Goal: Task Accomplishment & Management: Manage account settings

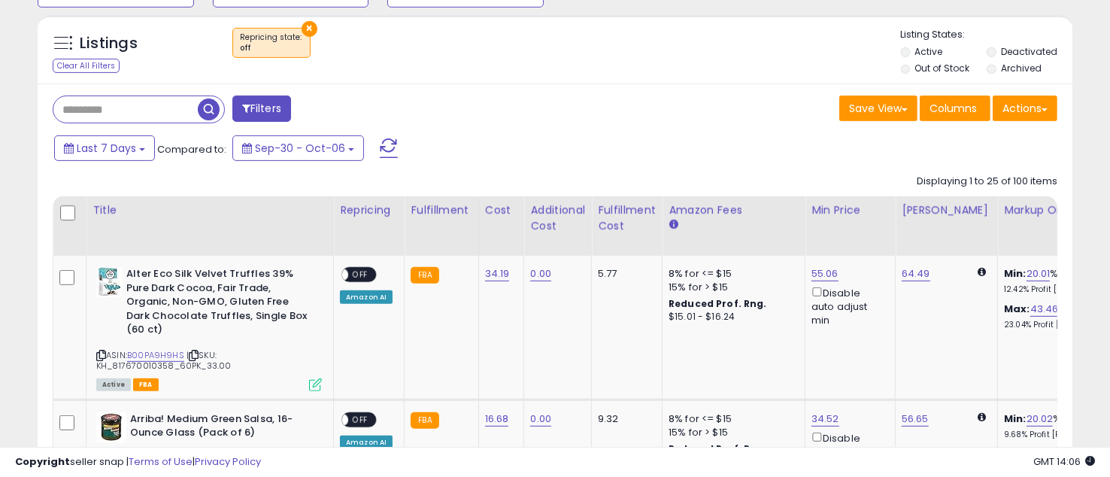
scroll to position [669, 0]
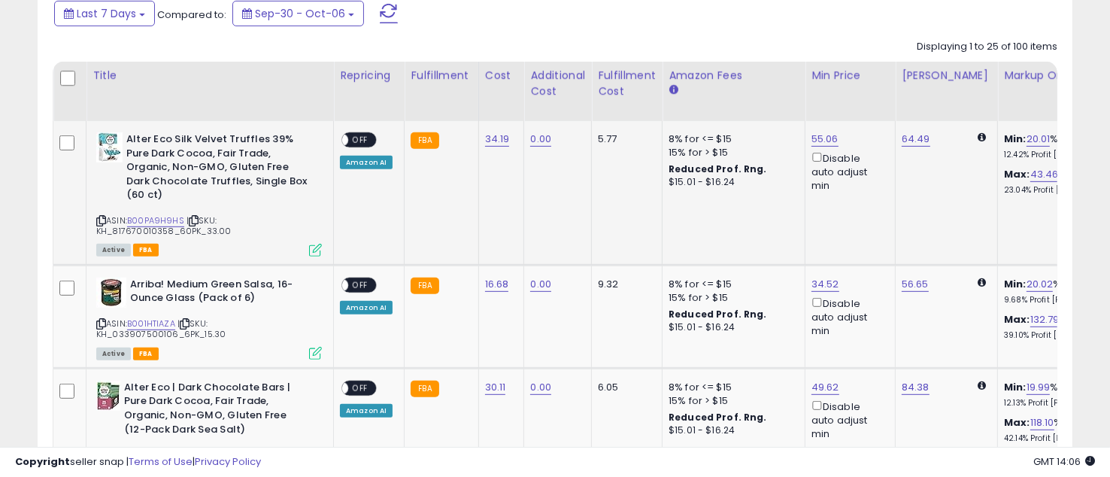
click at [366, 134] on span "OFF" at bounding box center [360, 140] width 24 height 13
click at [366, 278] on span "OFF" at bounding box center [360, 284] width 24 height 13
click at [363, 390] on span "OFF" at bounding box center [360, 387] width 24 height 13
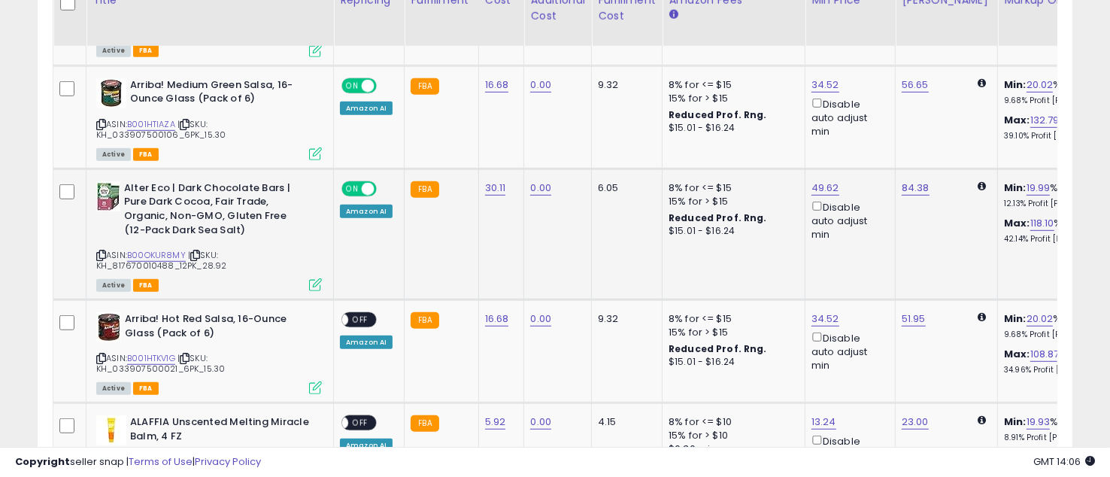
scroll to position [869, 0]
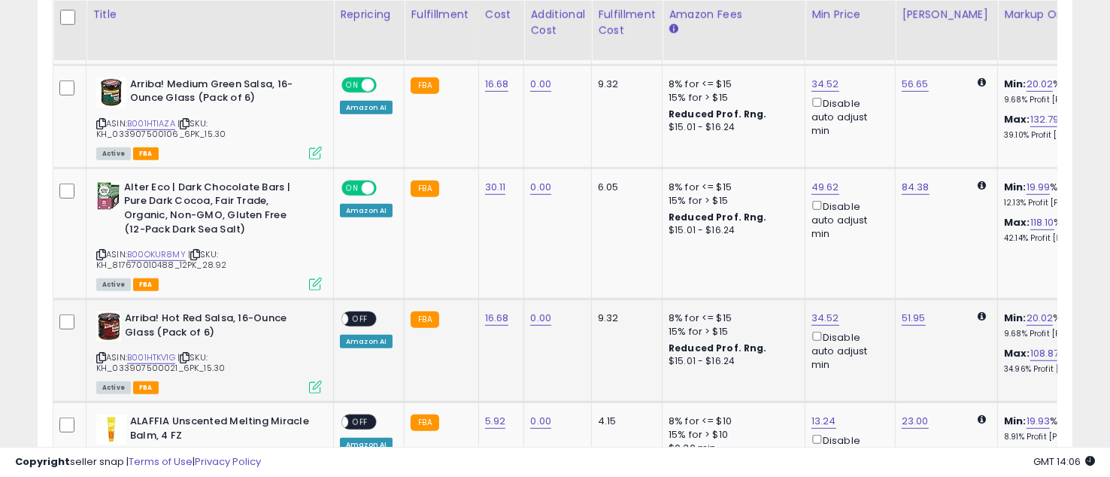
click at [365, 317] on span "OFF" at bounding box center [360, 319] width 24 height 13
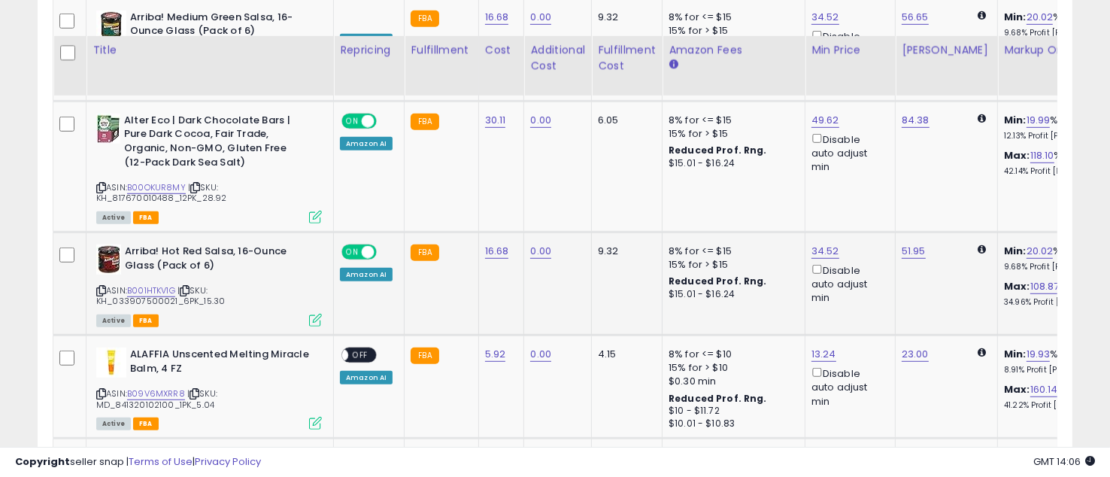
scroll to position [1002, 0]
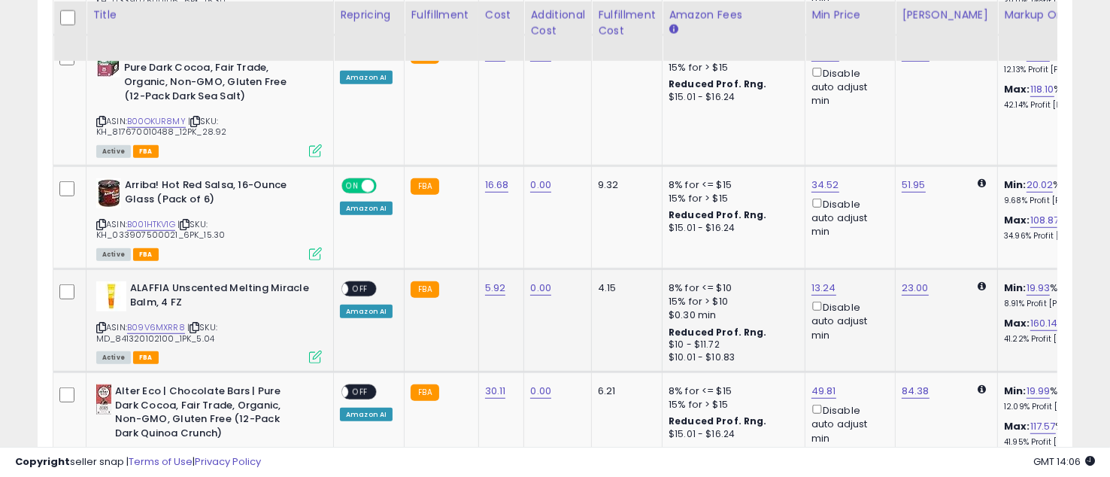
click at [357, 285] on span "OFF" at bounding box center [360, 289] width 24 height 13
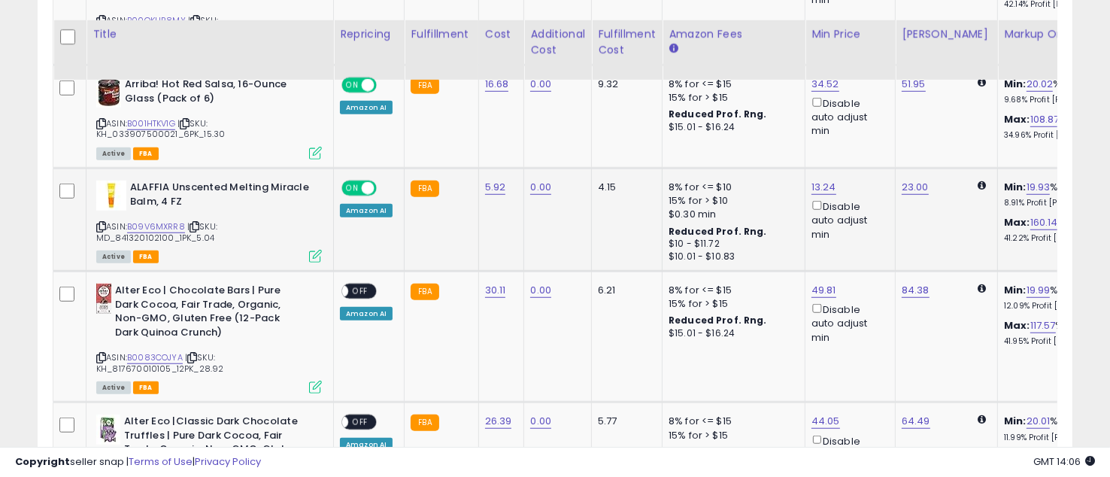
scroll to position [1136, 0]
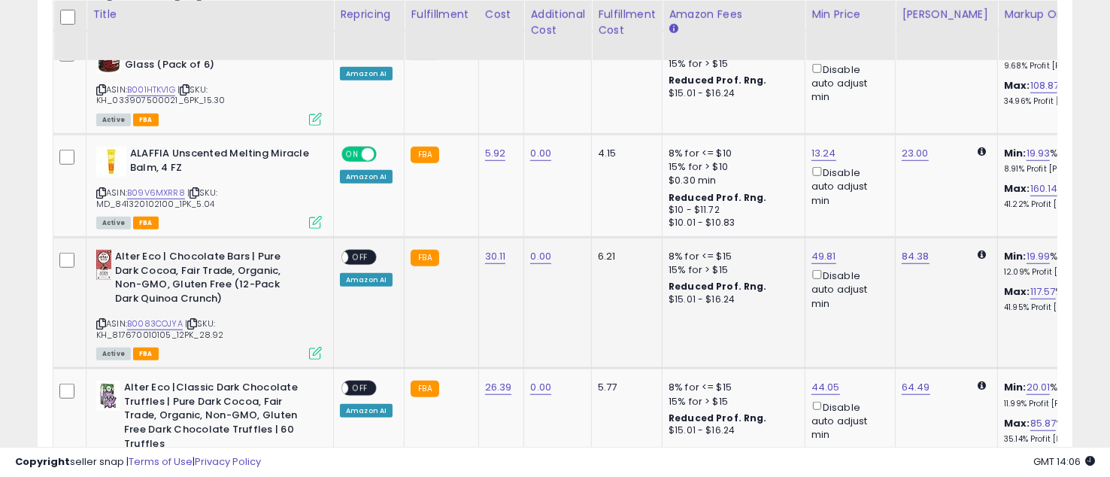
click at [362, 251] on span "OFF" at bounding box center [360, 257] width 24 height 13
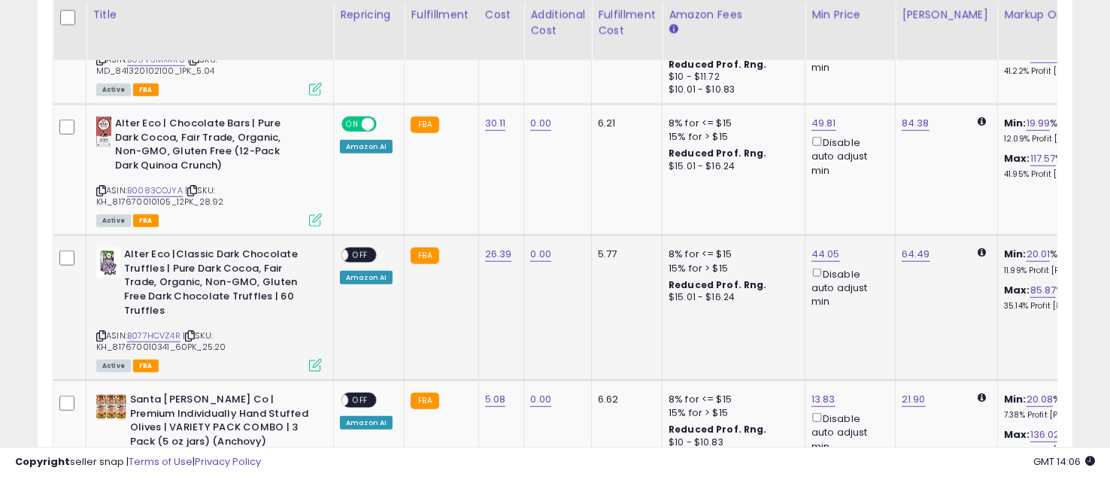
click at [361, 253] on span "OFF" at bounding box center [360, 255] width 24 height 13
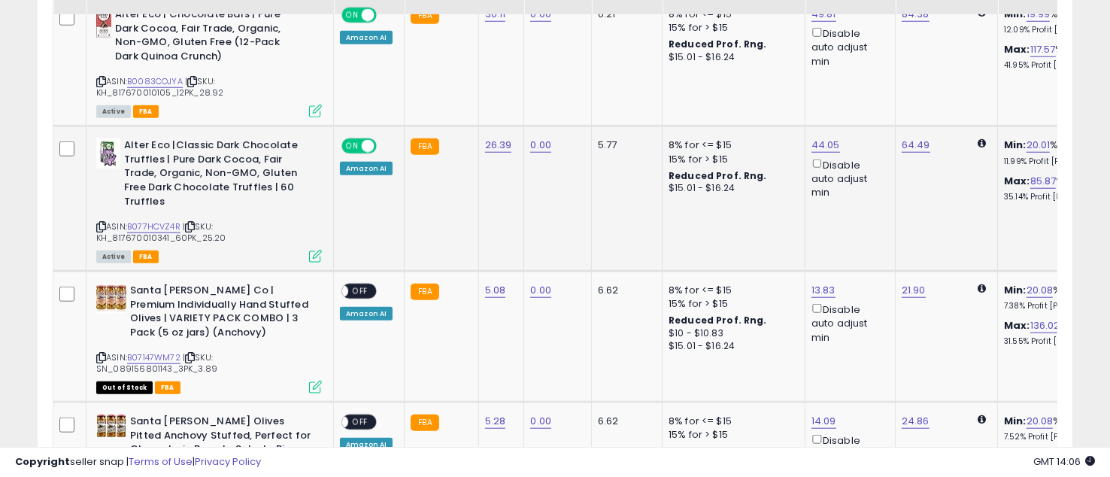
scroll to position [1404, 0]
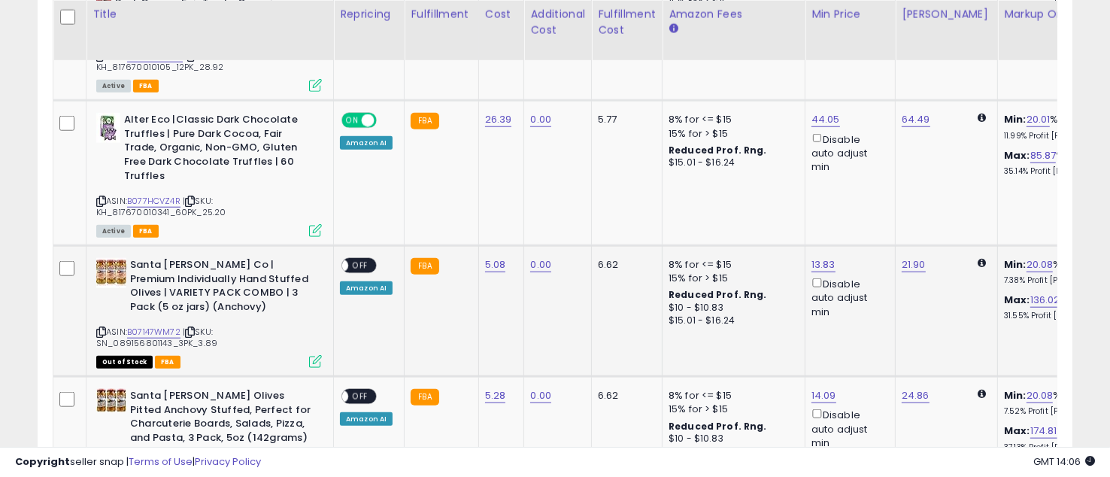
click at [365, 259] on span "OFF" at bounding box center [360, 265] width 24 height 13
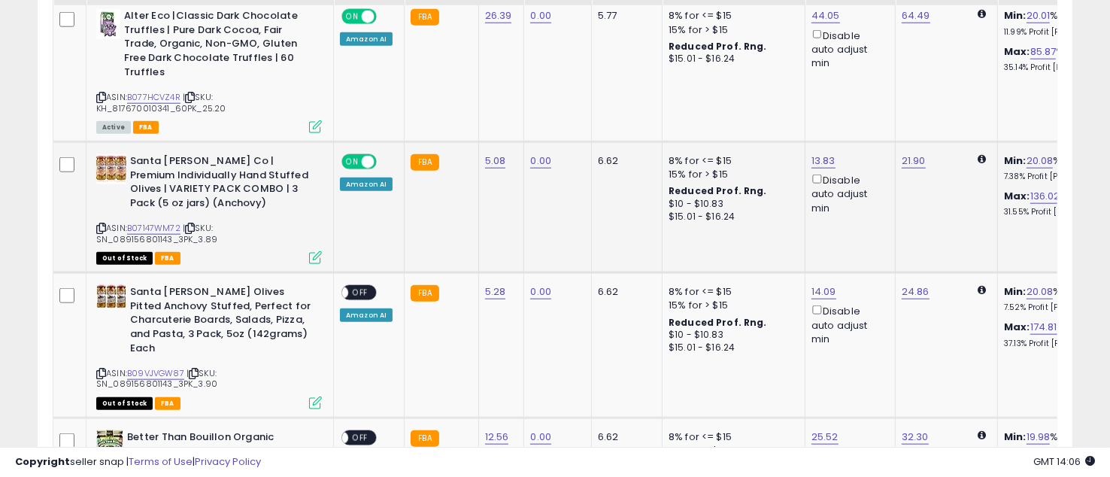
scroll to position [1537, 0]
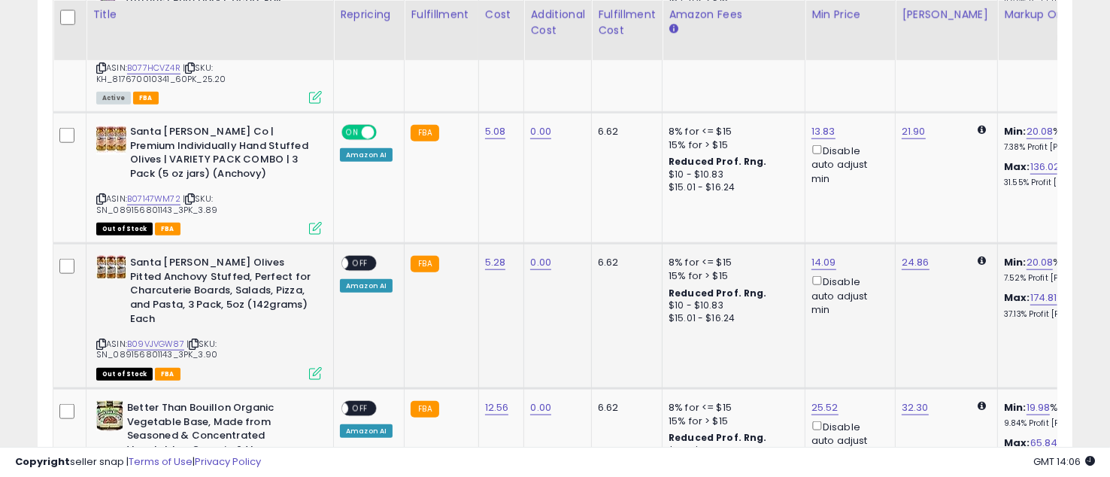
drag, startPoint x: 353, startPoint y: 259, endPoint x: 402, endPoint y: 256, distance: 49.0
click at [354, 259] on span "OFF" at bounding box center [360, 263] width 24 height 13
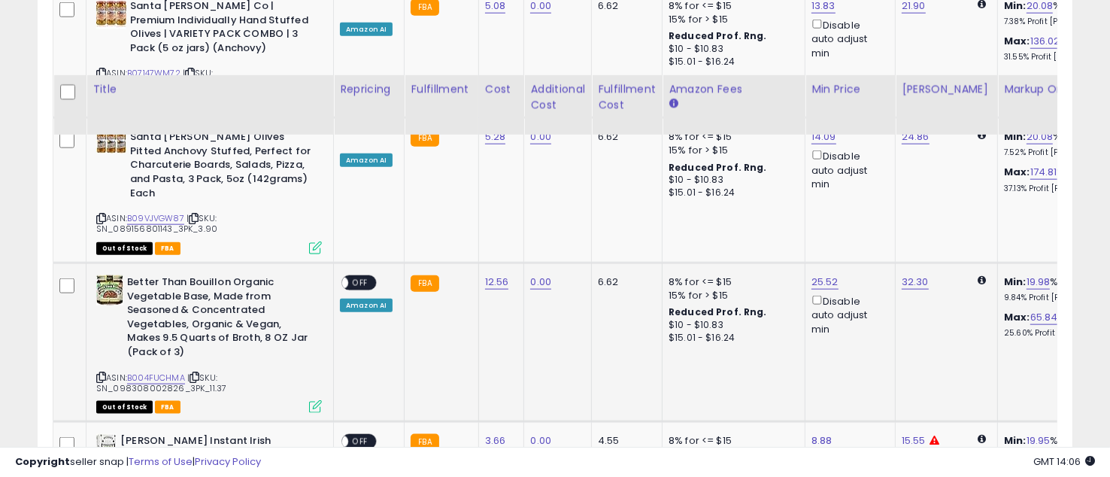
scroll to position [1737, 0]
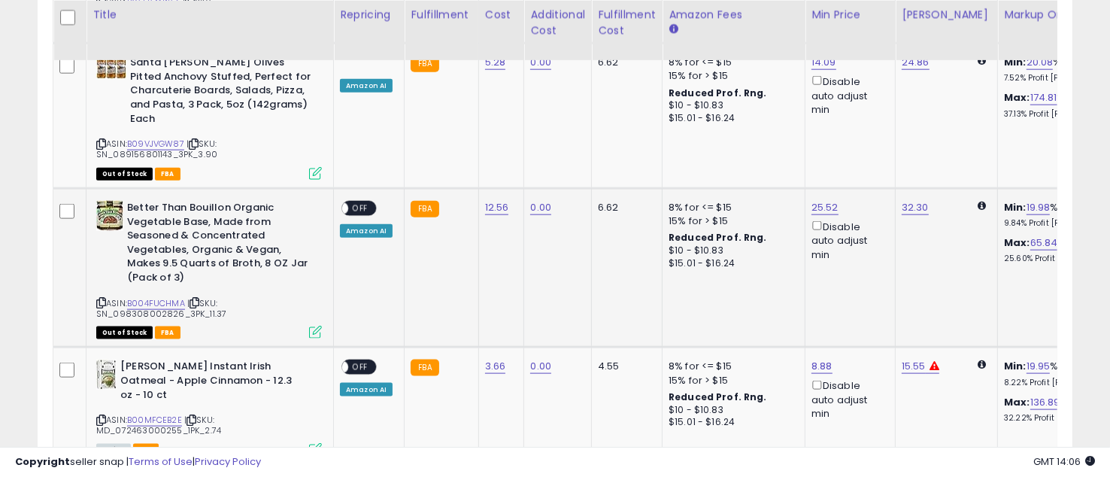
click at [365, 202] on span "OFF" at bounding box center [360, 208] width 24 height 13
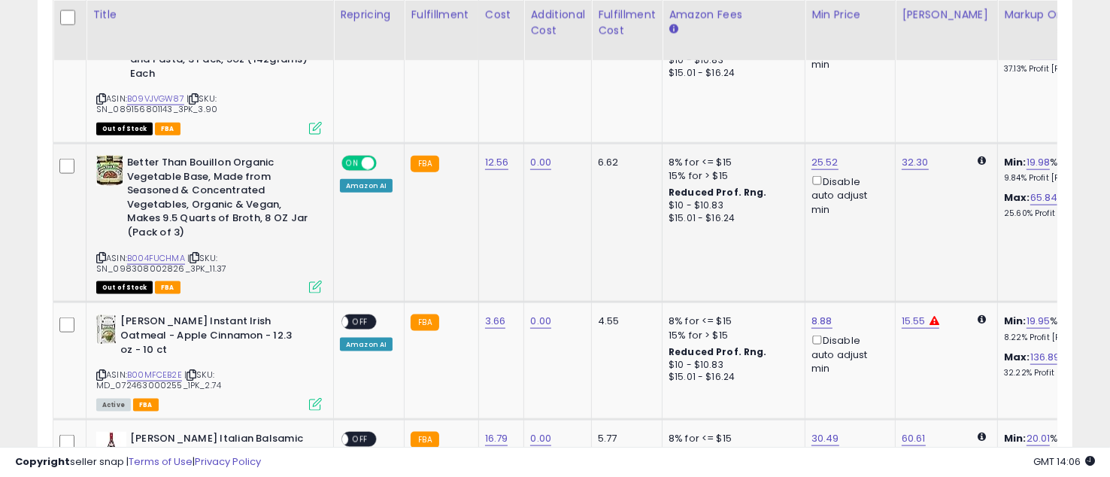
scroll to position [1805, 0]
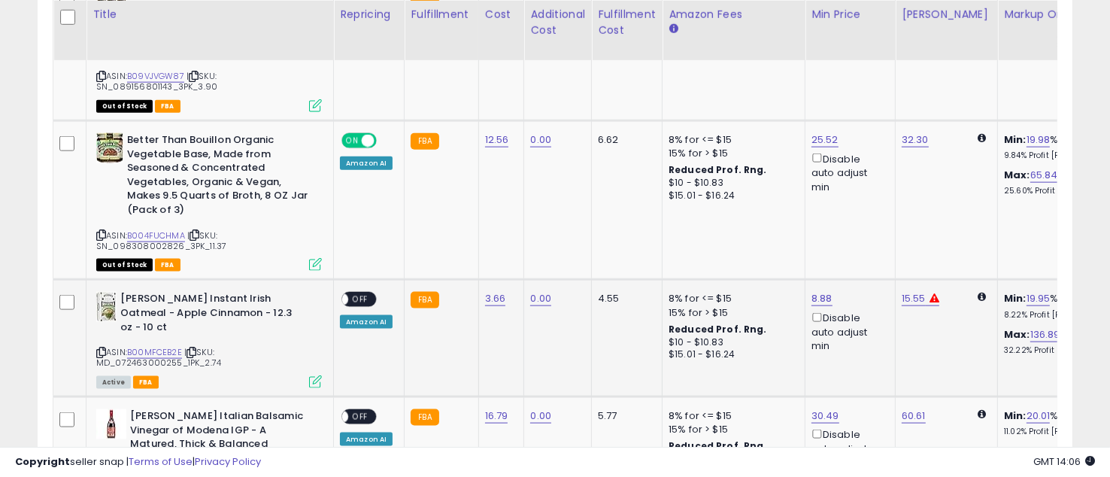
click at [363, 293] on span "OFF" at bounding box center [360, 299] width 24 height 13
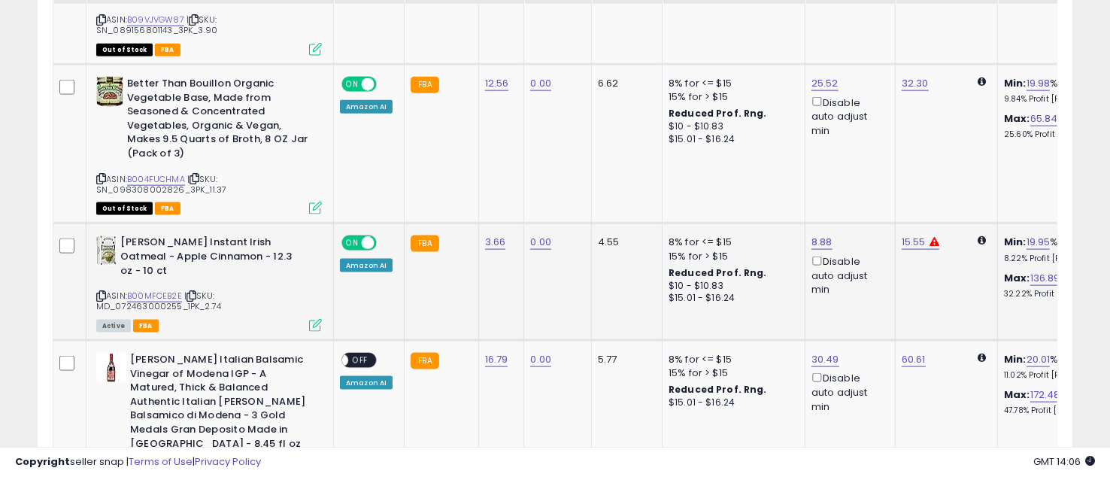
scroll to position [1938, 0]
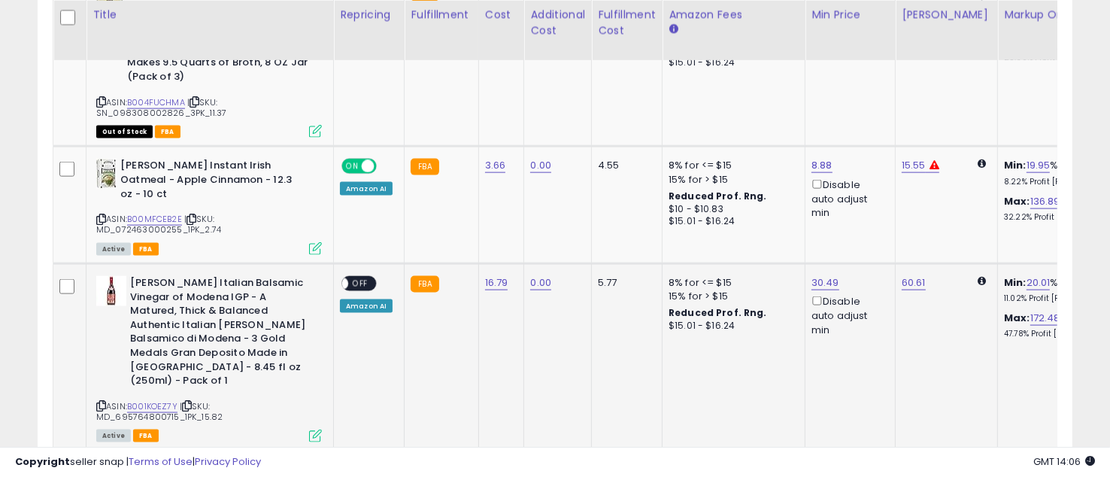
click at [360, 278] on span "OFF" at bounding box center [360, 284] width 24 height 13
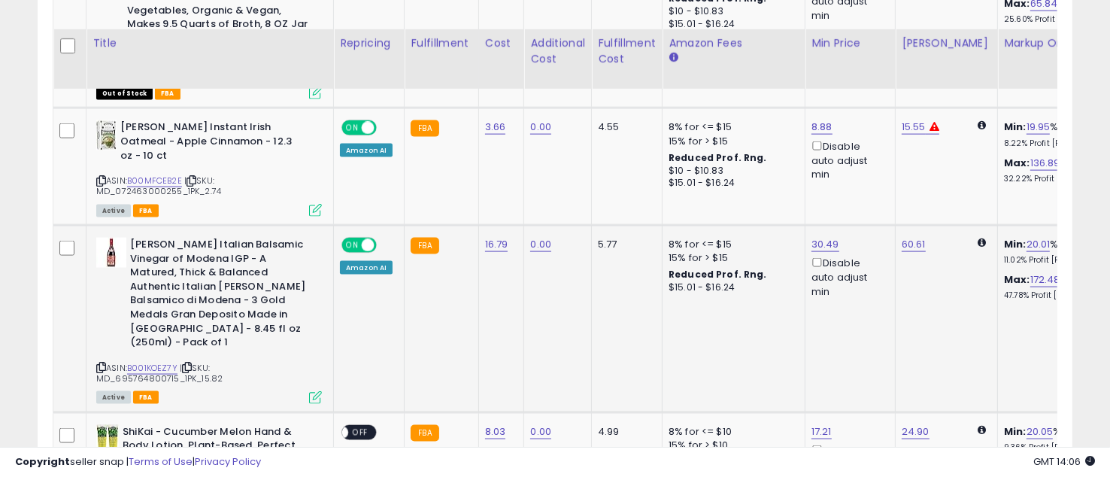
scroll to position [2005, 0]
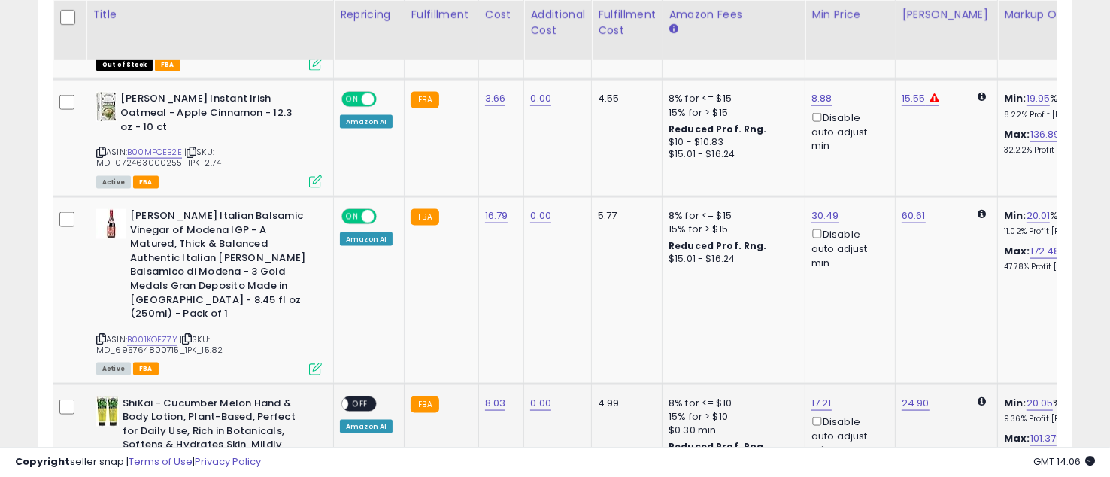
drag, startPoint x: 365, startPoint y: 352, endPoint x: 382, endPoint y: 347, distance: 18.1
click at [363, 397] on span "OFF" at bounding box center [360, 403] width 24 height 13
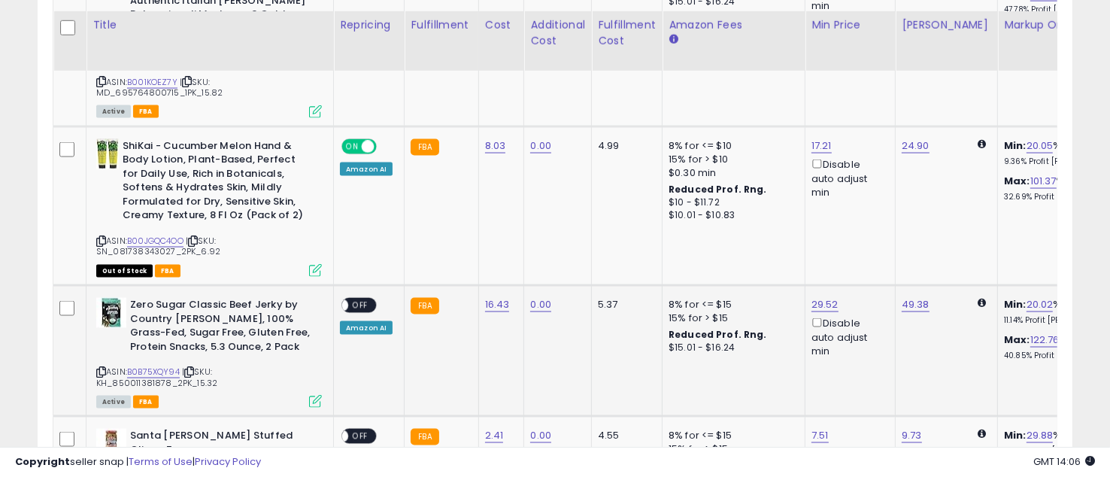
scroll to position [2273, 0]
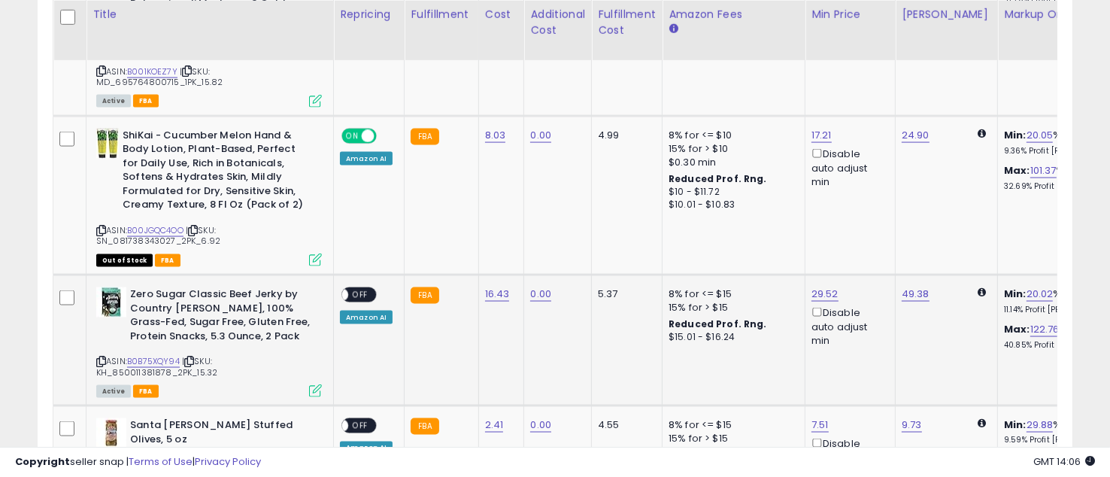
click at [361, 289] on span "OFF" at bounding box center [360, 295] width 24 height 13
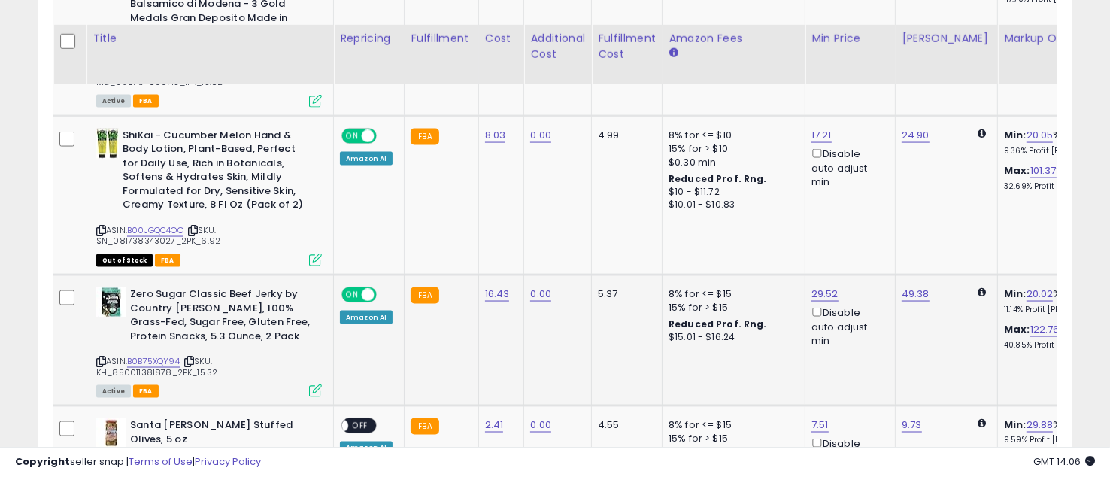
scroll to position [2340, 0]
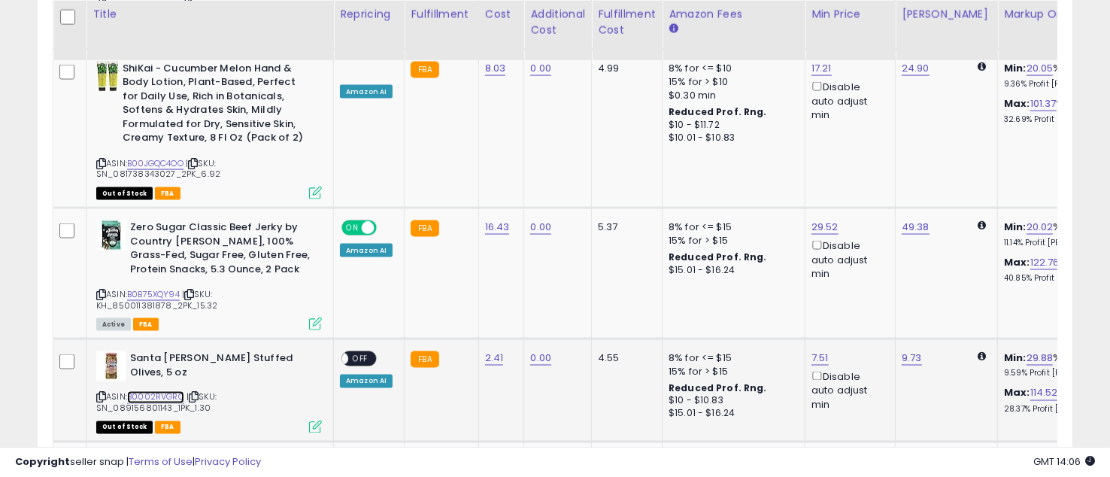
click at [161, 391] on link "B0002RVGRC" at bounding box center [155, 397] width 57 height 13
click at [902, 350] on link "9.73" at bounding box center [912, 357] width 20 height 15
drag, startPoint x: 884, startPoint y: 264, endPoint x: 785, endPoint y: 256, distance: 98.9
click at [789, 256] on div "**** This will override store markup" at bounding box center [897, 266] width 217 height 55
type input "*****"
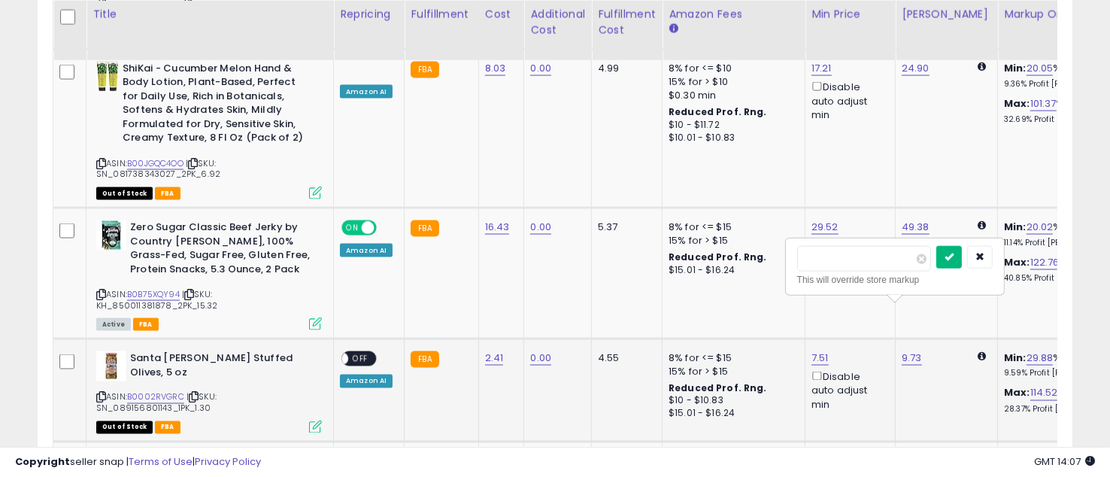
click at [962, 248] on button "submit" at bounding box center [949, 257] width 26 height 23
click at [356, 353] on span "OFF" at bounding box center [360, 359] width 24 height 13
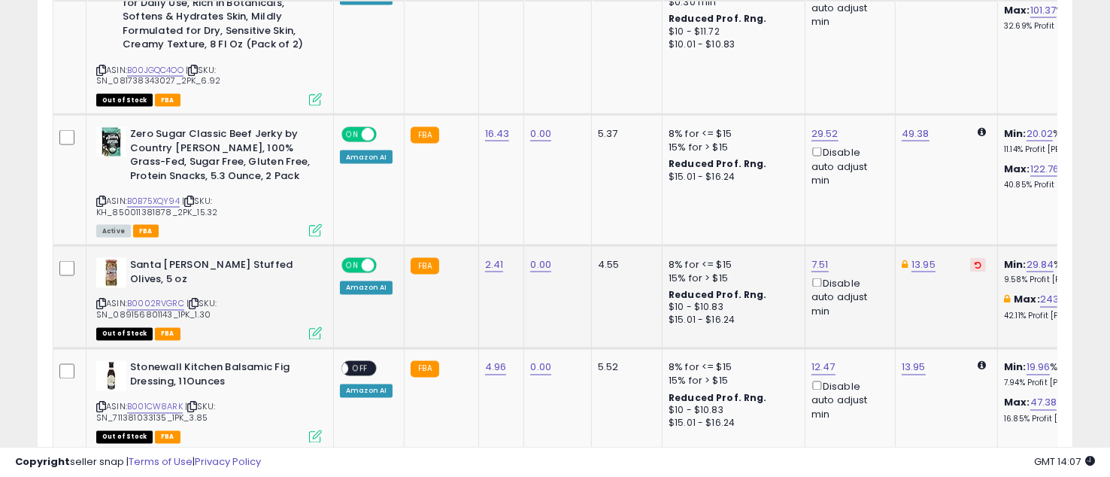
scroll to position [2473, 0]
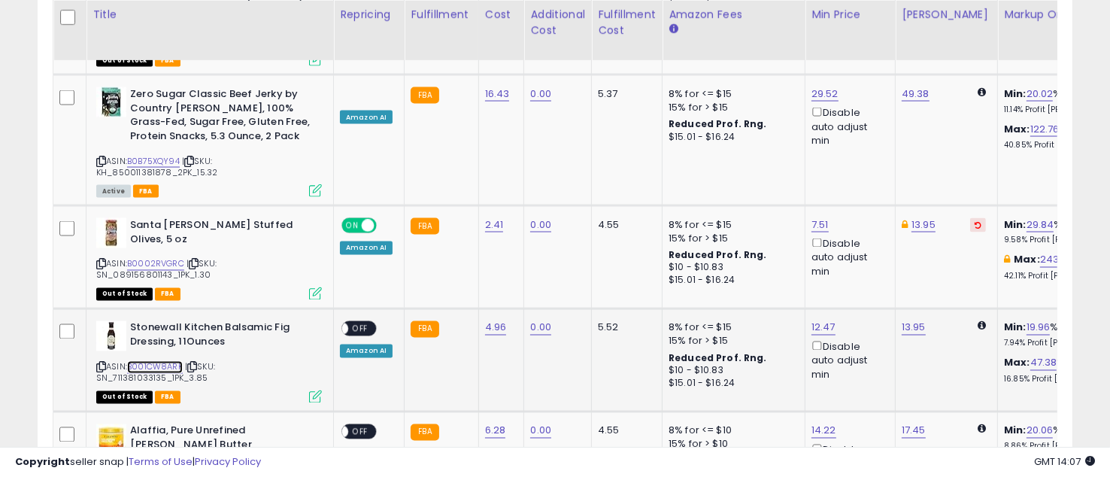
click at [153, 361] on link "B001CW8ARK" at bounding box center [155, 367] width 56 height 13
click at [362, 323] on span "OFF" at bounding box center [360, 329] width 24 height 13
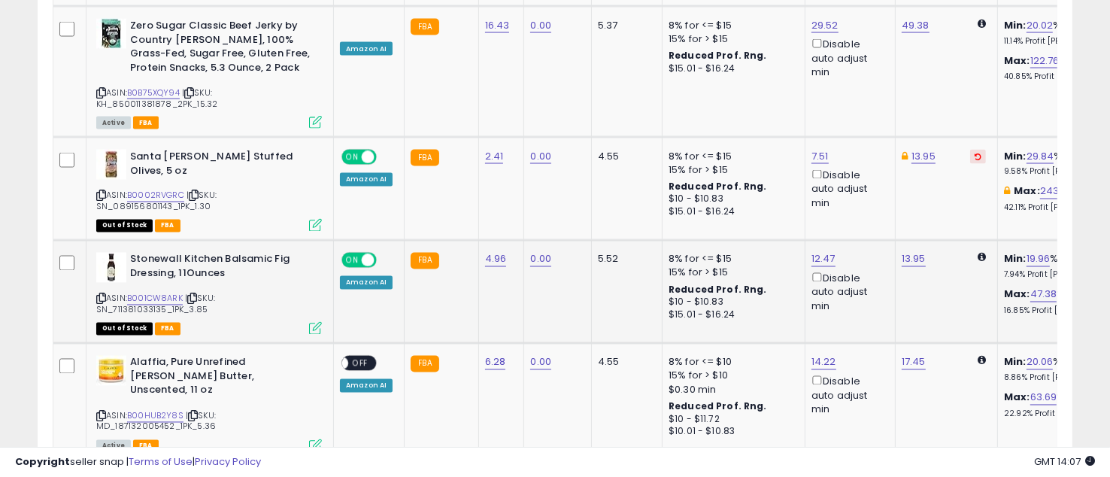
scroll to position [2607, 0]
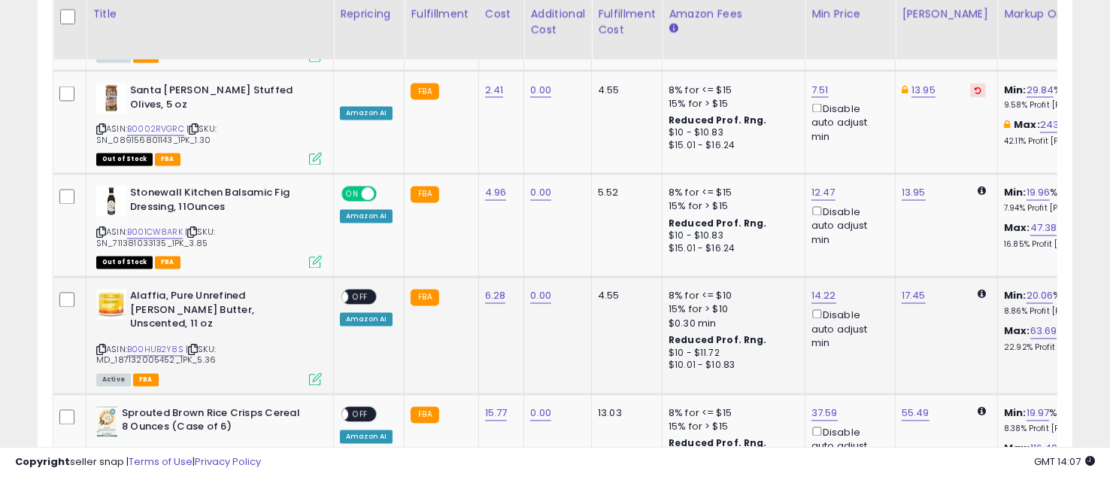
click at [356, 291] on span "OFF" at bounding box center [360, 297] width 24 height 13
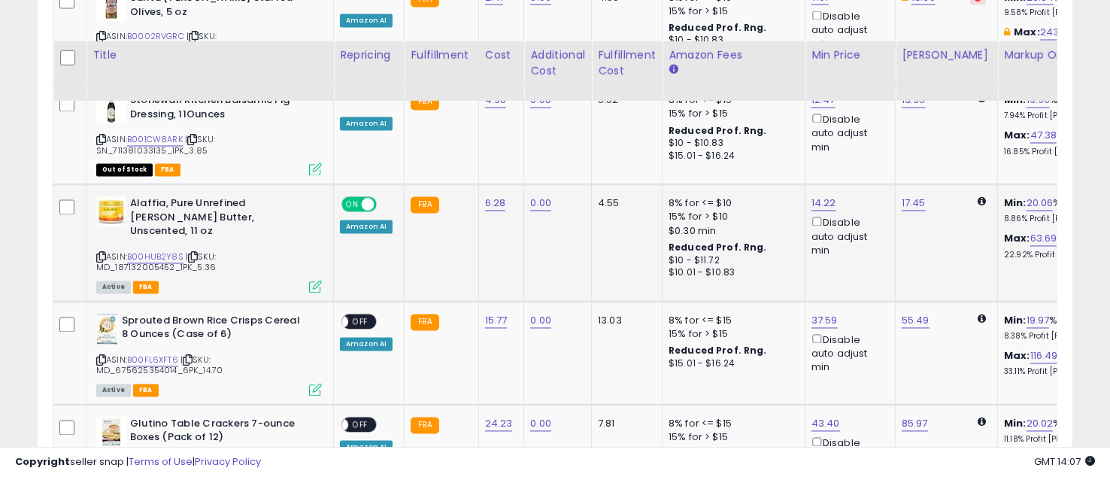
scroll to position [2741, 0]
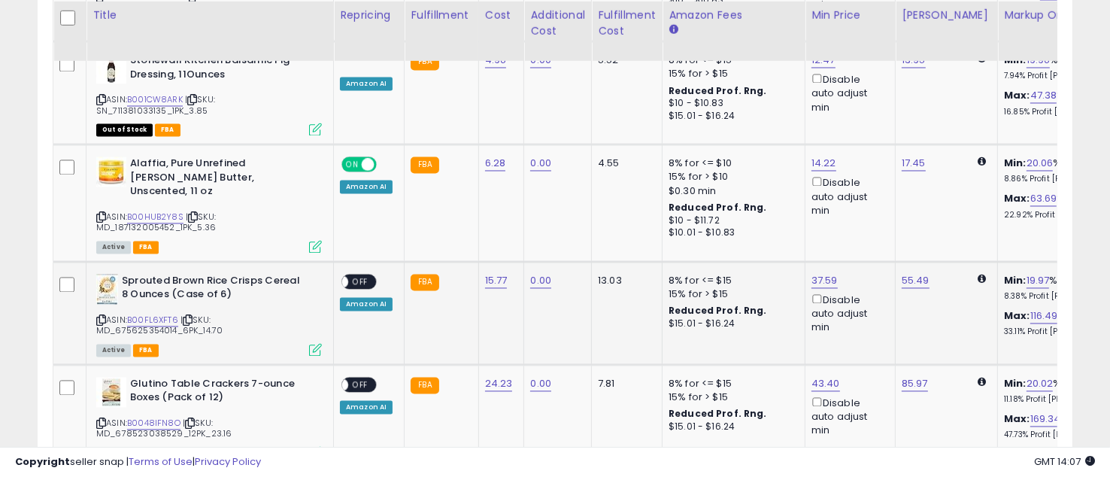
click at [355, 275] on span "OFF" at bounding box center [360, 281] width 24 height 13
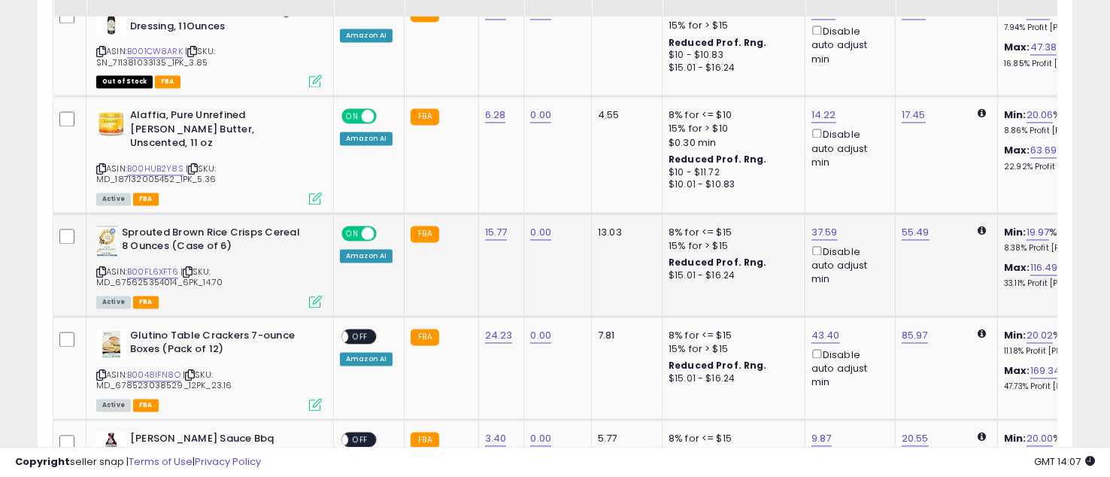
scroll to position [2807, 0]
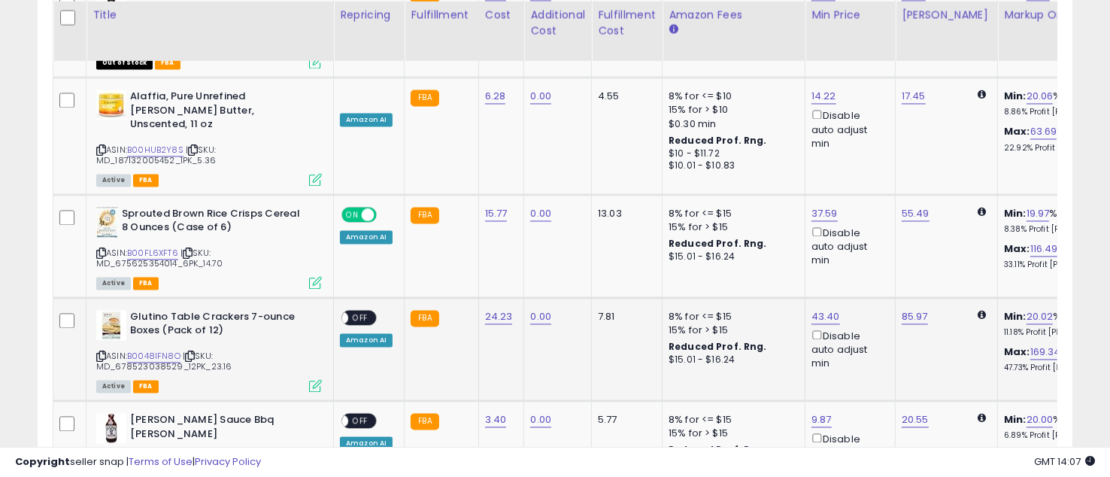
drag, startPoint x: 354, startPoint y: 253, endPoint x: 396, endPoint y: 263, distance: 43.4
click at [354, 311] on span "OFF" at bounding box center [360, 317] width 24 height 13
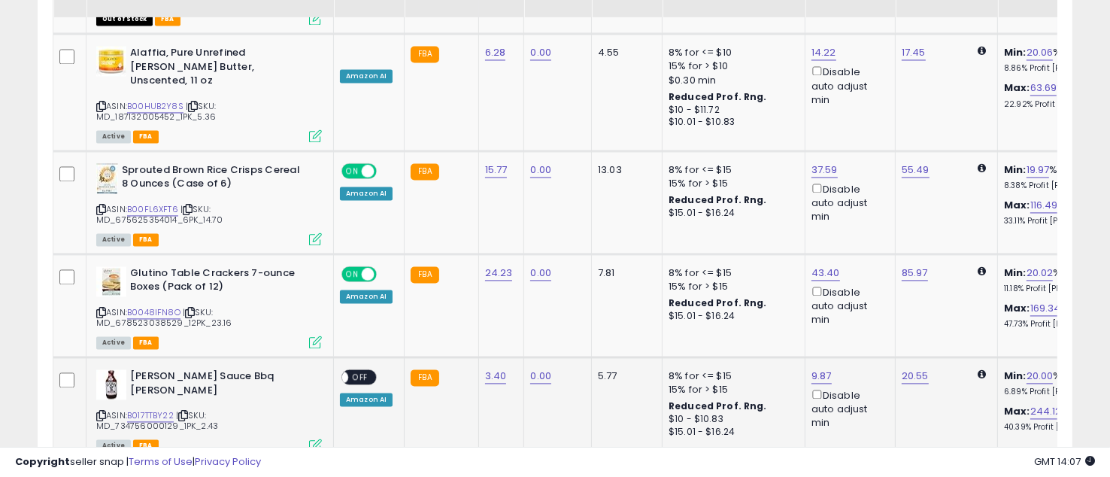
scroll to position [2874, 0]
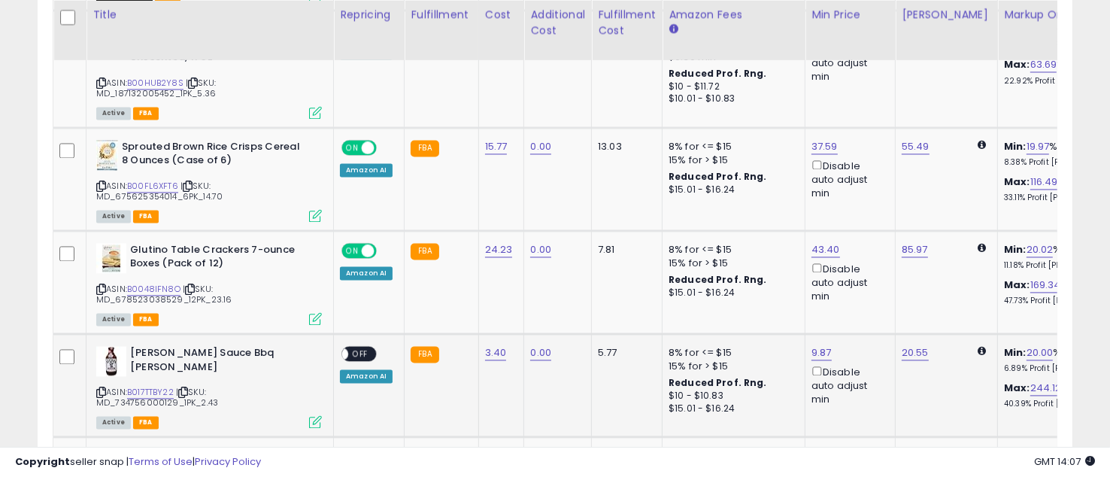
click at [367, 347] on span "OFF" at bounding box center [360, 353] width 24 height 13
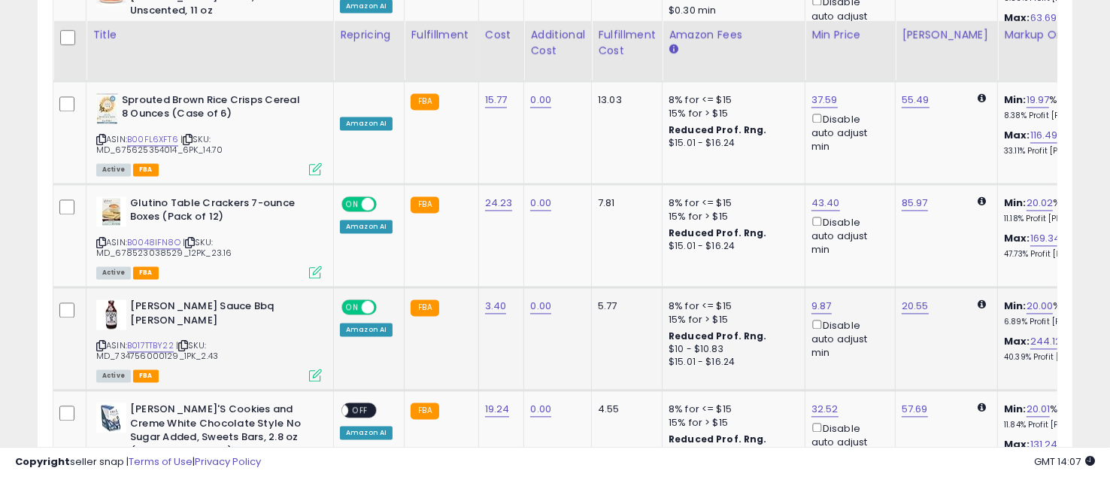
scroll to position [2941, 0]
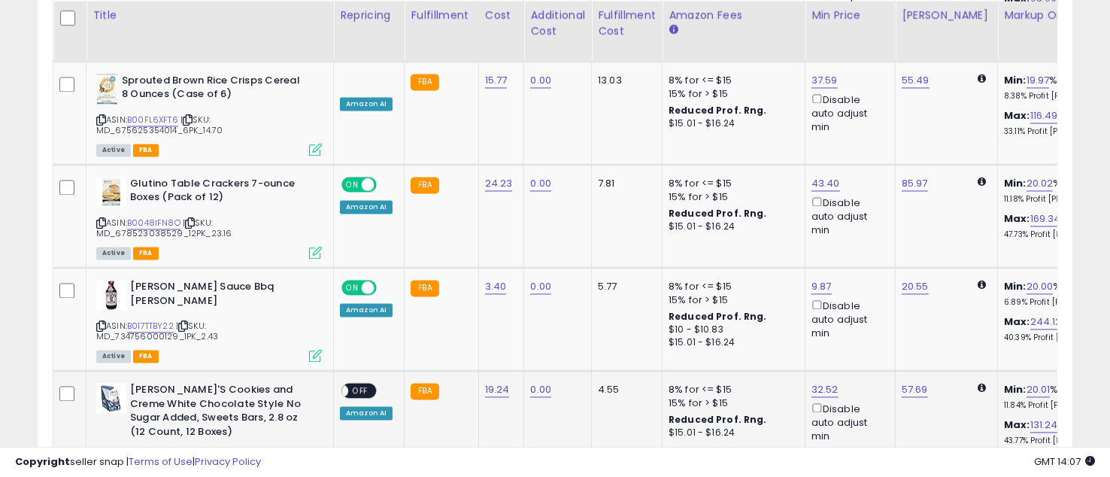
click at [366, 384] on span "OFF" at bounding box center [360, 390] width 24 height 13
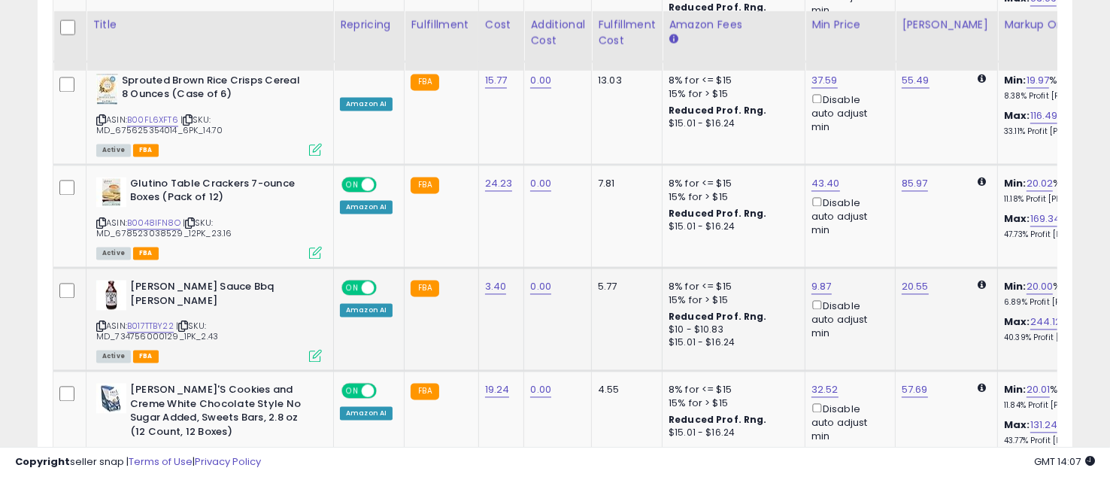
scroll to position [3141, 0]
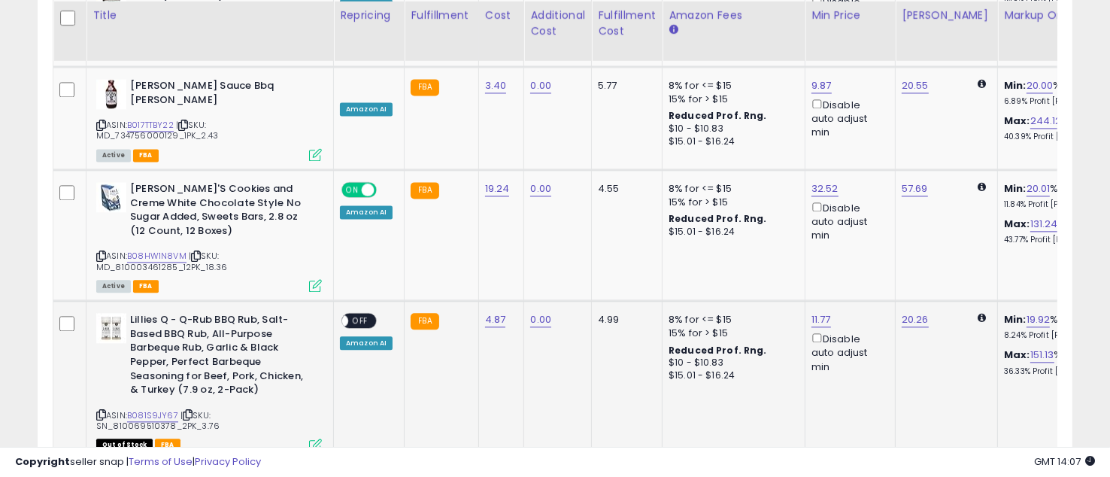
click at [353, 314] on span "OFF" at bounding box center [360, 320] width 24 height 13
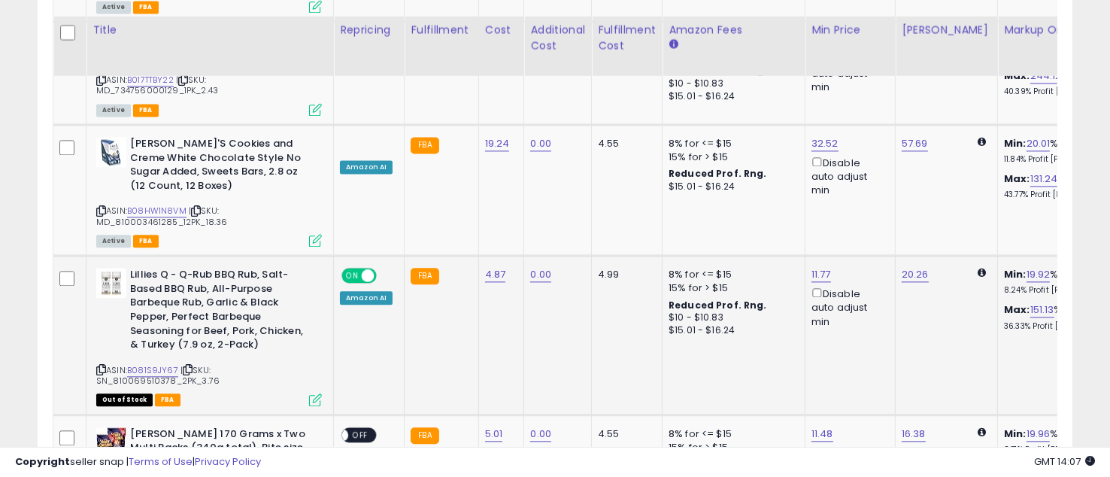
scroll to position [3208, 0]
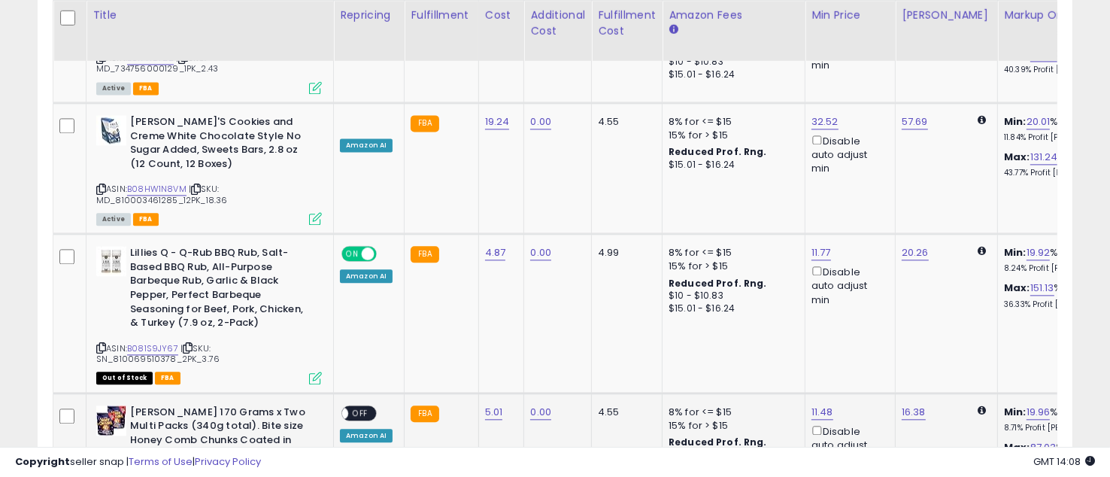
click at [363, 406] on span "OFF" at bounding box center [360, 412] width 24 height 13
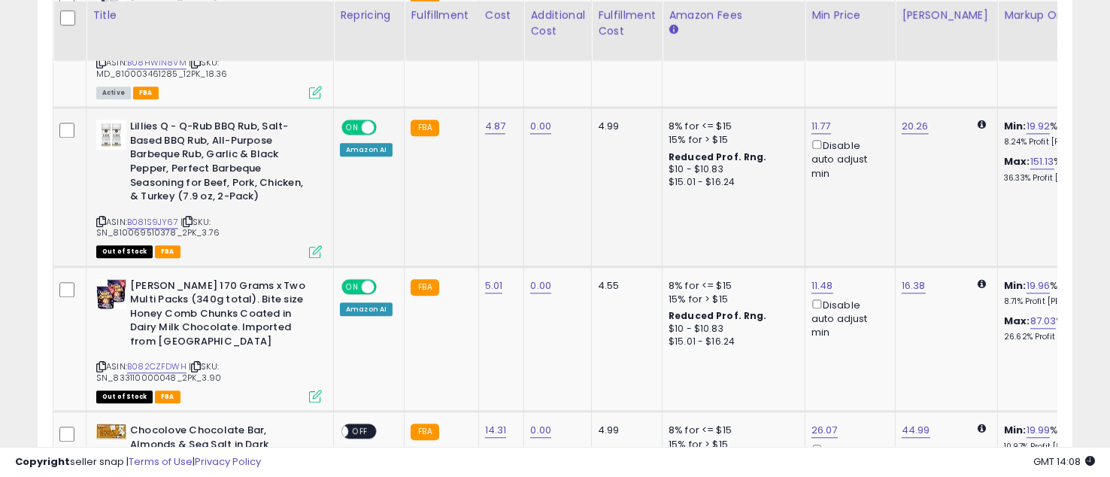
scroll to position [3408, 0]
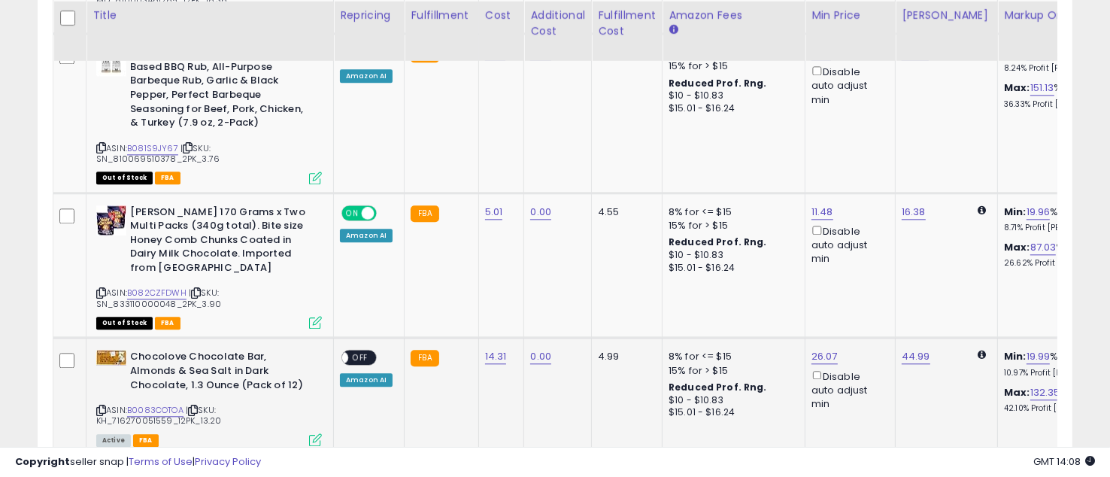
click at [365, 351] on span "OFF" at bounding box center [360, 357] width 24 height 13
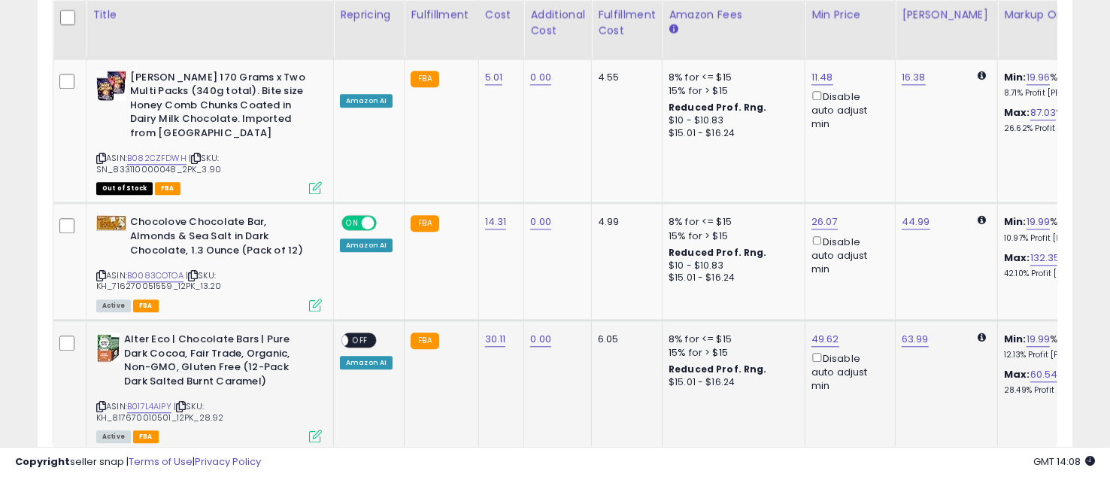
click at [363, 334] on span "OFF" at bounding box center [360, 340] width 24 height 13
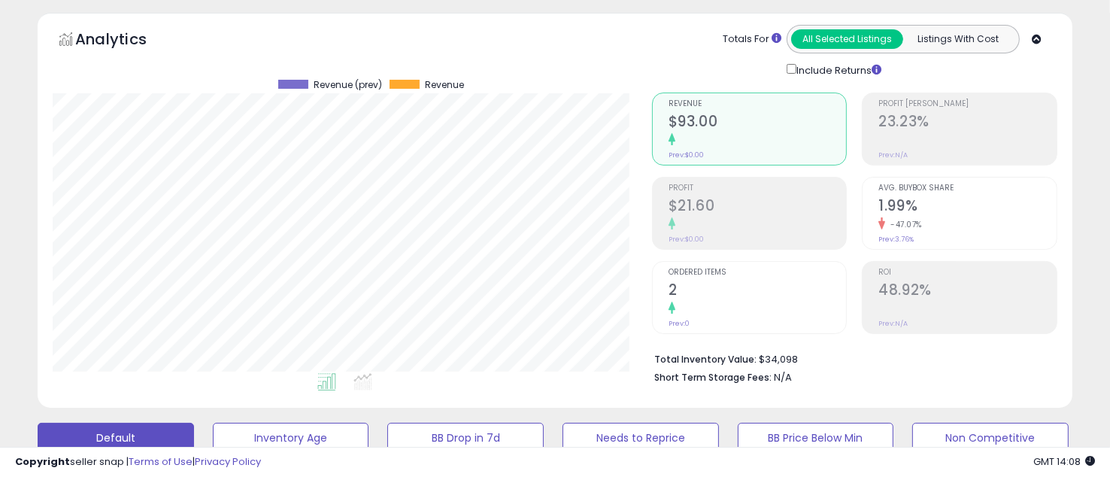
scroll to position [0, 0]
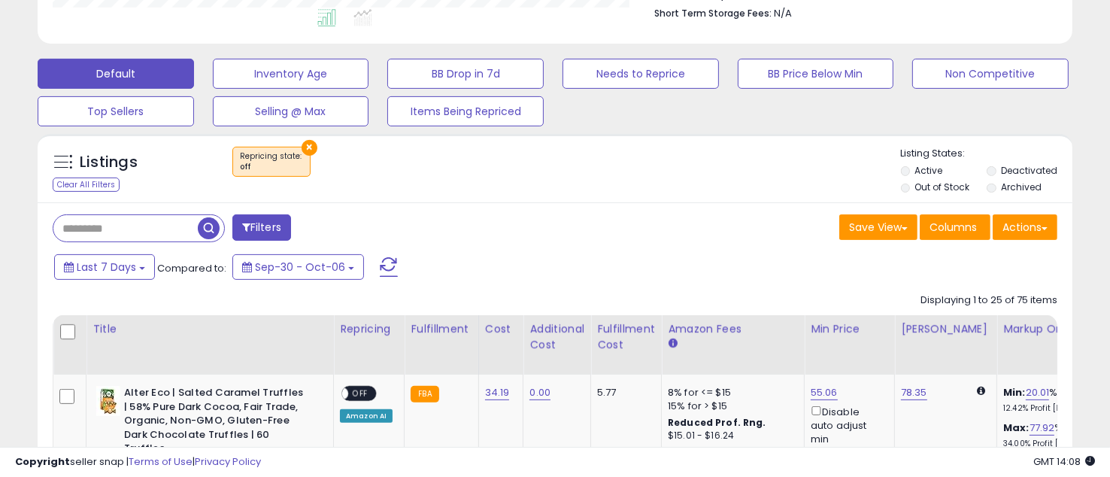
scroll to position [534, 0]
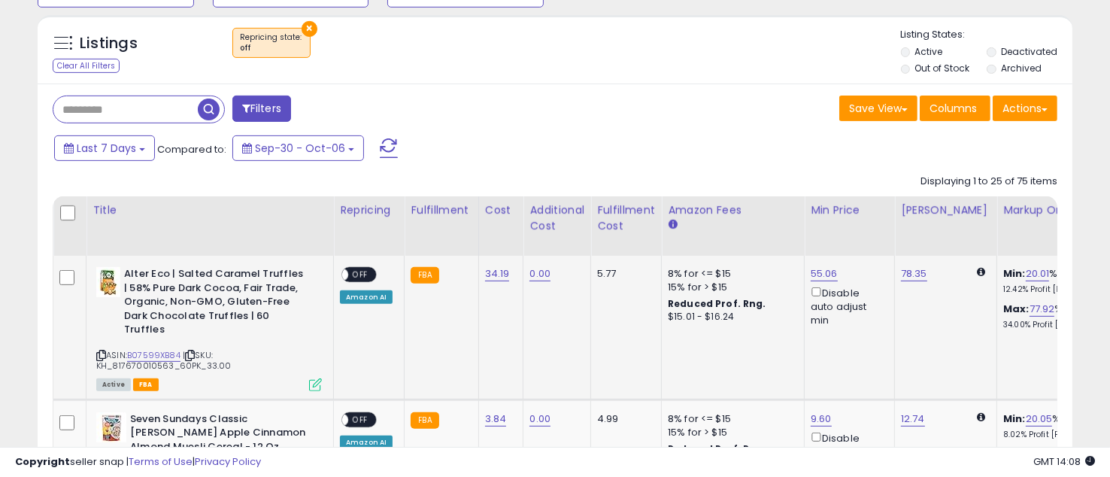
click at [359, 275] on span "OFF" at bounding box center [360, 274] width 24 height 13
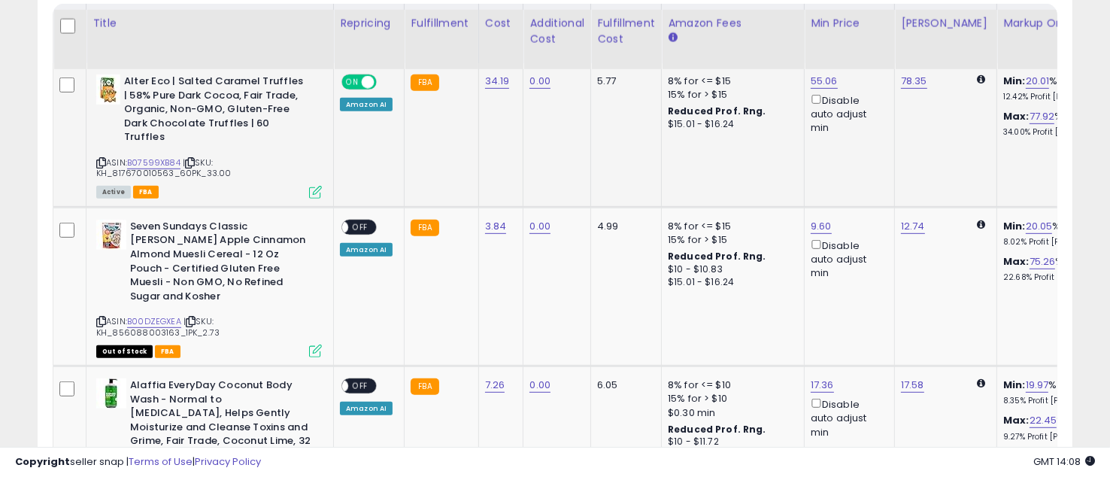
scroll to position [735, 0]
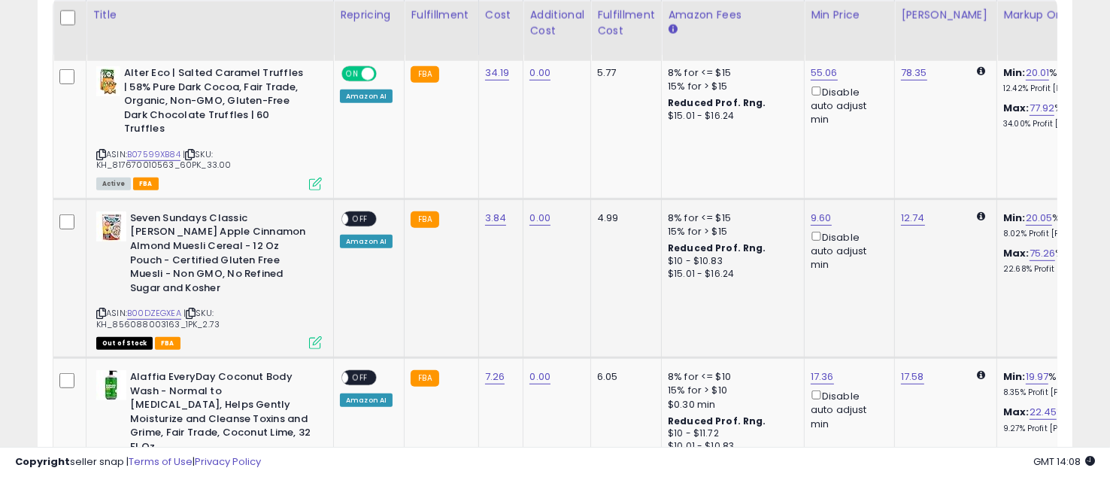
click at [355, 212] on span "OFF" at bounding box center [360, 218] width 24 height 13
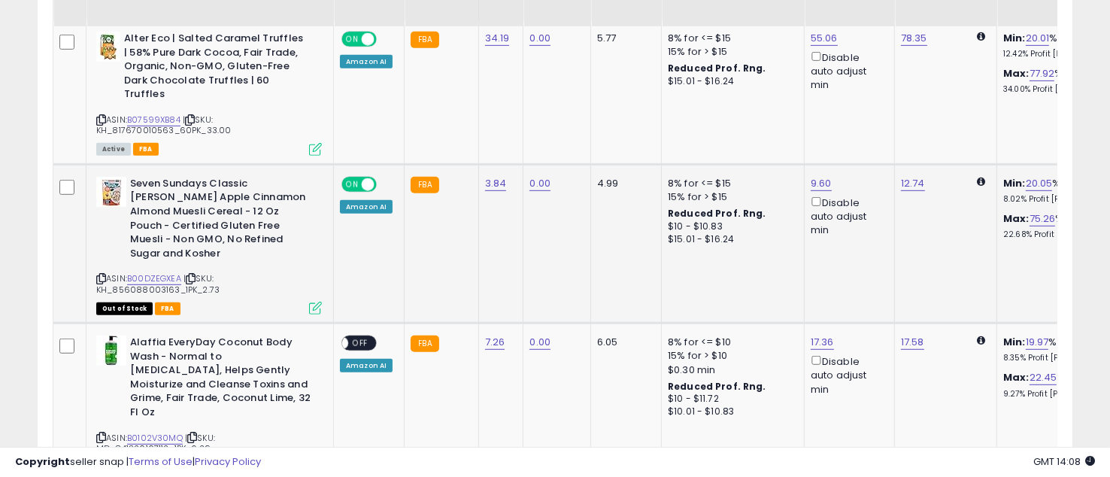
scroll to position [802, 0]
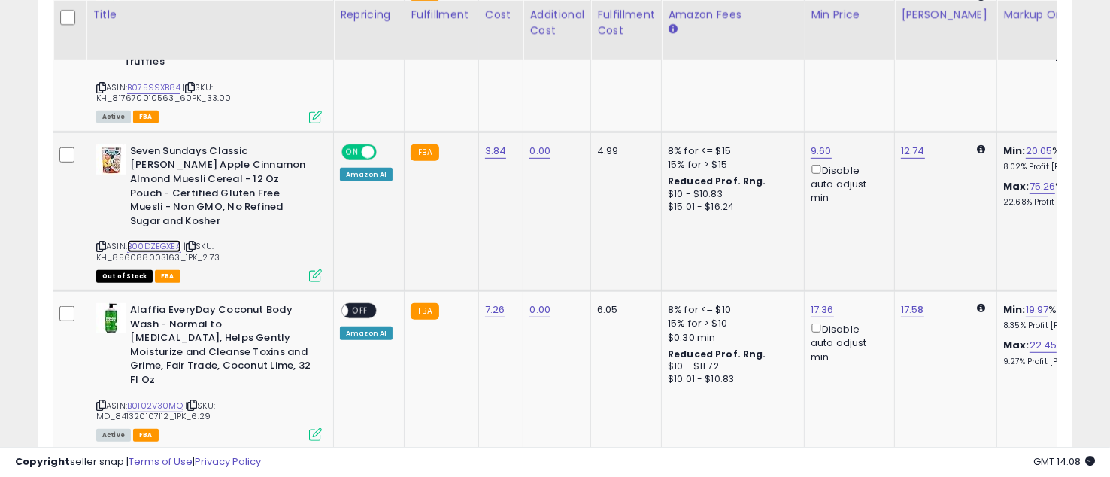
click at [156, 240] on link "B00DZEGXEA" at bounding box center [154, 246] width 54 height 13
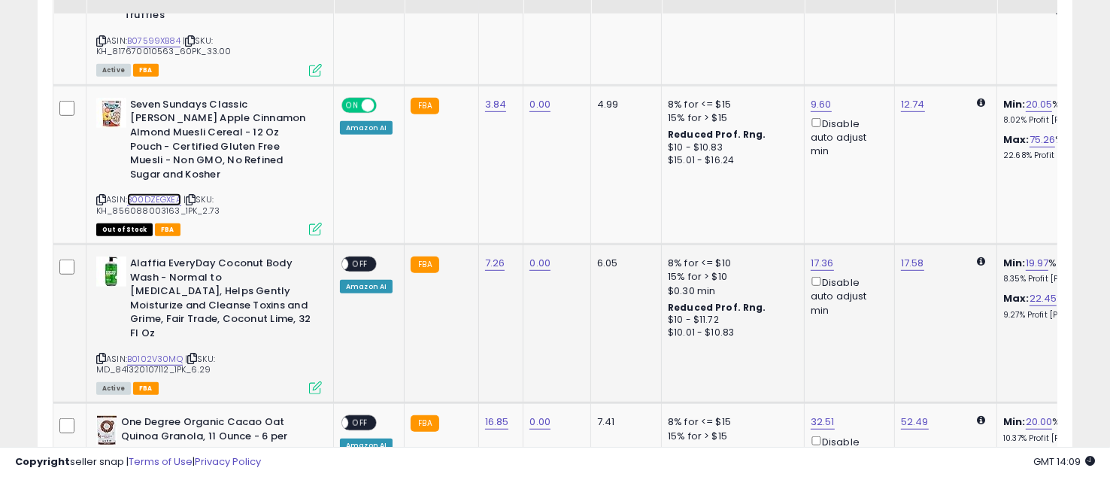
scroll to position [869, 0]
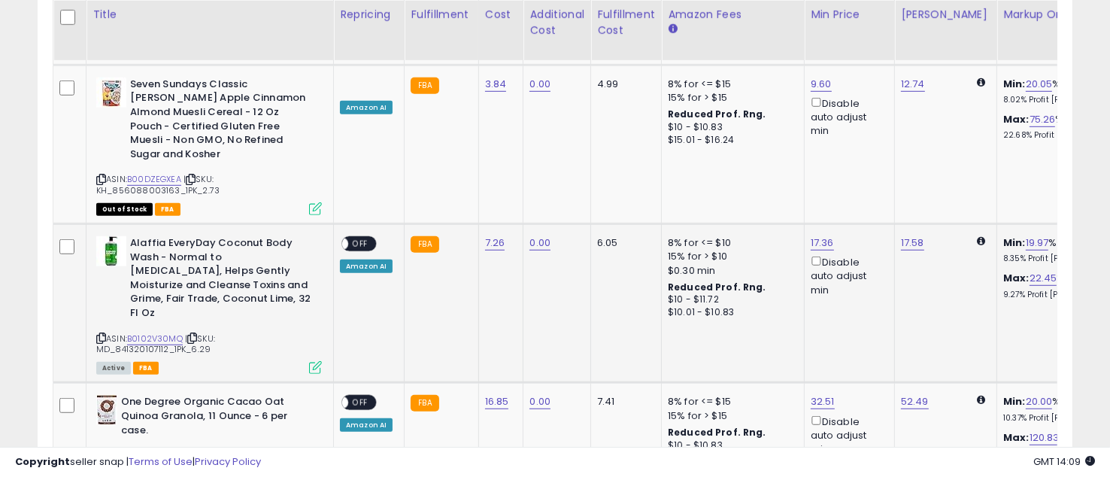
click at [354, 238] on span "OFF" at bounding box center [360, 244] width 24 height 13
click at [166, 332] on link "B0102V30MQ" at bounding box center [155, 338] width 56 height 13
click at [910, 235] on link "17.58" at bounding box center [912, 242] width 23 height 15
type input "*****"
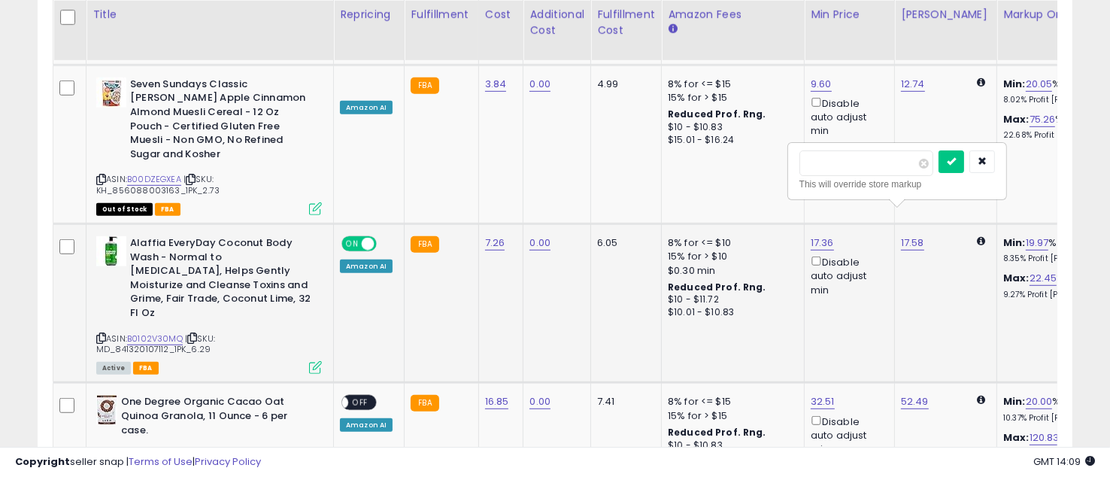
click at [986, 155] on div at bounding box center [967, 163] width 56 height 26
click at [964, 160] on button "submit" at bounding box center [952, 161] width 26 height 23
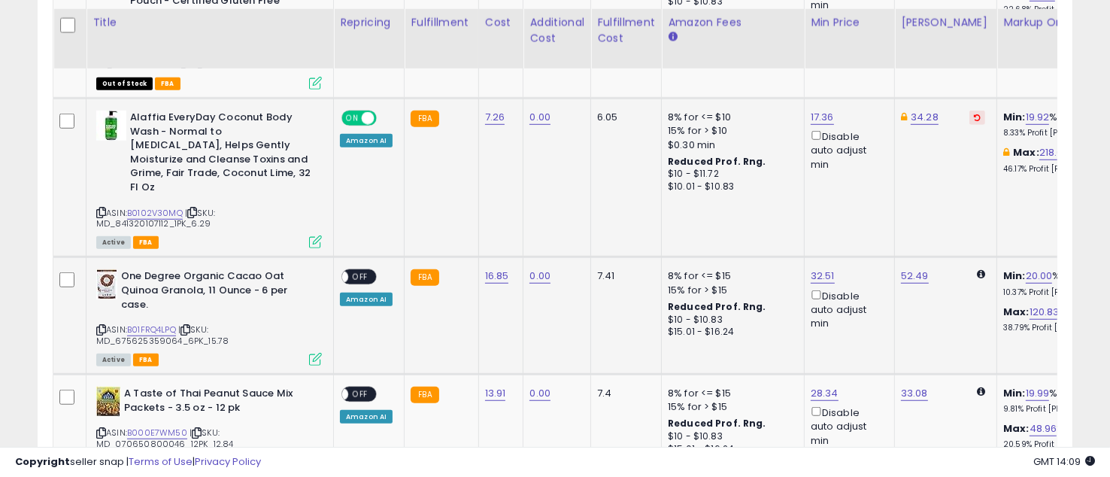
scroll to position [1002, 0]
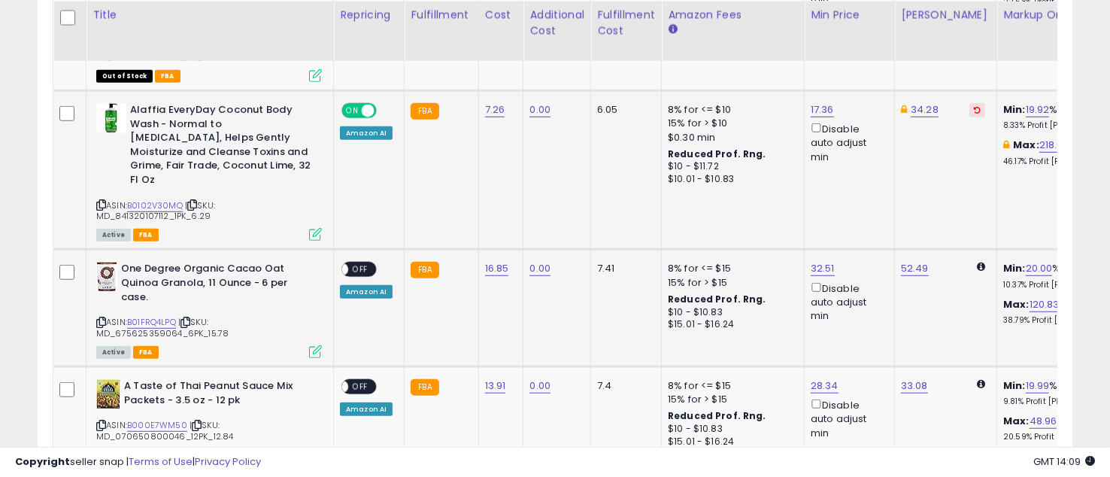
drag, startPoint x: 351, startPoint y: 226, endPoint x: 368, endPoint y: 248, distance: 27.4
click at [352, 263] on span "OFF" at bounding box center [360, 269] width 24 height 13
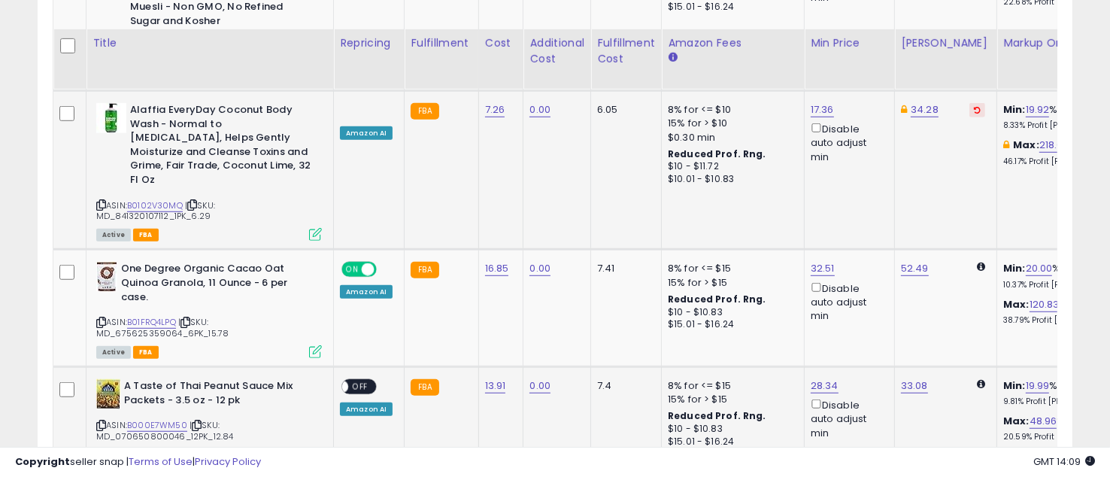
scroll to position [1069, 0]
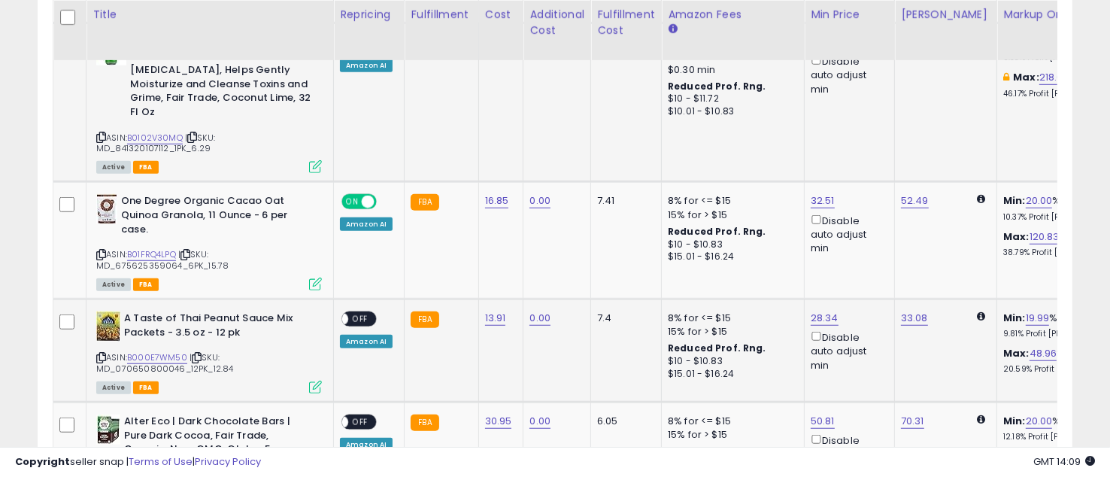
drag, startPoint x: 358, startPoint y: 273, endPoint x: 383, endPoint y: 303, distance: 39.0
click at [359, 313] on span "OFF" at bounding box center [360, 319] width 24 height 13
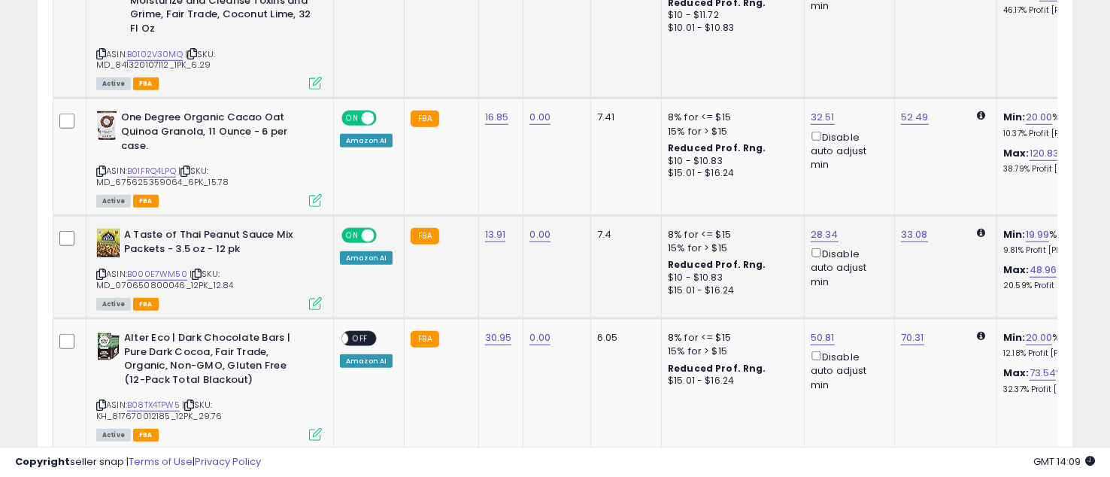
scroll to position [1203, 0]
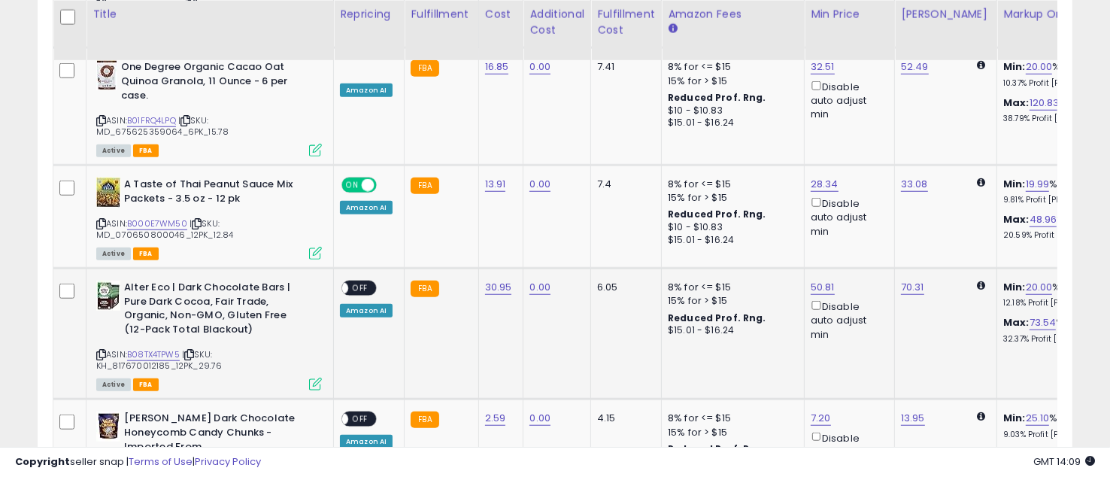
click at [362, 282] on span "OFF" at bounding box center [360, 288] width 24 height 13
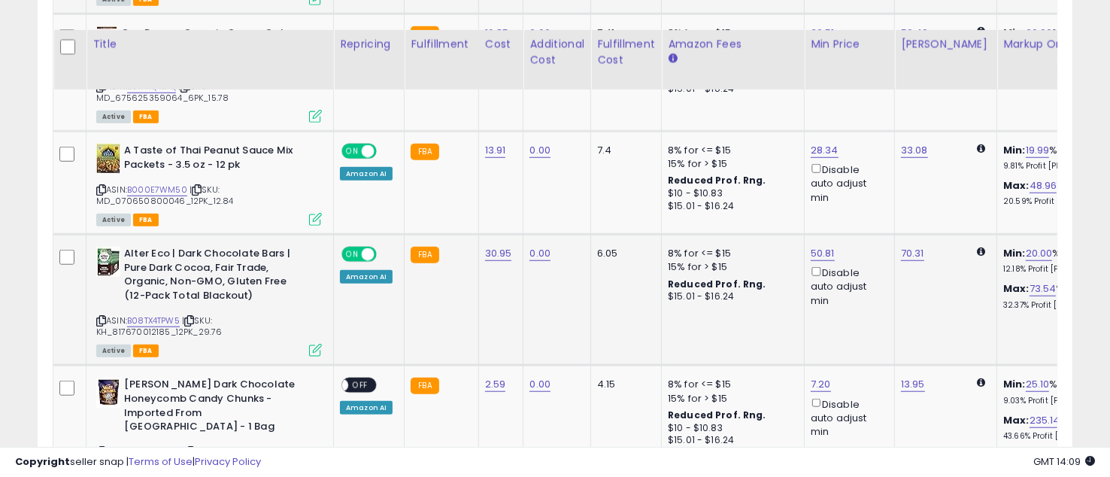
scroll to position [1269, 0]
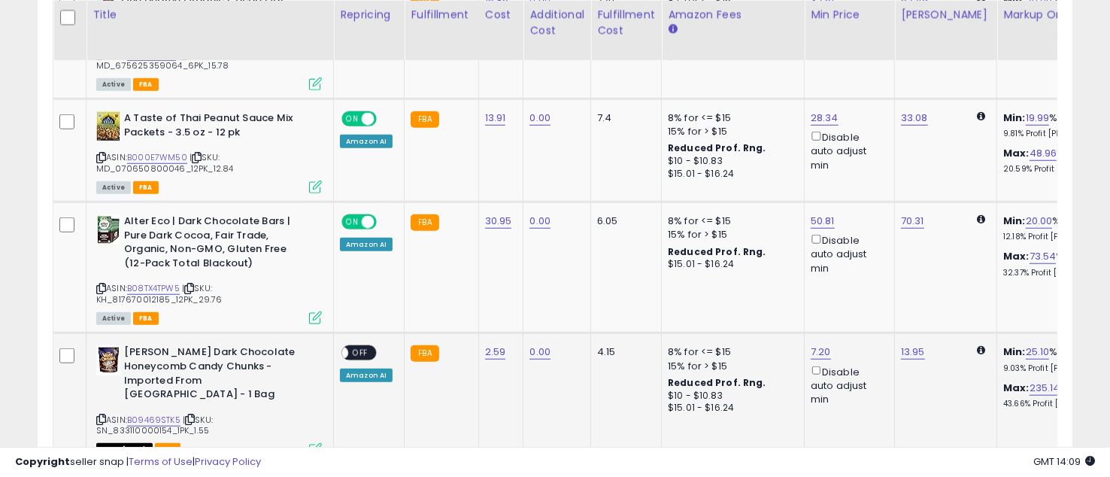
click at [351, 347] on div "ON OFF" at bounding box center [334, 353] width 35 height 13
click at [360, 347] on span "OFF" at bounding box center [360, 353] width 24 height 13
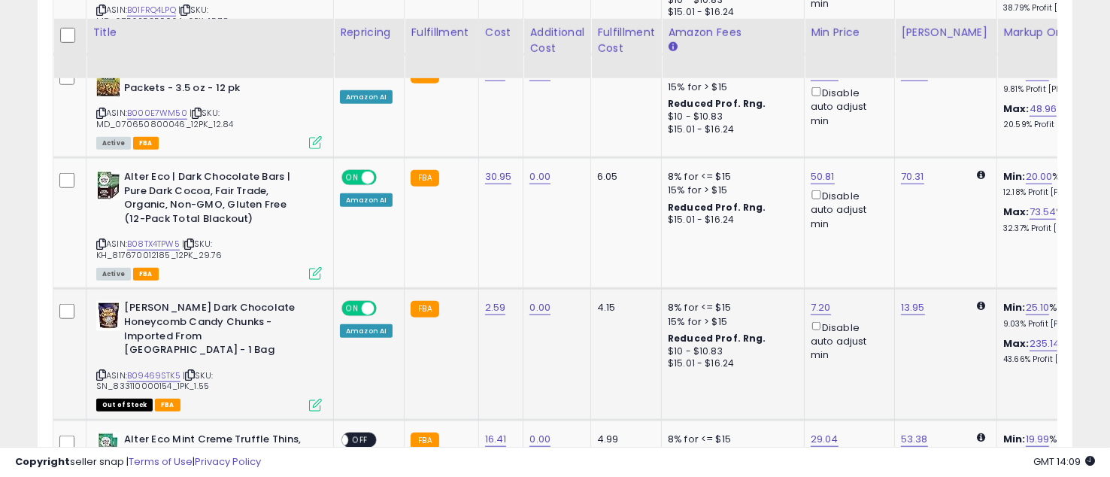
scroll to position [1404, 0]
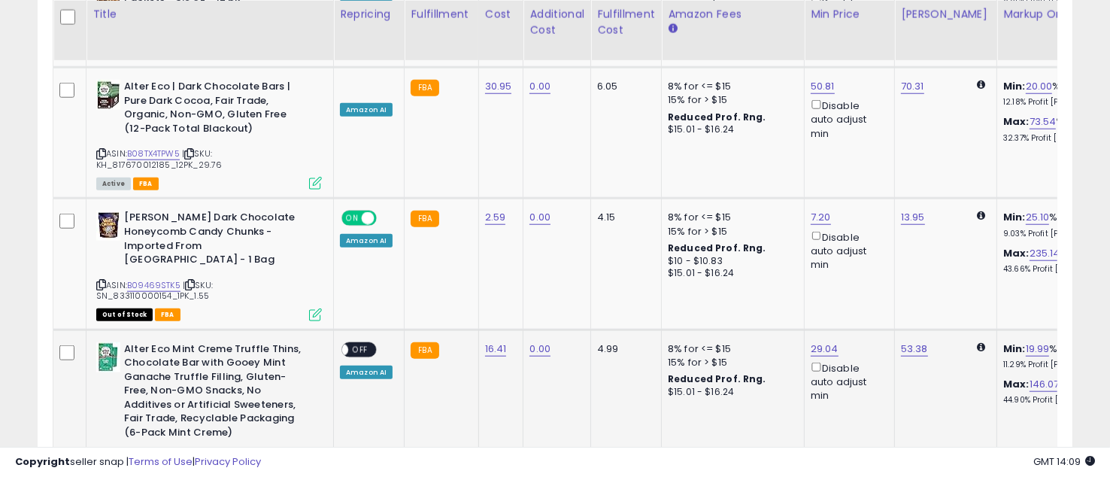
drag, startPoint x: 362, startPoint y: 286, endPoint x: 407, endPoint y: 298, distance: 46.7
click at [362, 343] on span "OFF" at bounding box center [360, 349] width 24 height 13
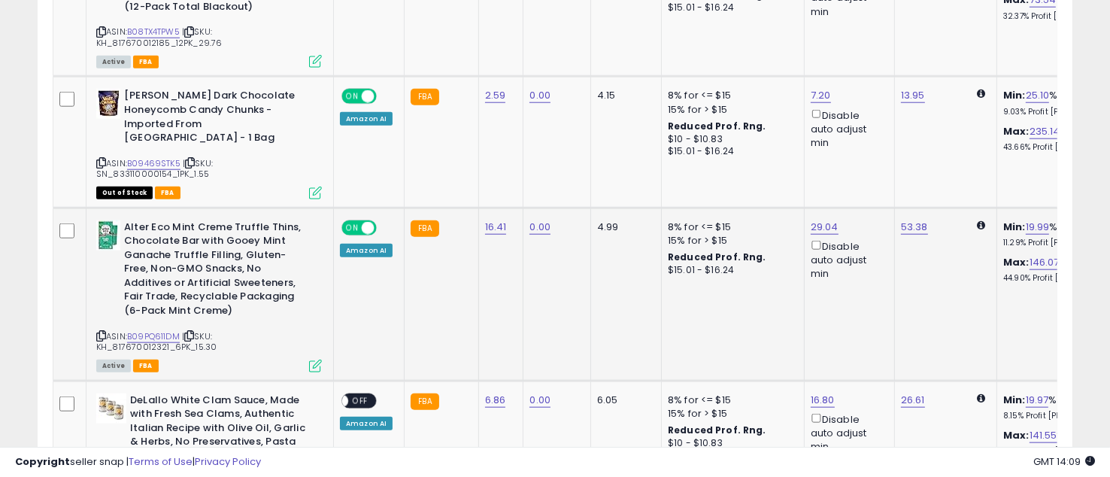
scroll to position [1604, 0]
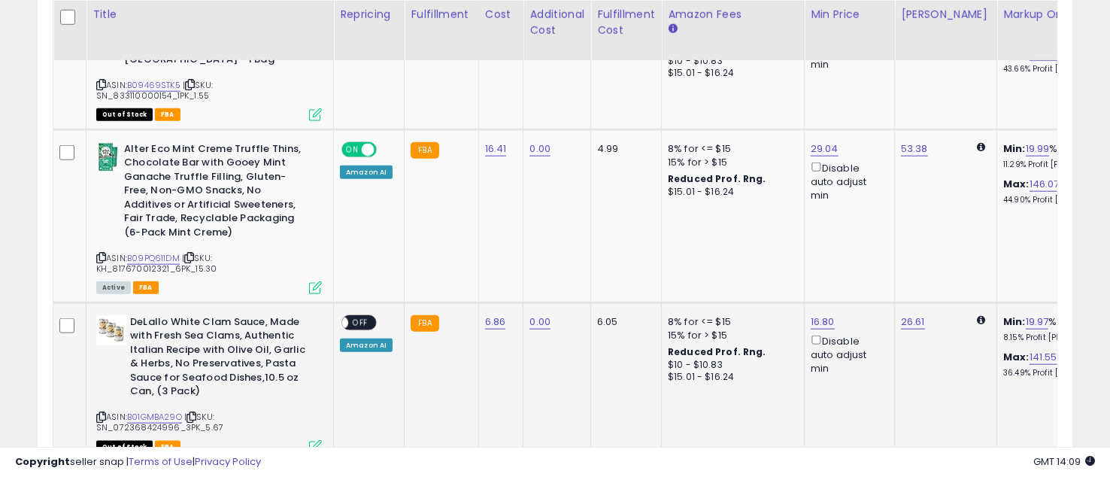
click at [365, 316] on span "OFF" at bounding box center [360, 322] width 24 height 13
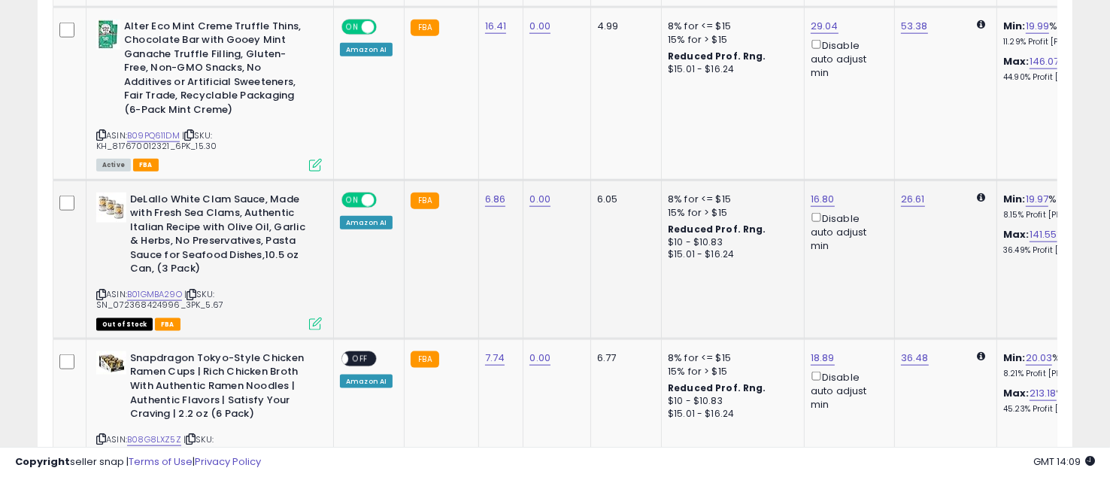
scroll to position [1737, 0]
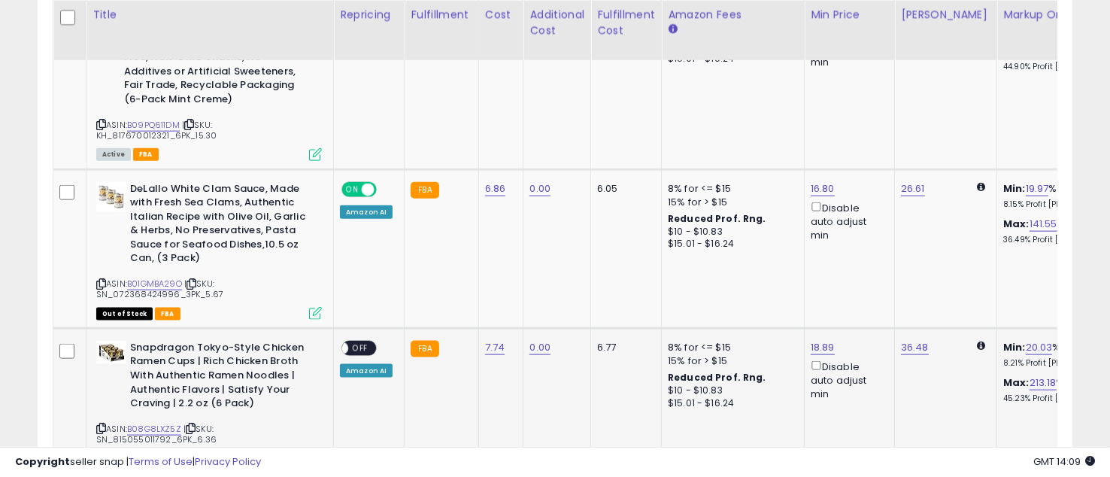
click at [365, 341] on span "OFF" at bounding box center [360, 347] width 24 height 13
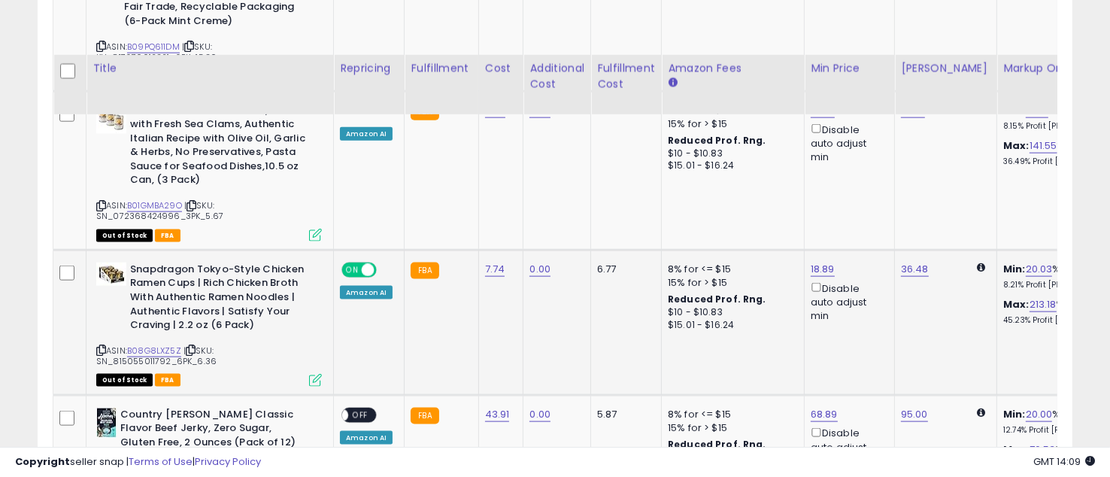
scroll to position [1872, 0]
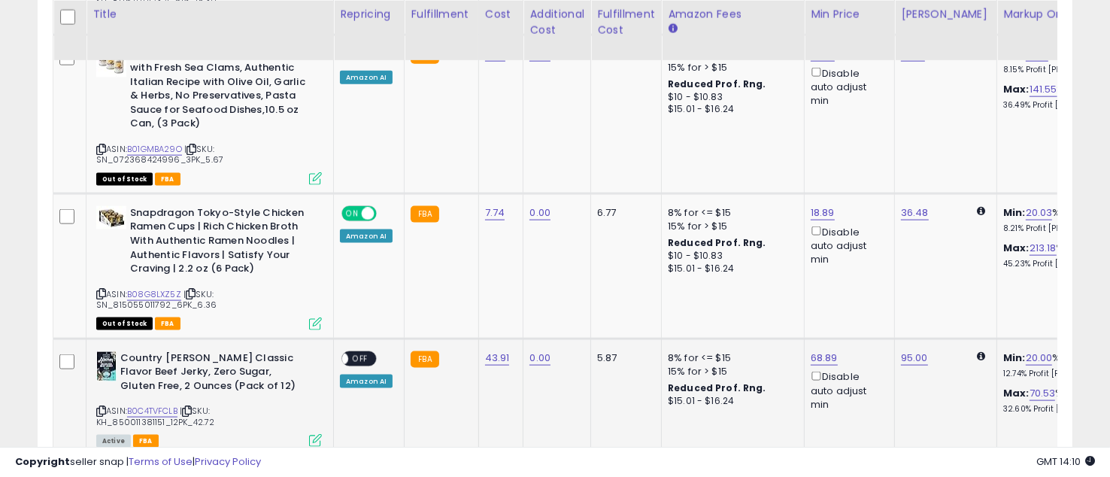
click at [355, 352] on span "OFF" at bounding box center [360, 358] width 24 height 13
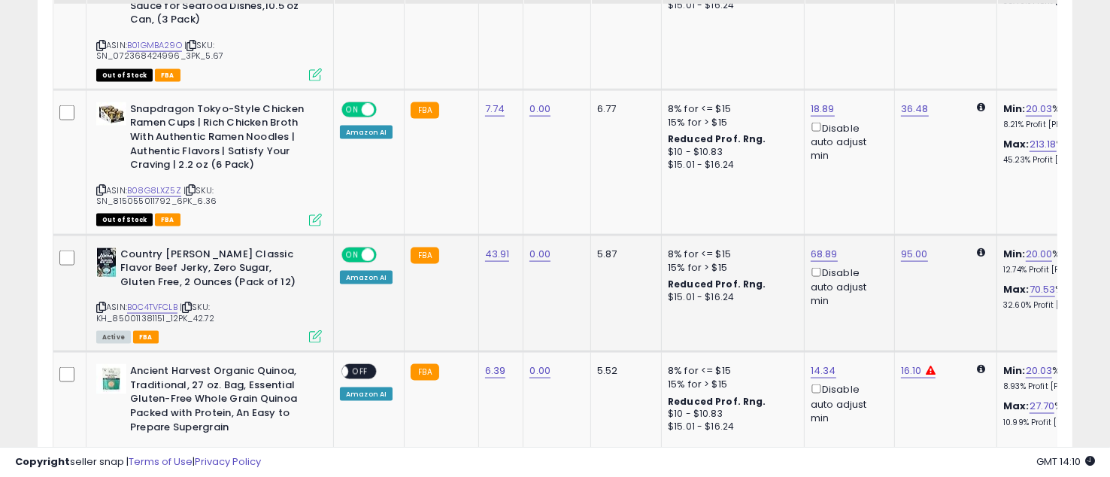
scroll to position [2005, 0]
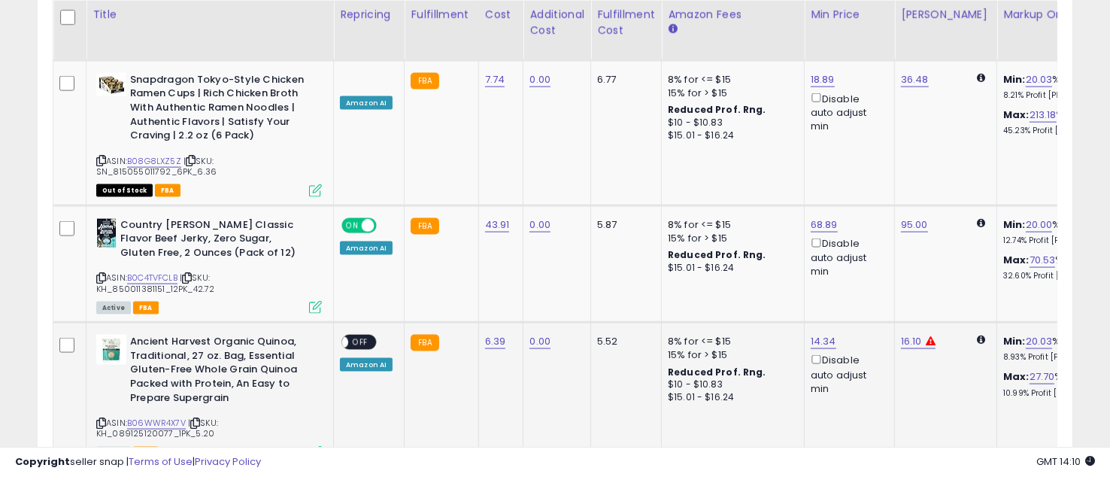
click at [362, 336] on span "OFF" at bounding box center [360, 342] width 24 height 13
click at [154, 417] on link "B06WWR4X7V" at bounding box center [156, 423] width 59 height 13
click at [902, 334] on link "16.10" at bounding box center [911, 341] width 21 height 15
drag, startPoint x: 841, startPoint y: 234, endPoint x: 778, endPoint y: 217, distance: 64.6
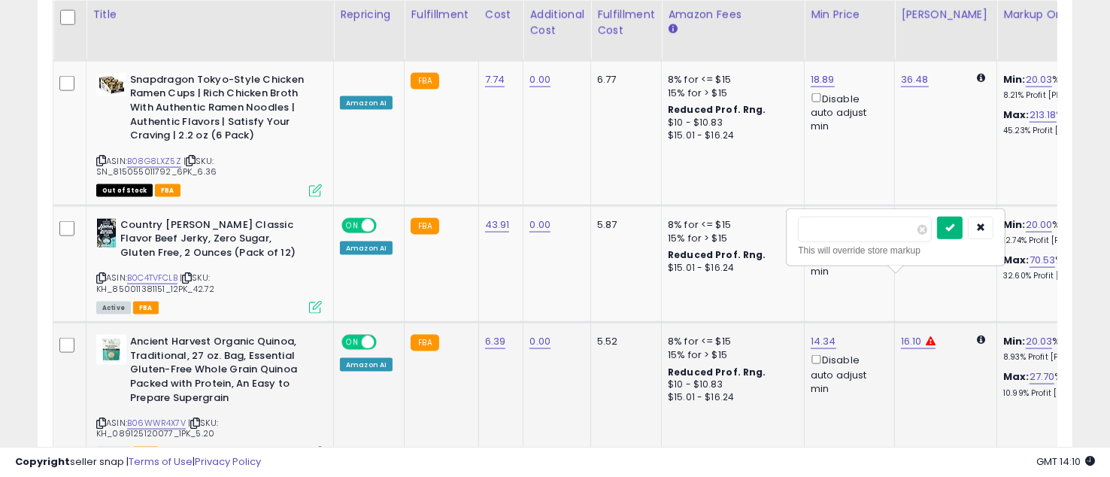
type input "*****"
click at [963, 223] on button "submit" at bounding box center [950, 228] width 26 height 23
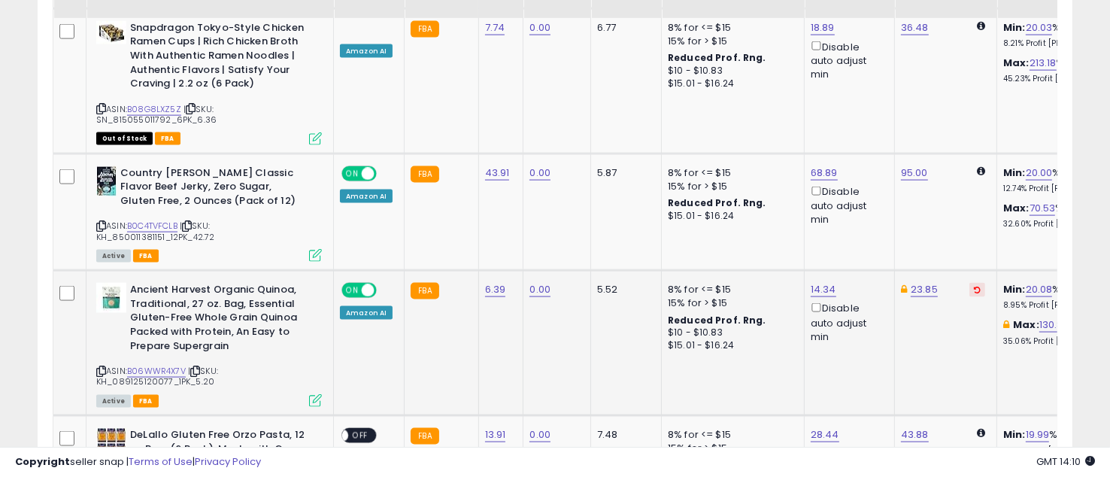
scroll to position [2139, 0]
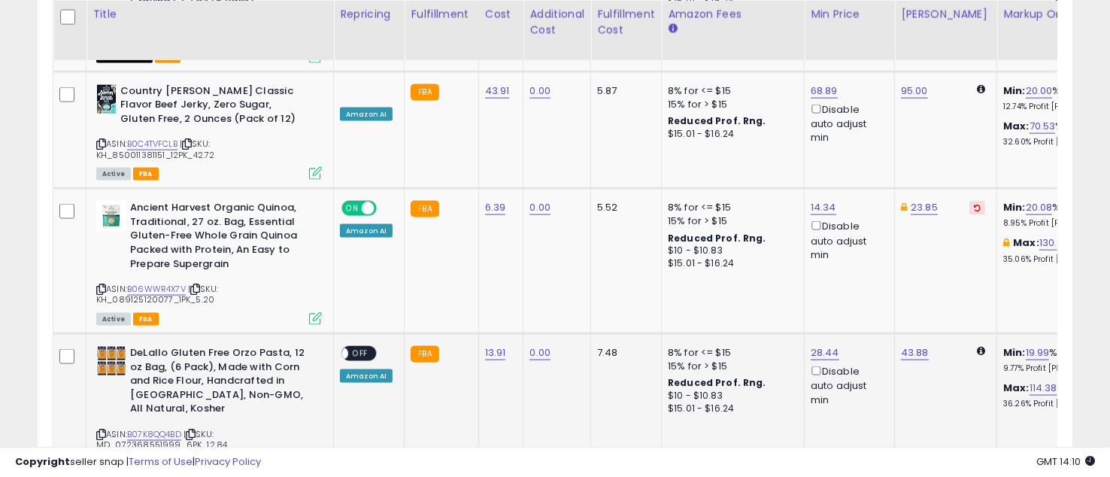
click at [361, 347] on span "OFF" at bounding box center [360, 353] width 24 height 13
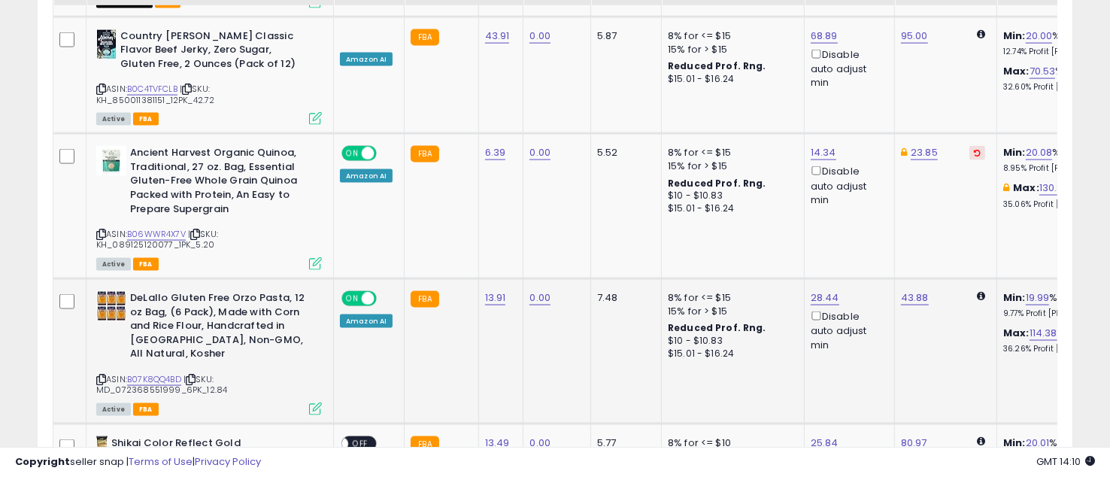
scroll to position [2273, 0]
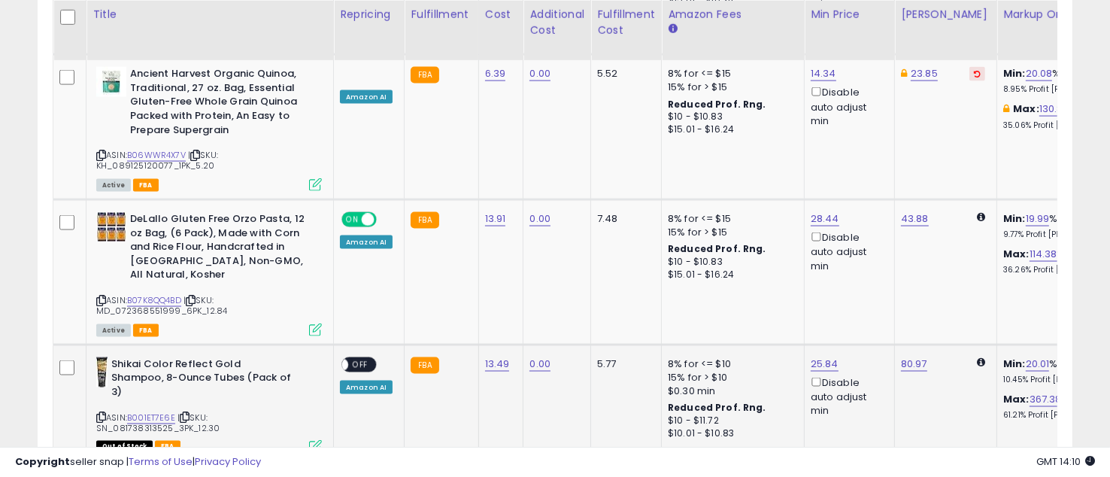
click at [363, 358] on span "OFF" at bounding box center [360, 364] width 24 height 13
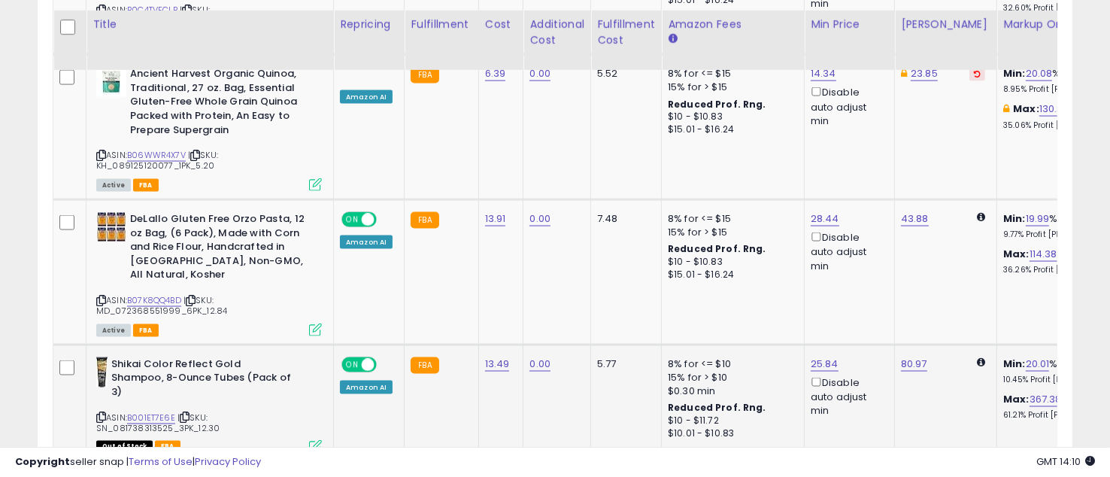
scroll to position [2407, 0]
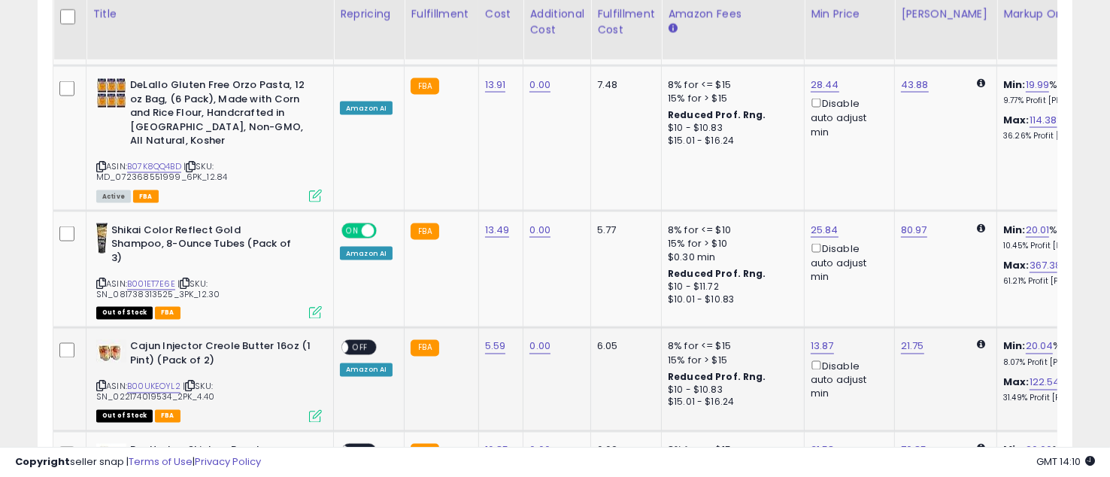
drag, startPoint x: 359, startPoint y: 247, endPoint x: 390, endPoint y: 285, distance: 48.6
click at [359, 340] on div "ON OFF" at bounding box center [358, 348] width 35 height 16
click at [354, 341] on span "OFF" at bounding box center [360, 347] width 24 height 13
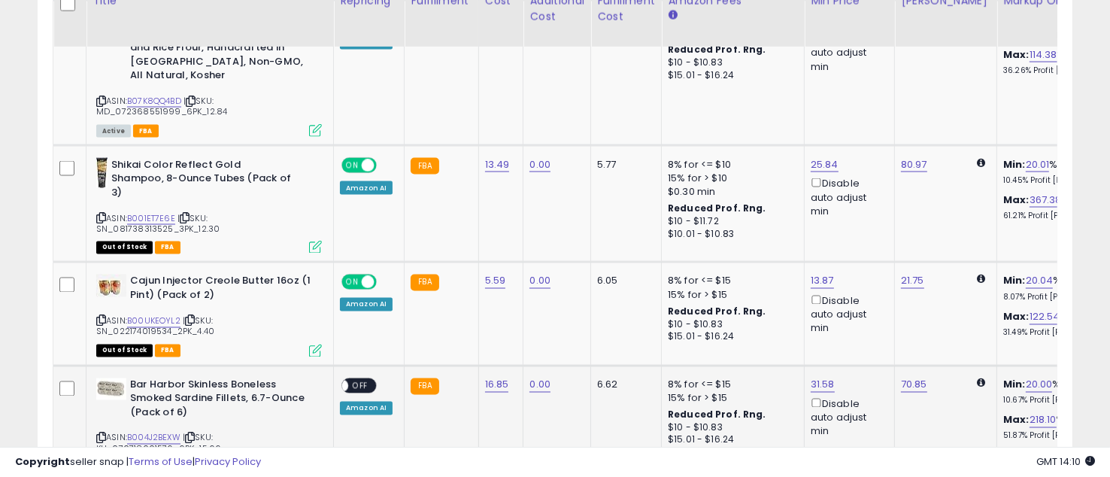
scroll to position [2473, 0]
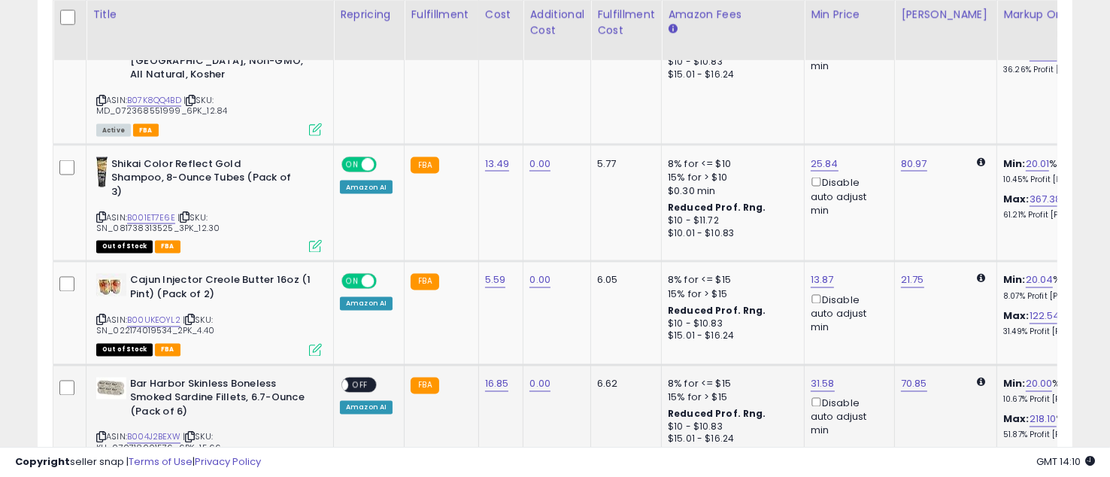
click at [360, 378] on span "OFF" at bounding box center [360, 384] width 24 height 13
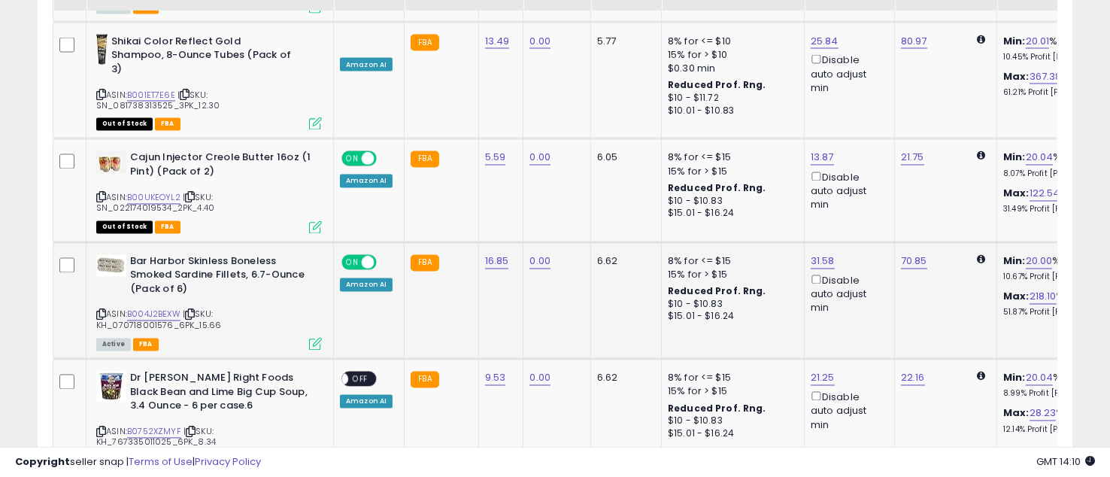
scroll to position [2607, 0]
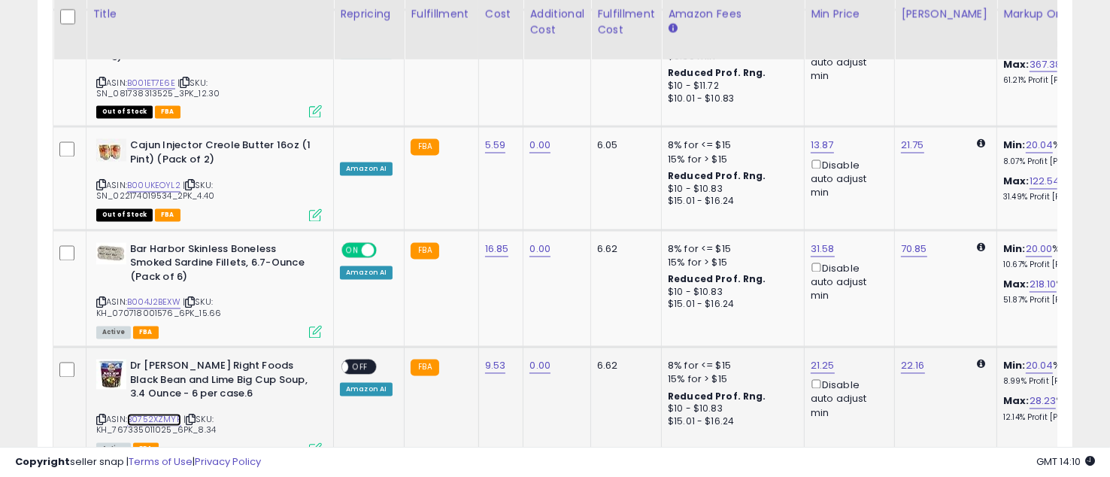
click at [153, 414] on link "B0752XZMYF" at bounding box center [154, 420] width 54 height 13
click at [912, 359] on link "22.16" at bounding box center [913, 366] width 24 height 15
drag, startPoint x: 878, startPoint y: 226, endPoint x: 757, endPoint y: 217, distance: 121.5
type input "*****"
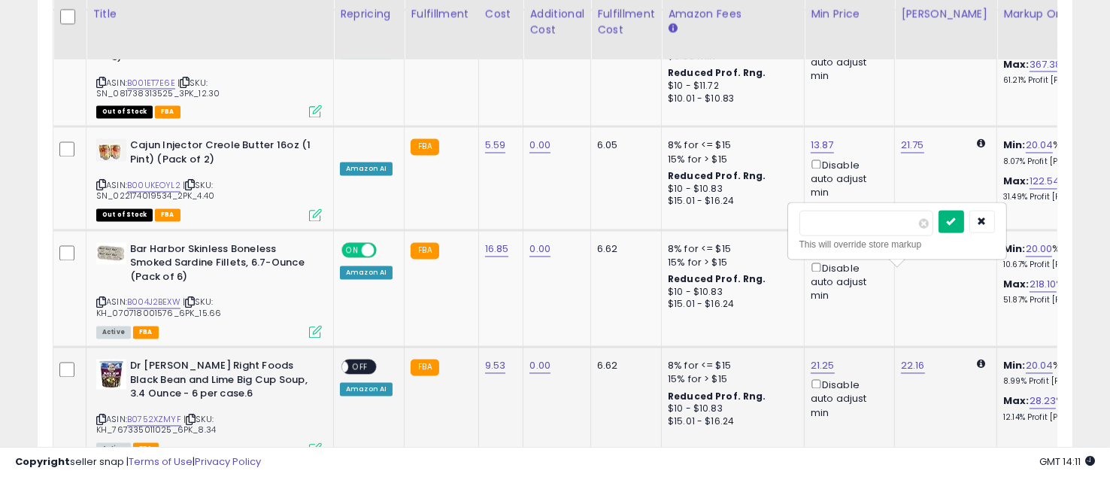
click at [964, 226] on button "submit" at bounding box center [952, 222] width 26 height 23
click at [360, 361] on span "OFF" at bounding box center [360, 367] width 24 height 13
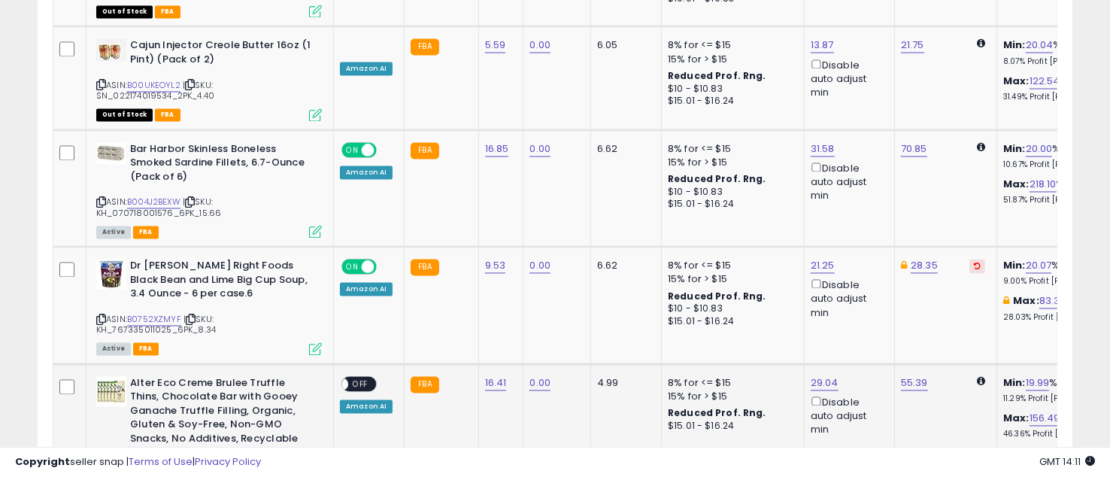
scroll to position [2741, 0]
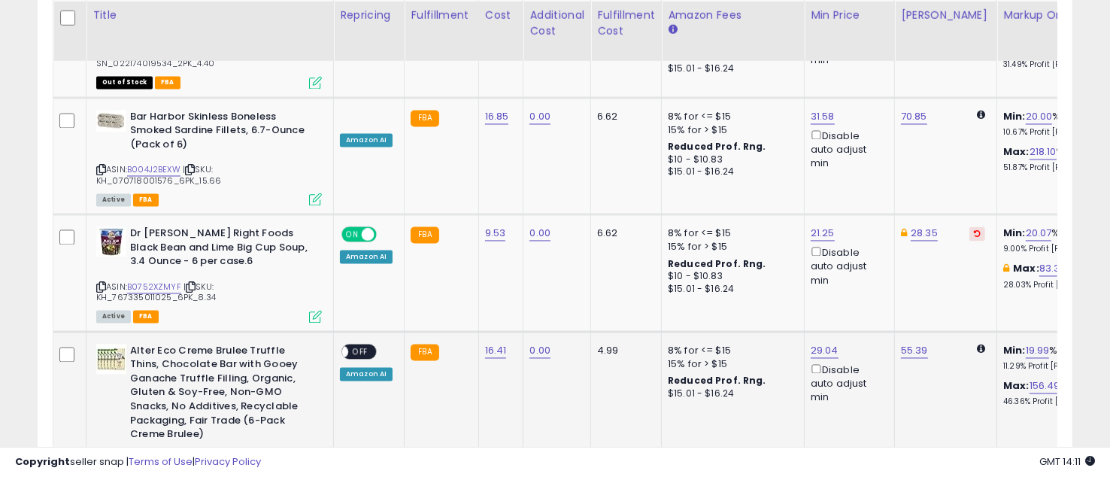
click at [365, 344] on span "OFF" at bounding box center [360, 350] width 24 height 13
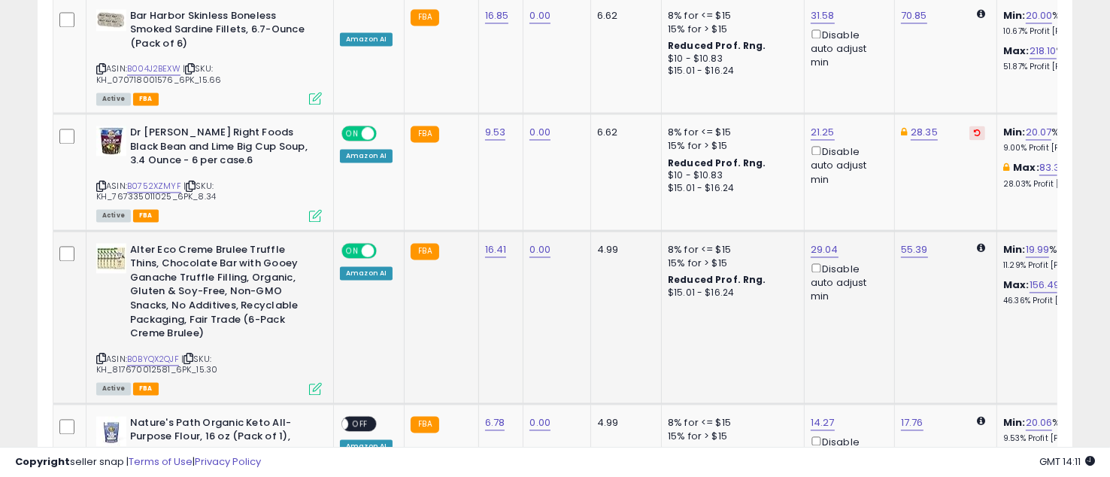
scroll to position [2874, 0]
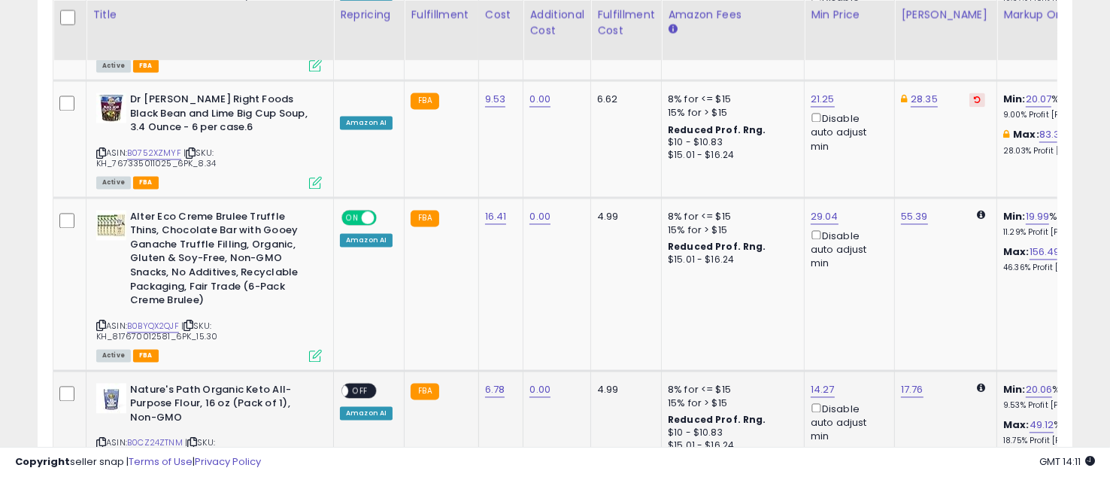
click at [359, 384] on span "OFF" at bounding box center [360, 390] width 24 height 13
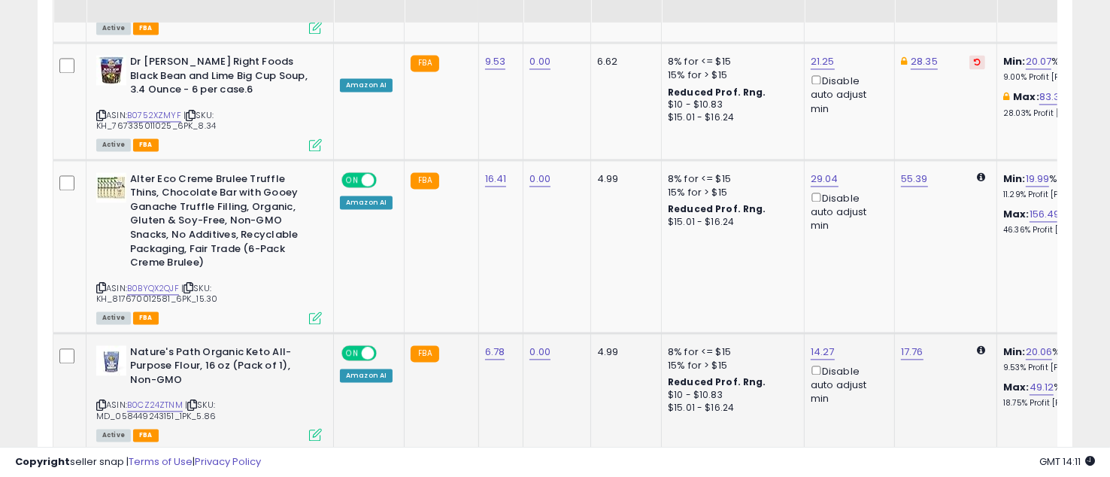
scroll to position [2941, 0]
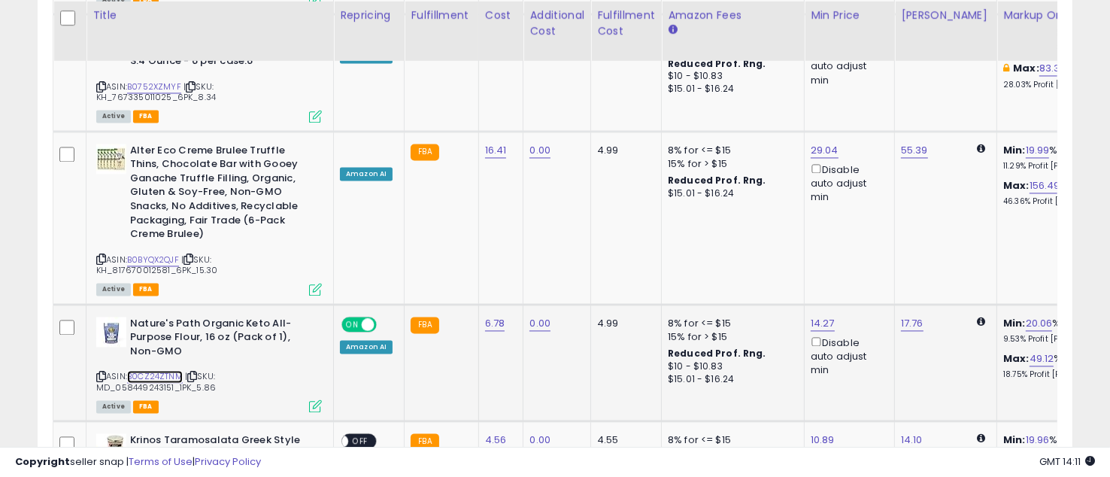
click at [174, 370] on link "B0CZ24ZTNM" at bounding box center [155, 376] width 56 height 13
click at [908, 316] on link "17.76" at bounding box center [912, 323] width 23 height 15
drag, startPoint x: 848, startPoint y: 165, endPoint x: 778, endPoint y: 157, distance: 70.4
type input "*****"
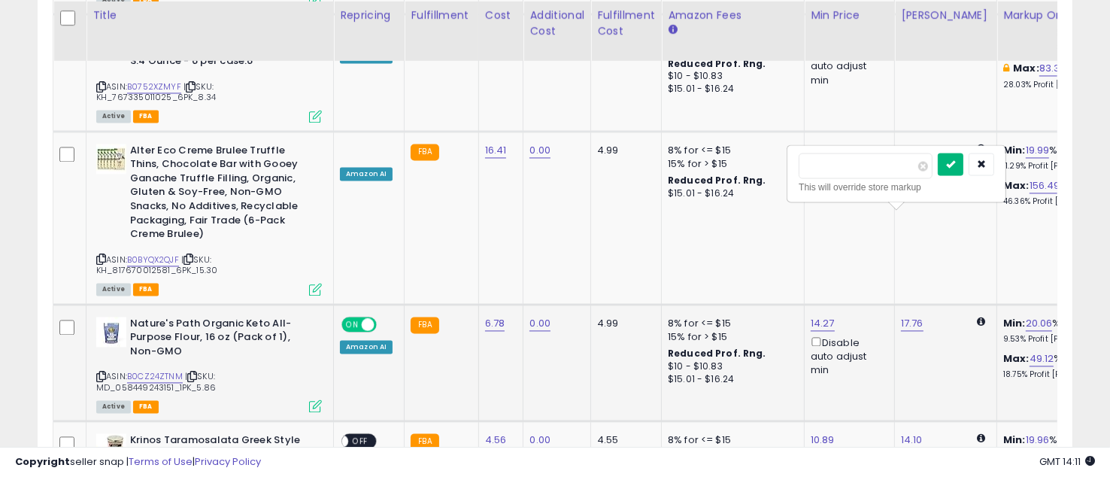
click at [963, 157] on button "submit" at bounding box center [951, 164] width 26 height 23
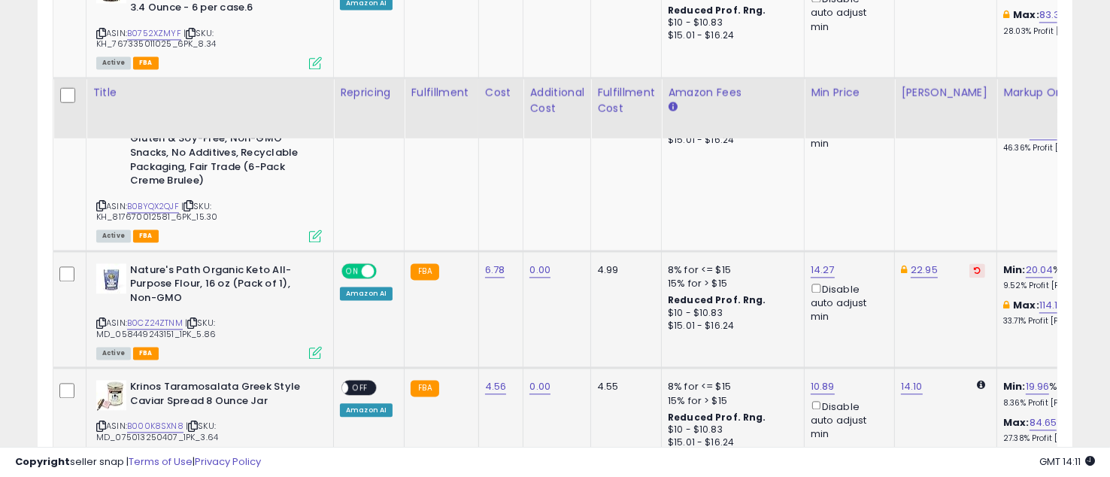
scroll to position [3075, 0]
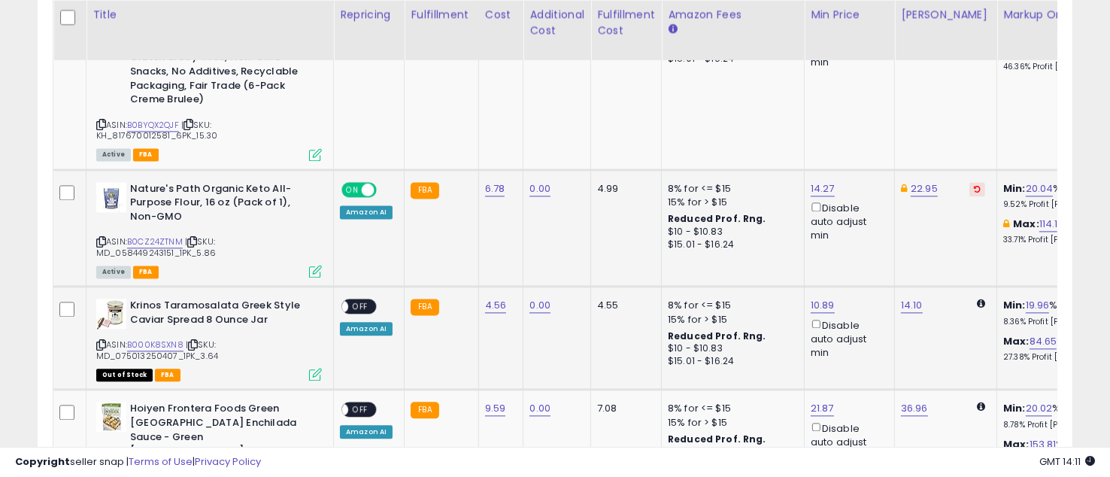
drag, startPoint x: 360, startPoint y: 195, endPoint x: 395, endPoint y: 205, distance: 36.2
click at [360, 300] on span "OFF" at bounding box center [360, 306] width 24 height 13
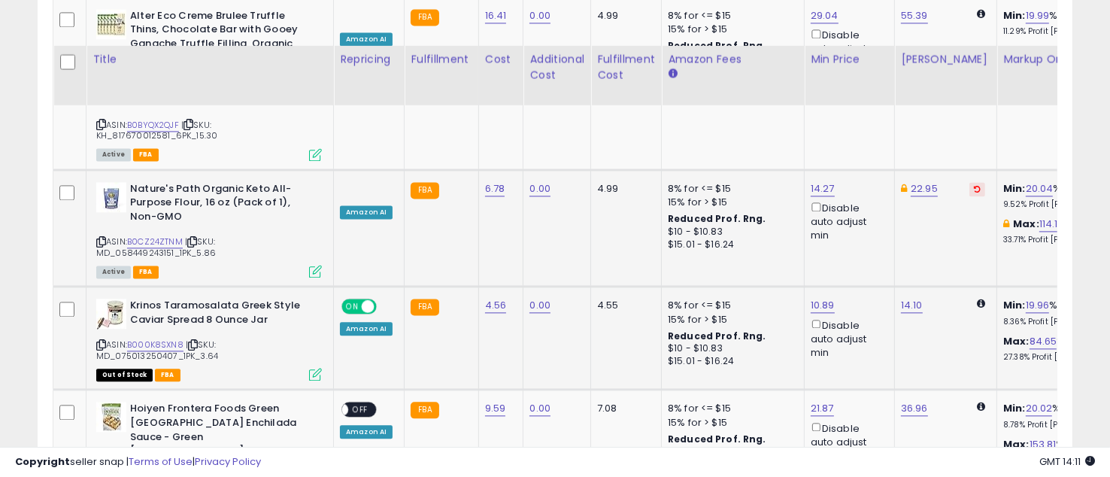
scroll to position [3208, 0]
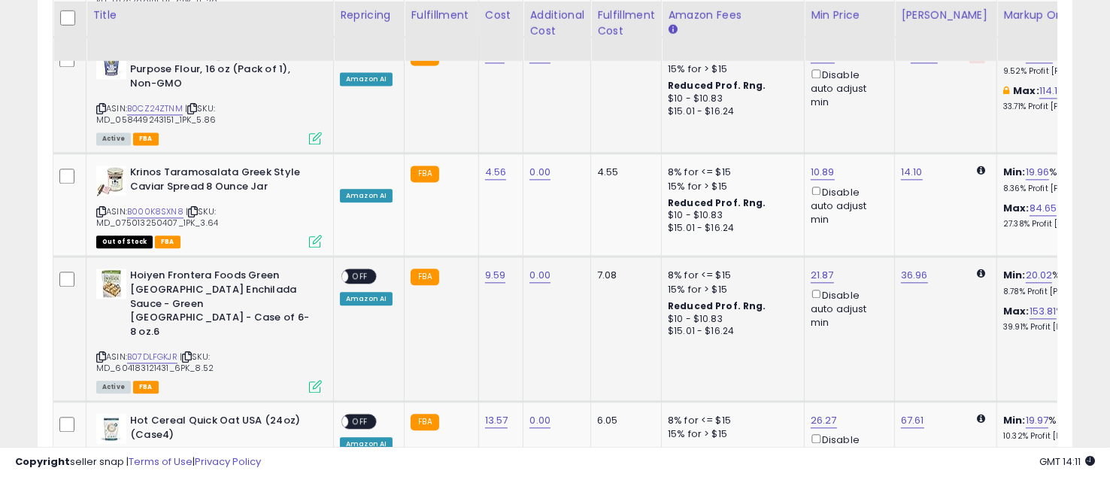
click at [361, 270] on span "OFF" at bounding box center [360, 276] width 24 height 13
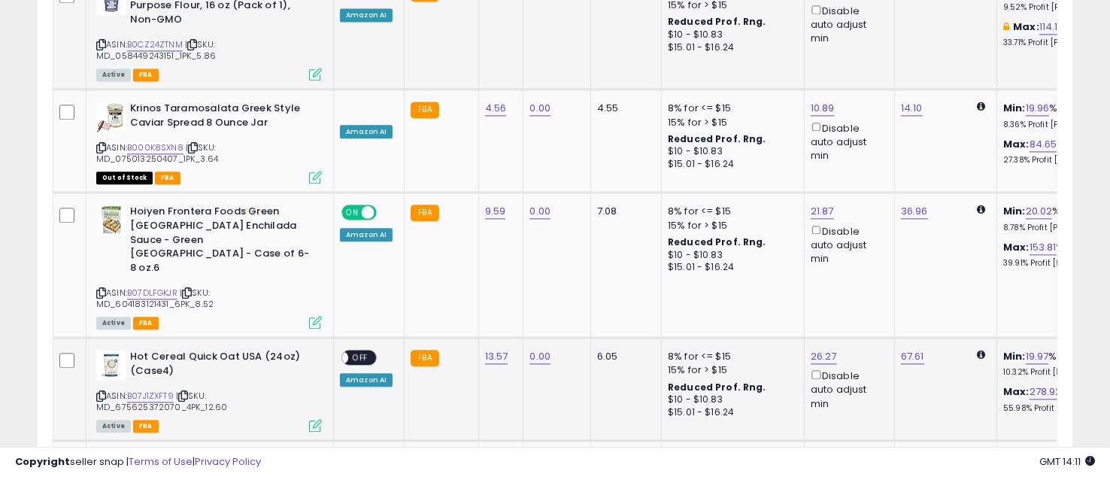
scroll to position [3342, 0]
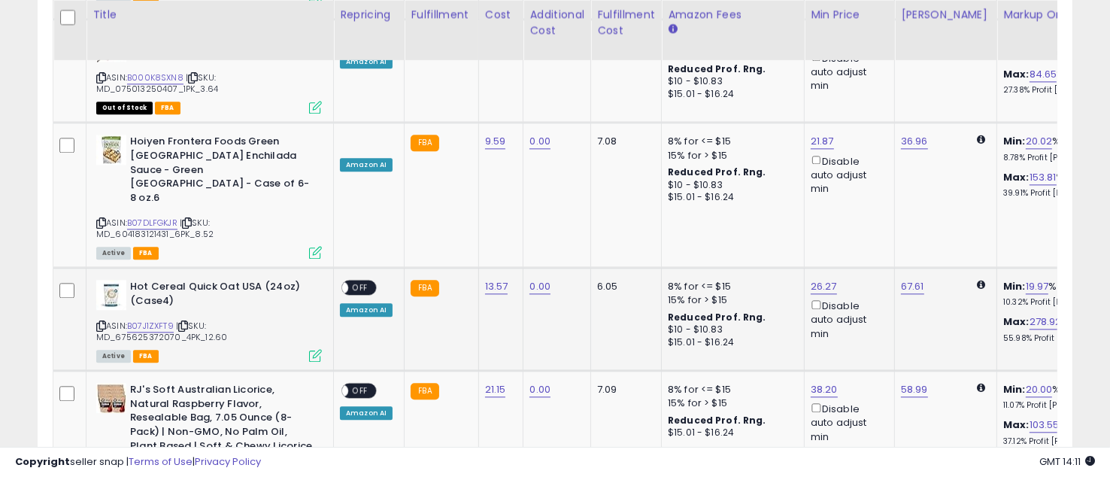
click at [356, 281] on span "OFF" at bounding box center [360, 287] width 24 height 13
click at [364, 384] on span "OFF" at bounding box center [360, 390] width 24 height 13
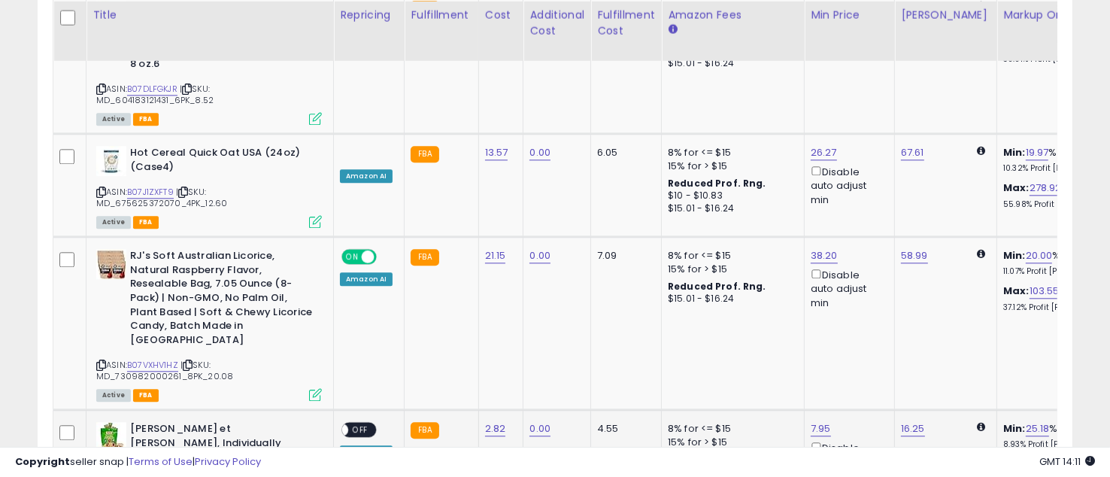
click at [359, 423] on span "OFF" at bounding box center [360, 429] width 24 height 13
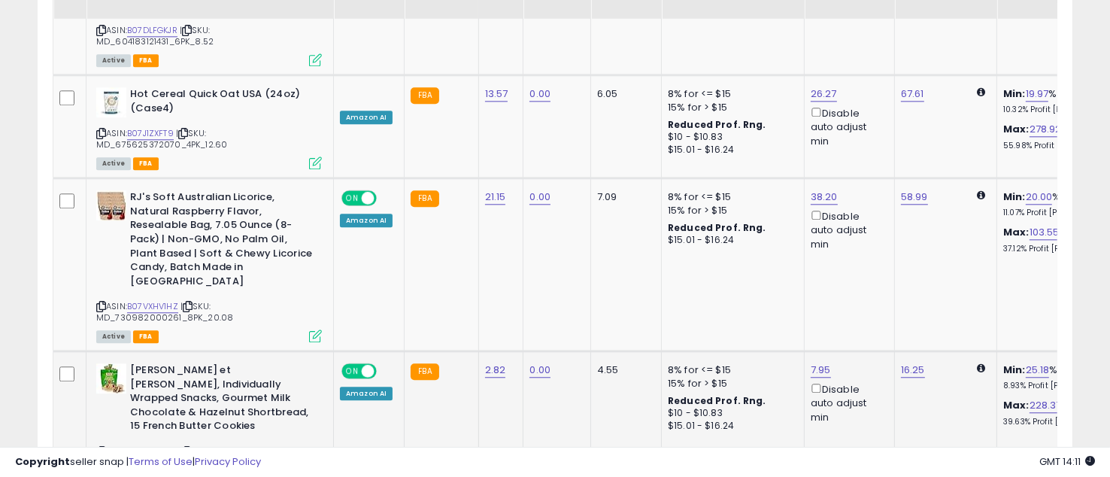
scroll to position [3651, 0]
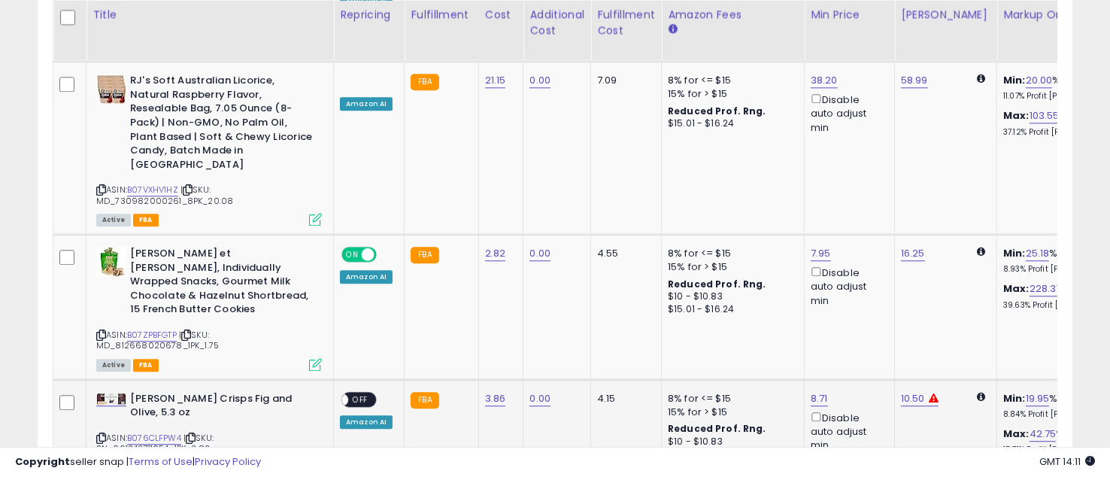
drag, startPoint x: 363, startPoint y: 242, endPoint x: 346, endPoint y: 259, distance: 23.9
click at [362, 393] on span "OFF" at bounding box center [360, 399] width 24 height 13
click at [160, 432] on link "B076CLFPW4" at bounding box center [154, 438] width 54 height 13
click at [901, 391] on link "10.50" at bounding box center [913, 398] width 24 height 15
drag, startPoint x: 835, startPoint y: 195, endPoint x: 775, endPoint y: 188, distance: 59.8
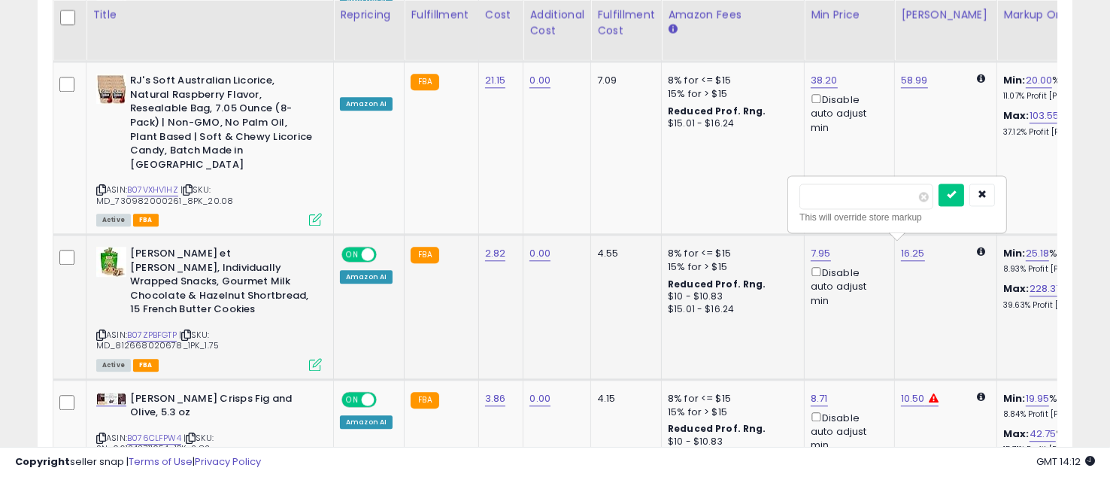
type input "*****"
click at [956, 193] on icon "submit" at bounding box center [951, 194] width 9 height 9
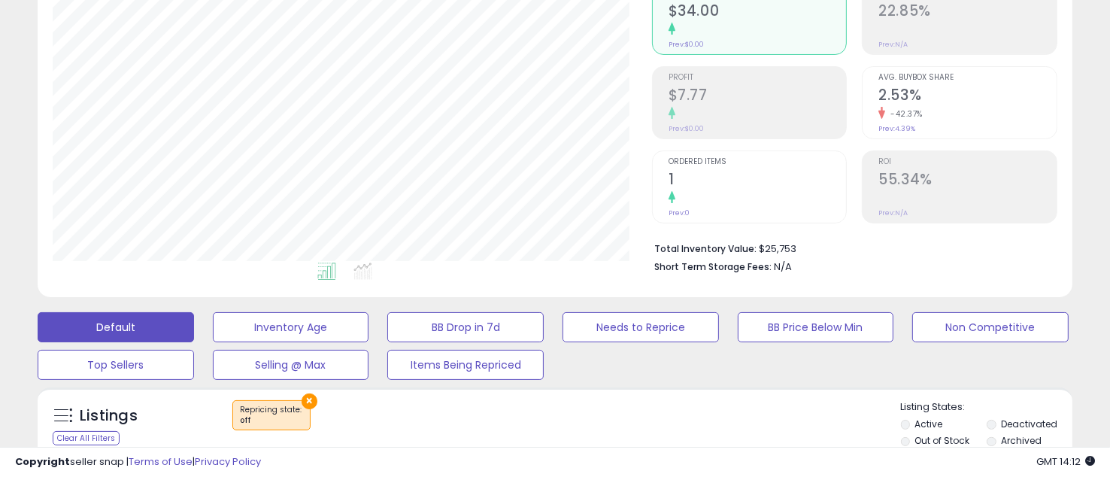
scroll to position [309, 0]
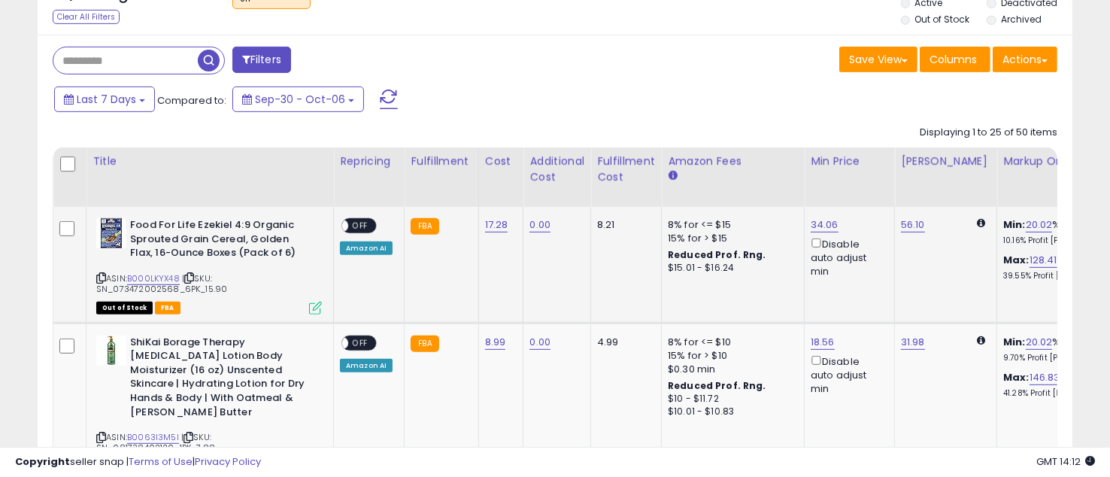
scroll to position [643, 0]
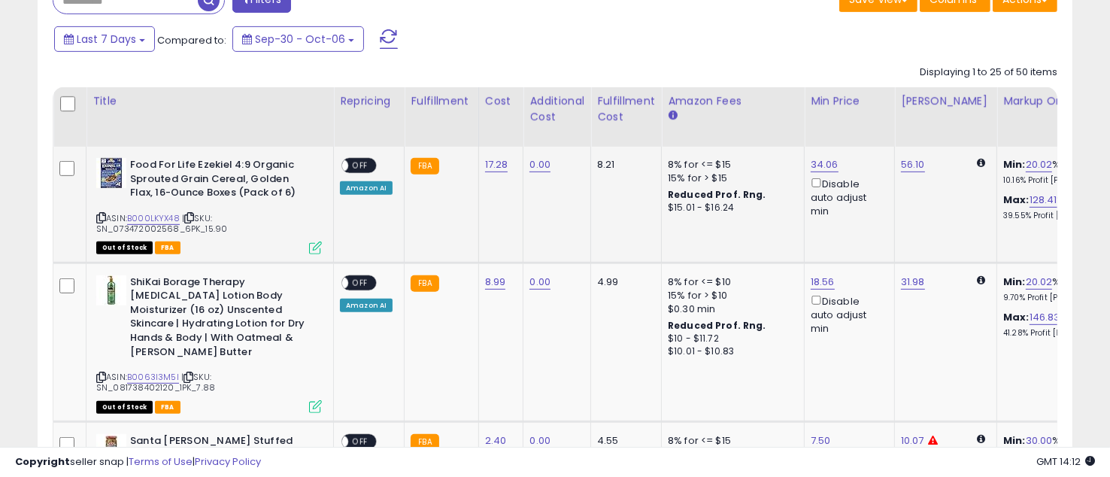
click at [359, 159] on span "OFF" at bounding box center [360, 165] width 24 height 13
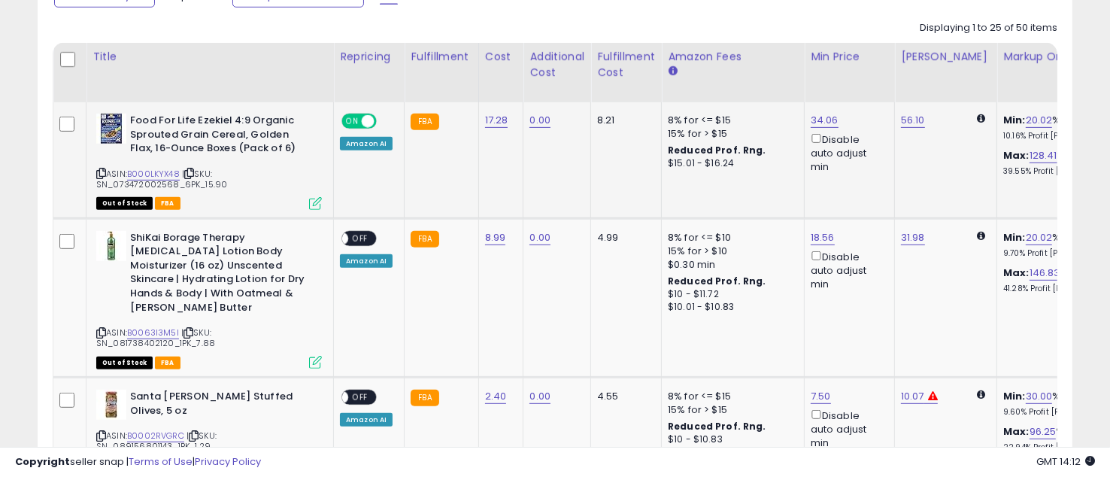
scroll to position [710, 0]
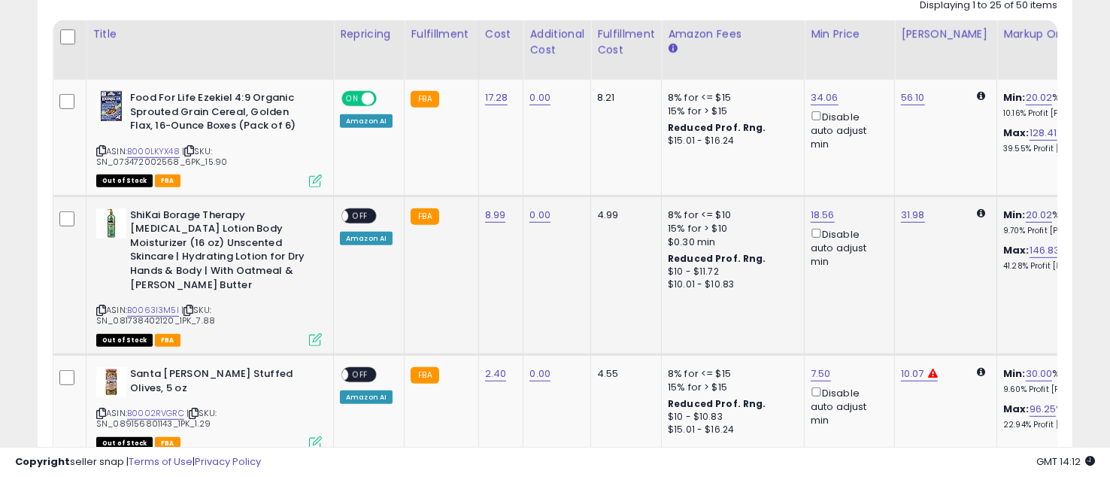
click at [362, 216] on span "OFF" at bounding box center [360, 215] width 24 height 13
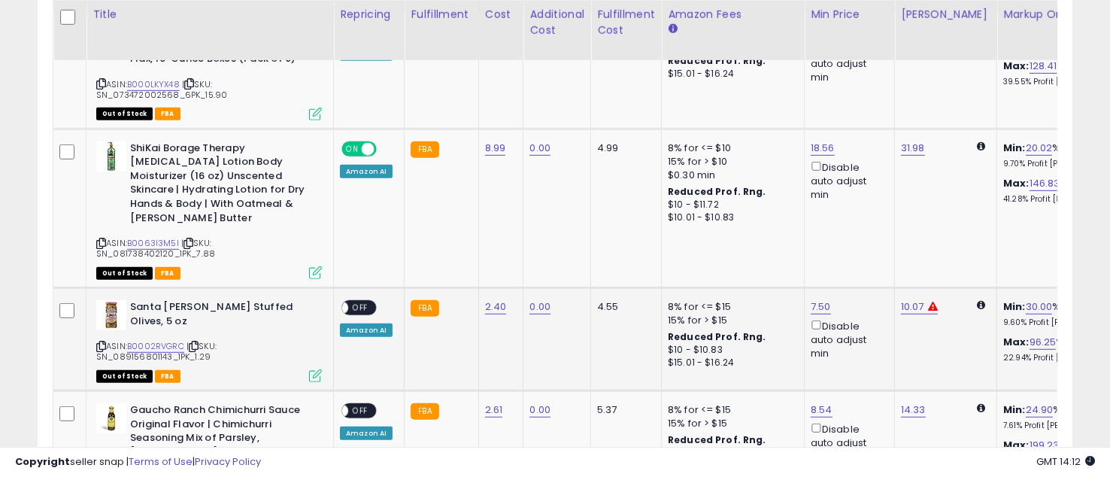
click at [359, 302] on span "OFF" at bounding box center [360, 308] width 24 height 13
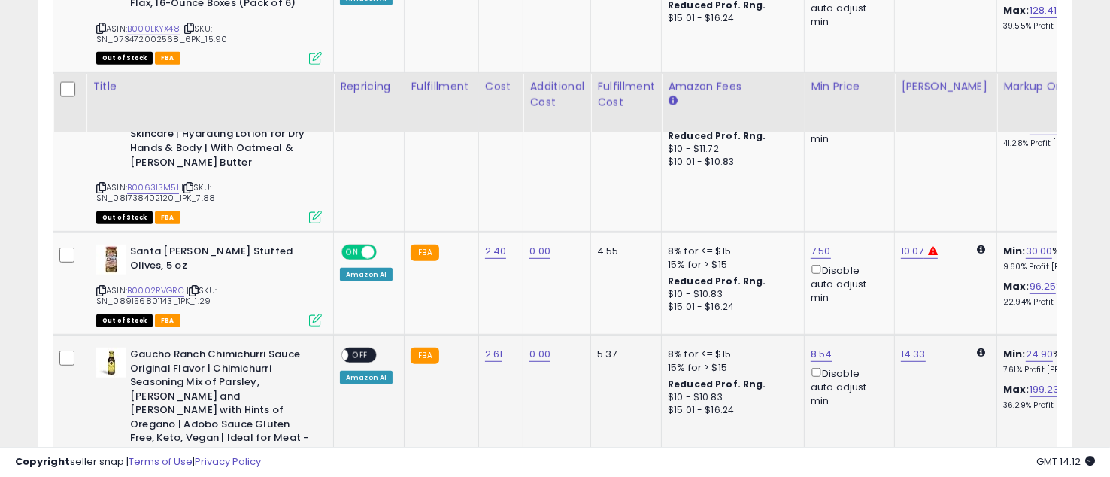
scroll to position [910, 0]
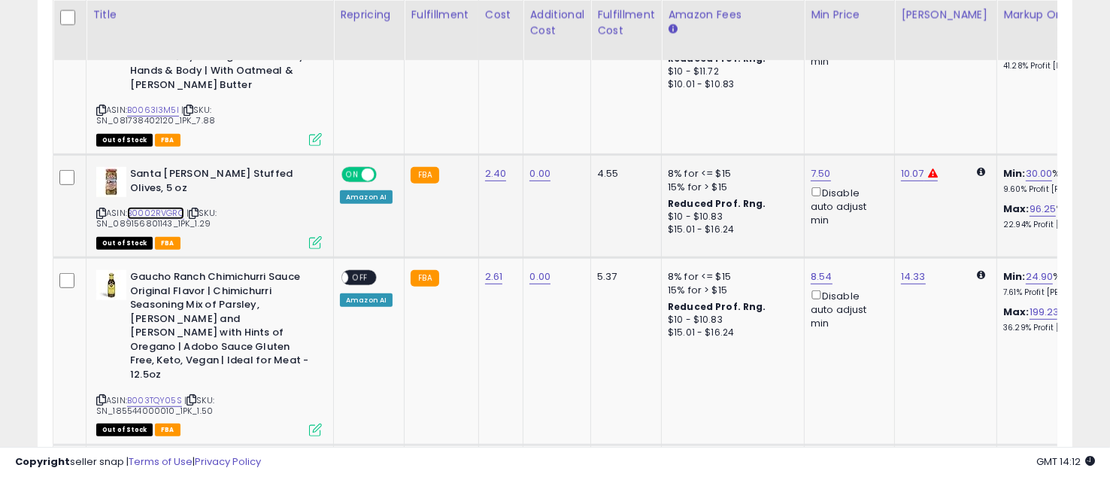
click at [165, 207] on link "B0002RVGRC" at bounding box center [155, 213] width 57 height 13
click at [904, 166] on link "10.07" at bounding box center [912, 173] width 23 height 15
drag, startPoint x: 825, startPoint y: 98, endPoint x: 778, endPoint y: 91, distance: 47.1
type input "*****"
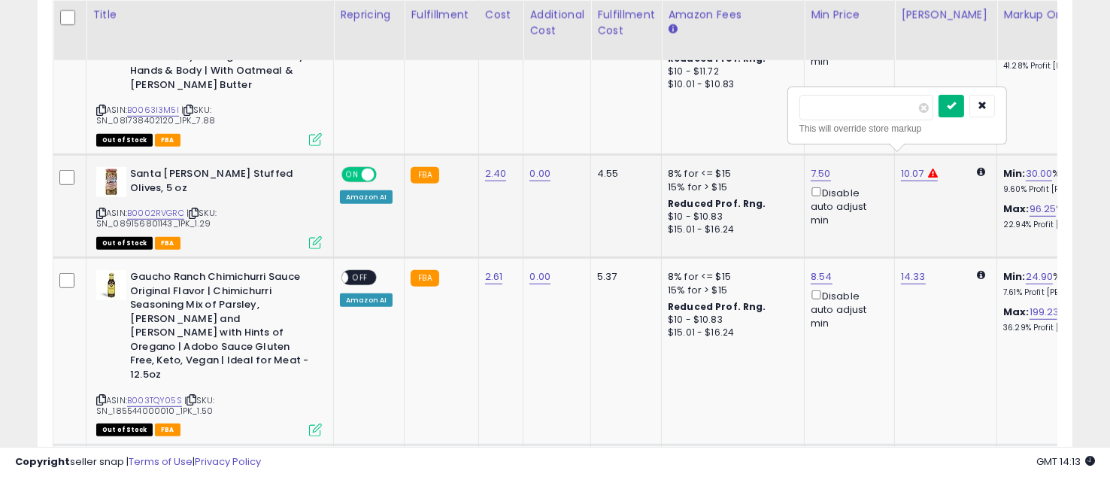
click at [956, 102] on icon "submit" at bounding box center [951, 105] width 9 height 9
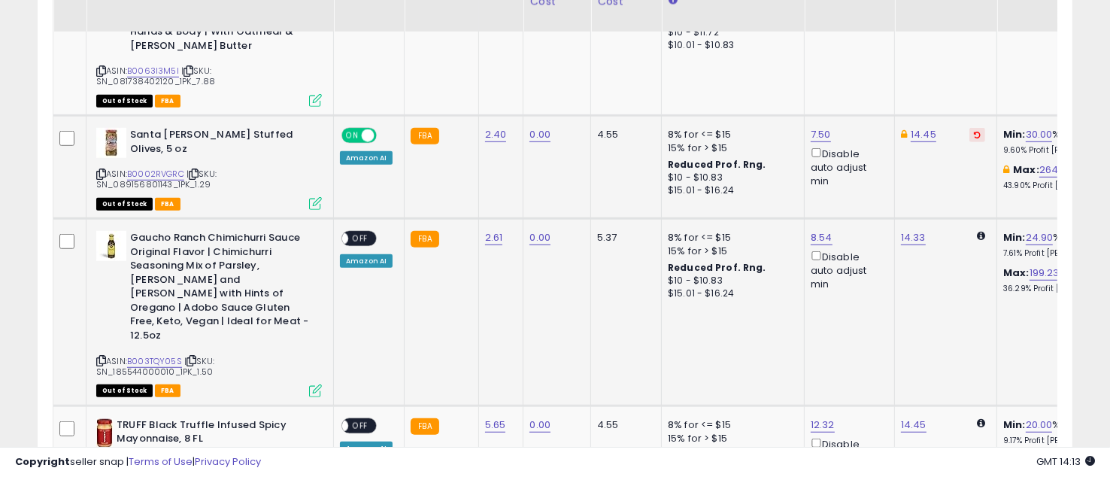
scroll to position [978, 0]
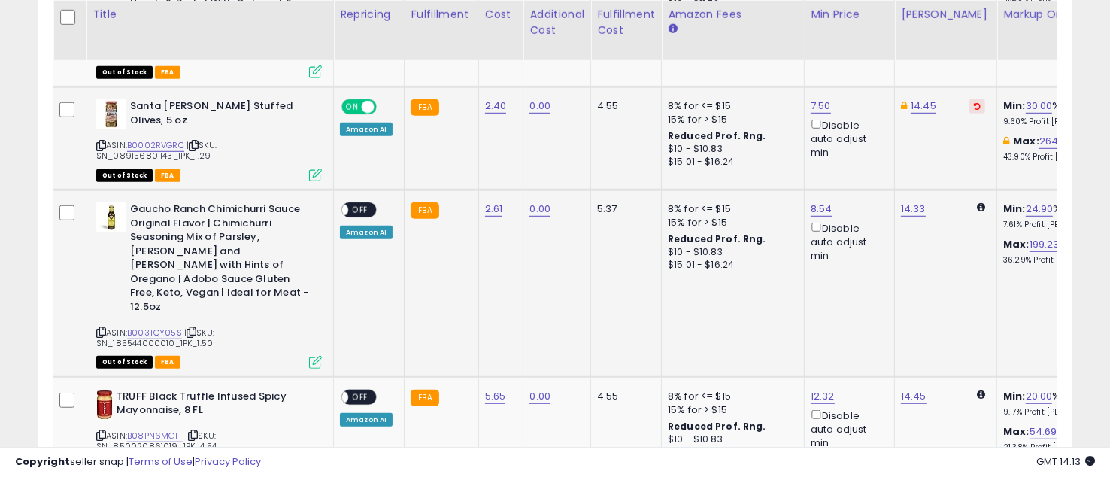
click at [355, 204] on span "OFF" at bounding box center [360, 210] width 24 height 13
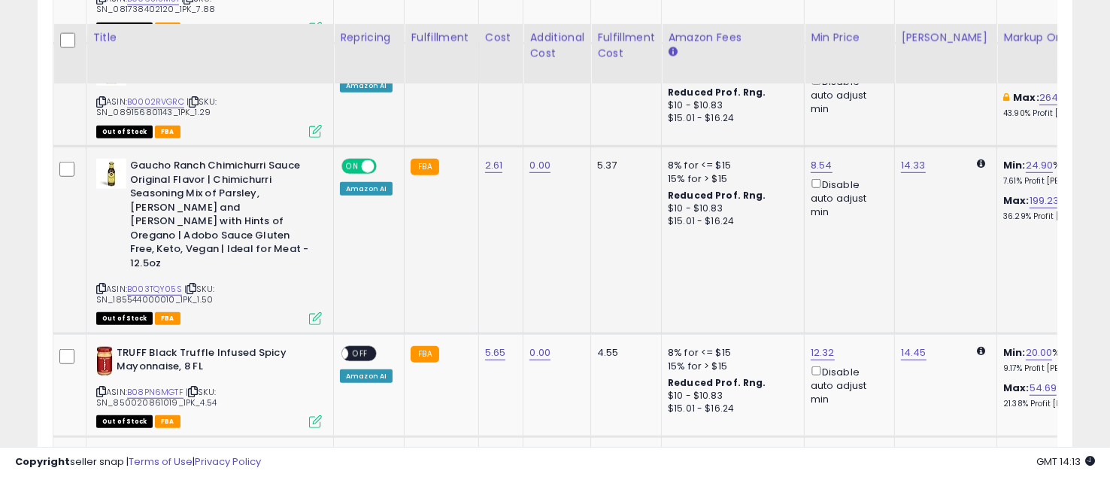
scroll to position [1045, 0]
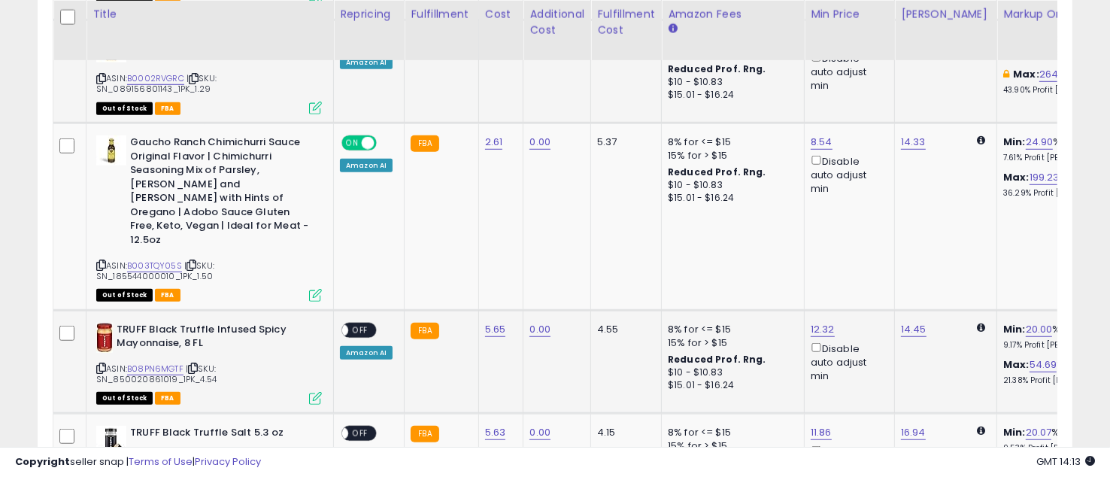
click at [360, 323] on span "OFF" at bounding box center [360, 329] width 24 height 13
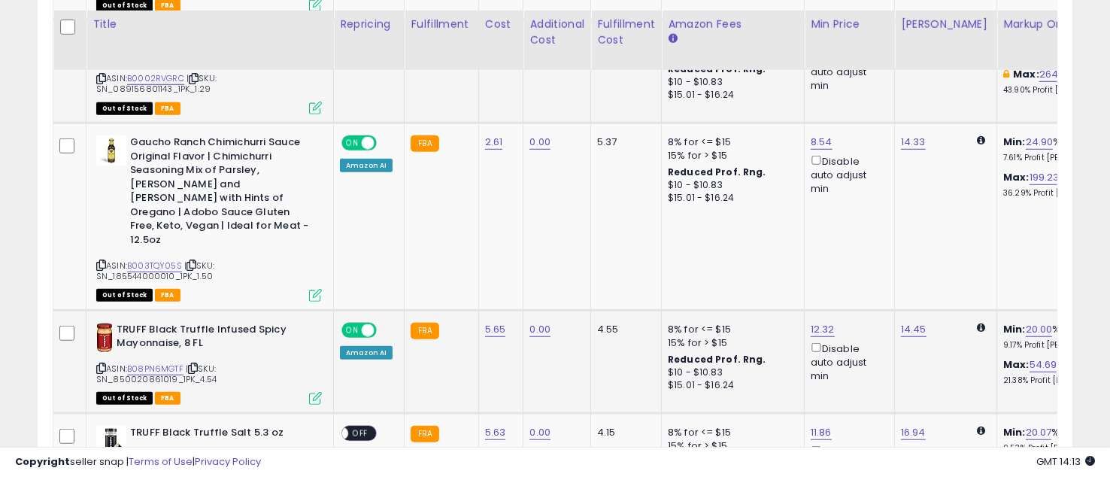
scroll to position [1111, 0]
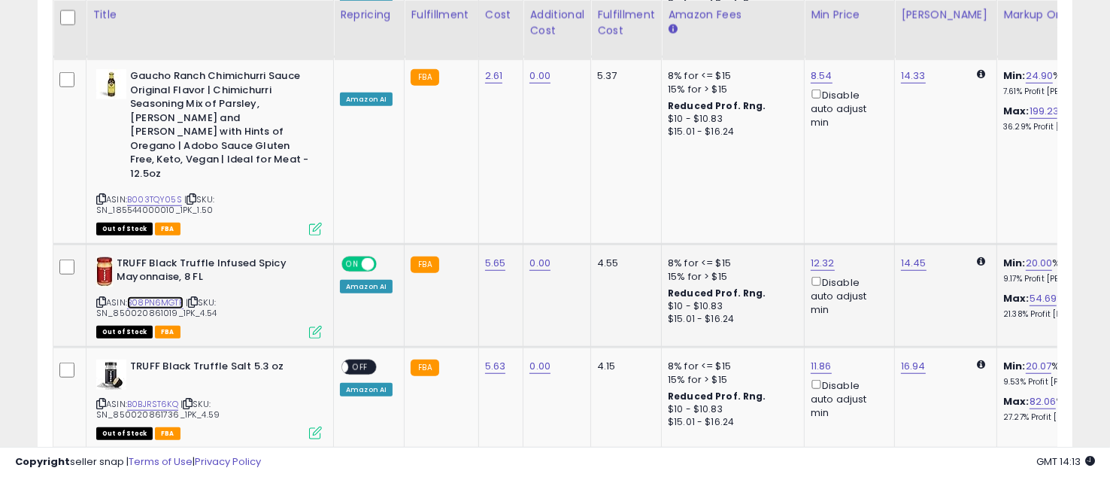
click at [162, 296] on link "B08PN6MGTF" at bounding box center [155, 302] width 56 height 13
click at [911, 256] on link "14.45" at bounding box center [914, 263] width 26 height 15
drag, startPoint x: 793, startPoint y: 176, endPoint x: 782, endPoint y: 176, distance: 10.5
click at [787, 176] on div "***** This will override store markup" at bounding box center [897, 190] width 220 height 58
type input "*****"
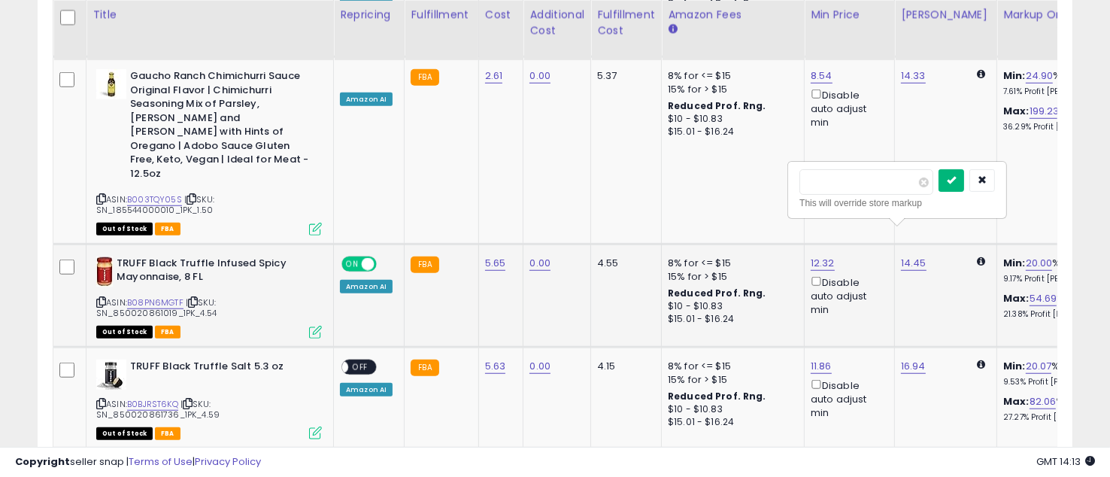
click at [956, 182] on icon "submit" at bounding box center [951, 179] width 9 height 9
click at [362, 360] on span "OFF" at bounding box center [360, 366] width 24 height 13
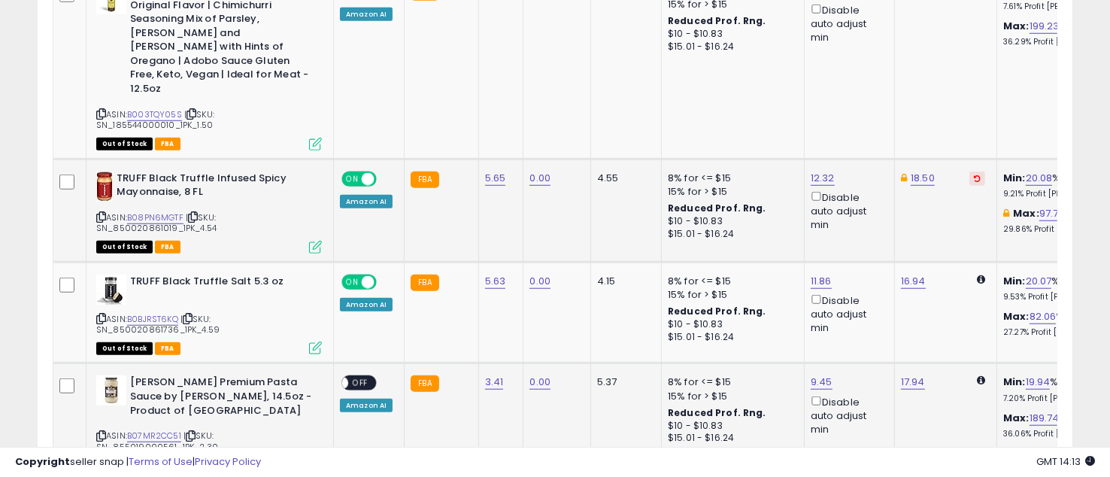
scroll to position [1245, 0]
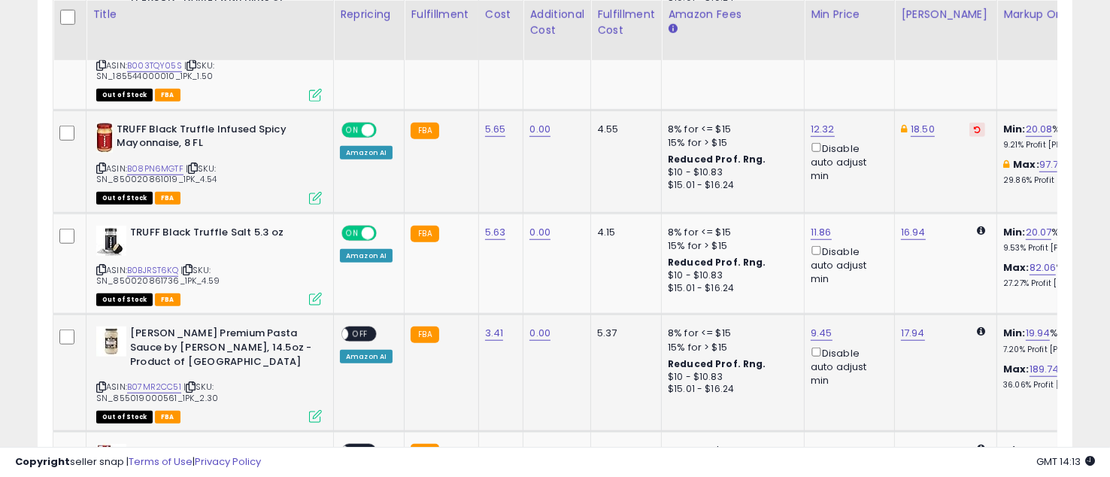
click at [354, 328] on span "OFF" at bounding box center [360, 334] width 24 height 13
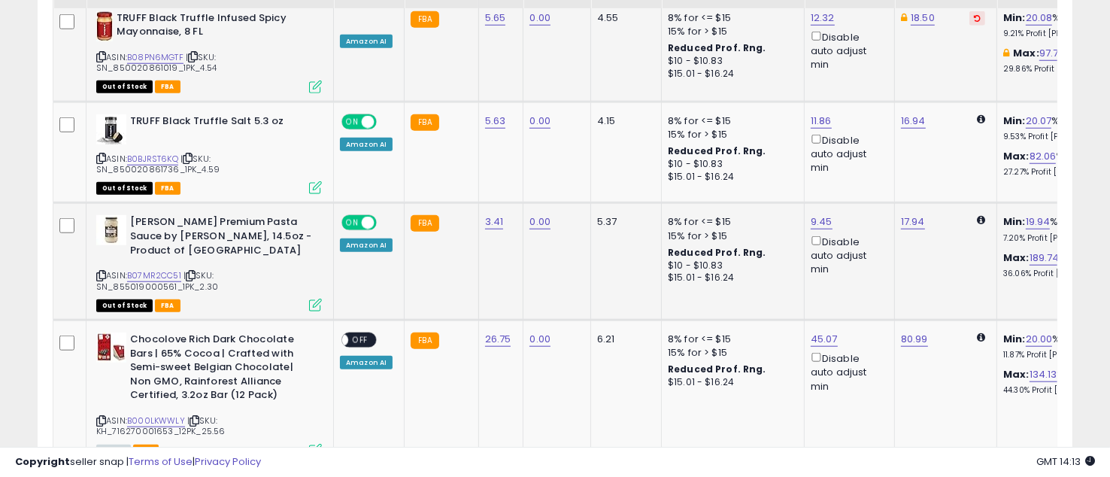
scroll to position [1379, 0]
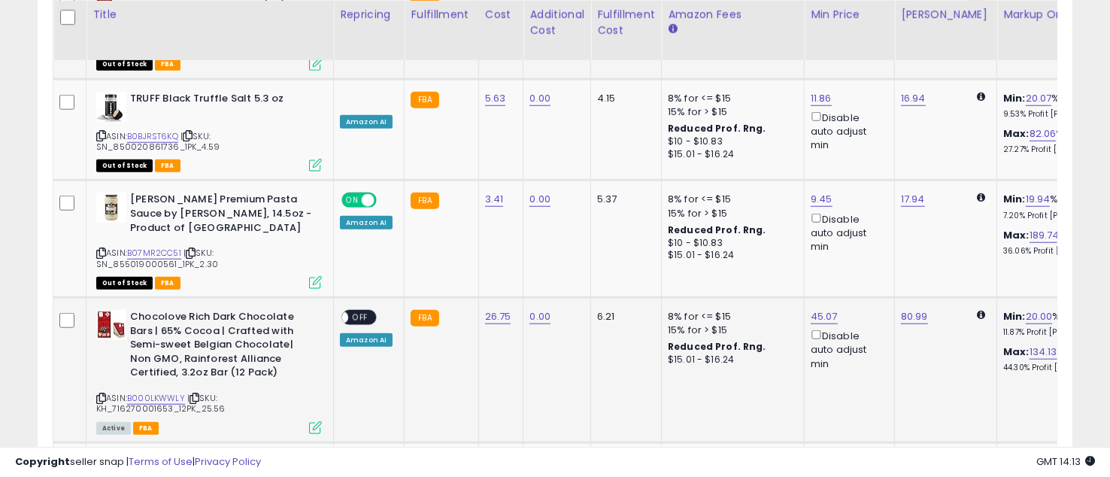
drag, startPoint x: 362, startPoint y: 270, endPoint x: 400, endPoint y: 287, distance: 42.1
click at [362, 311] on span "OFF" at bounding box center [360, 317] width 24 height 13
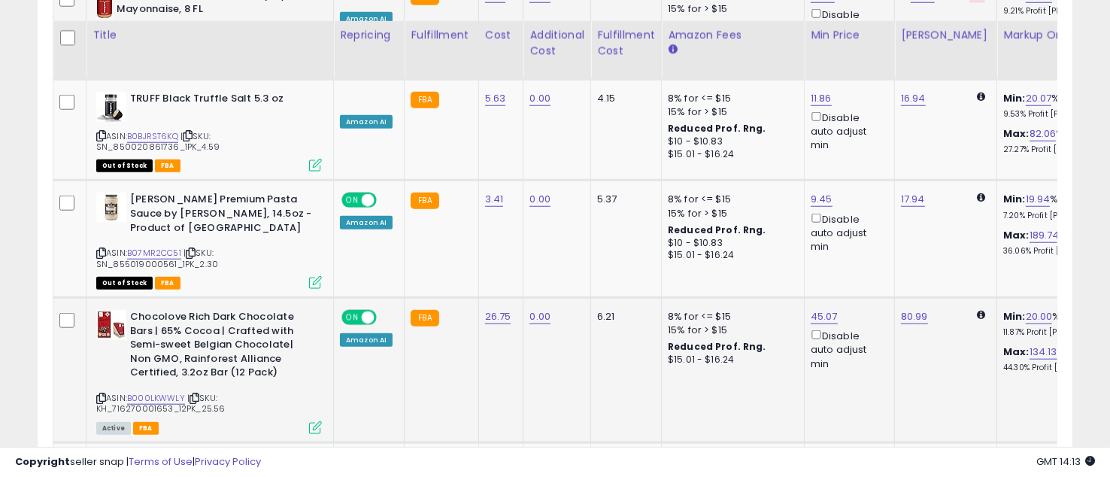
scroll to position [1512, 0]
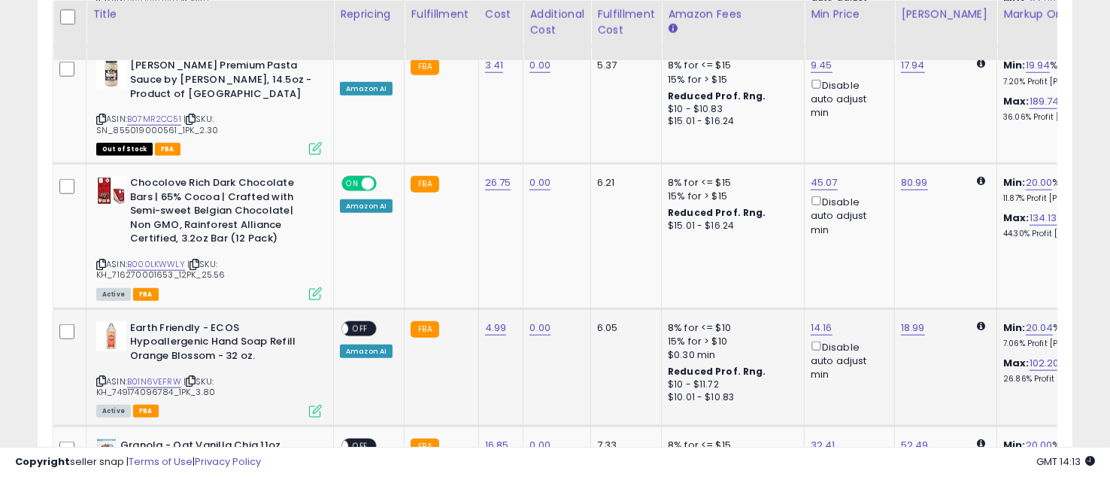
click at [353, 308] on td "ON OFF Amazon AI" at bounding box center [369, 366] width 71 height 117
click at [353, 322] on div "ON OFF" at bounding box center [334, 328] width 35 height 13
click at [366, 322] on span "OFF" at bounding box center [360, 328] width 24 height 13
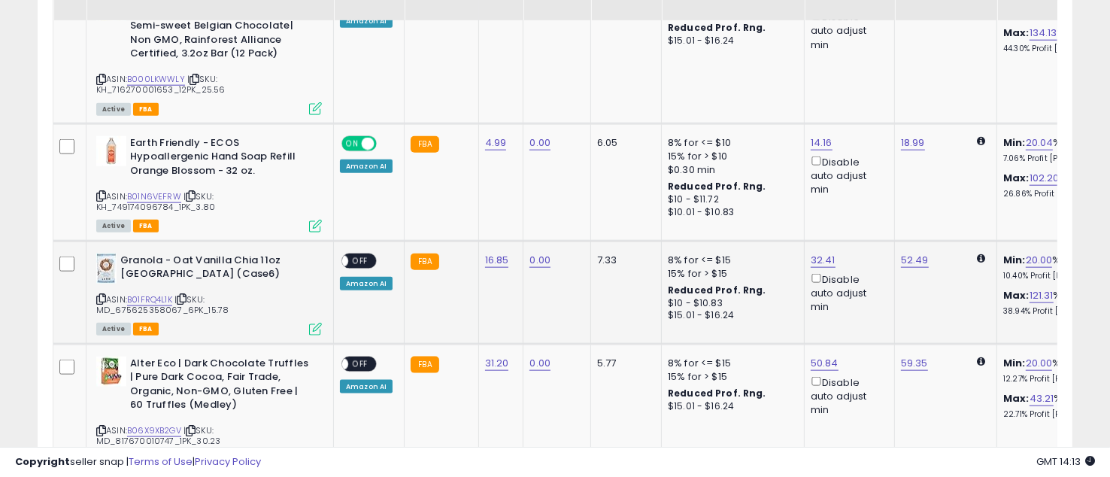
scroll to position [1713, 0]
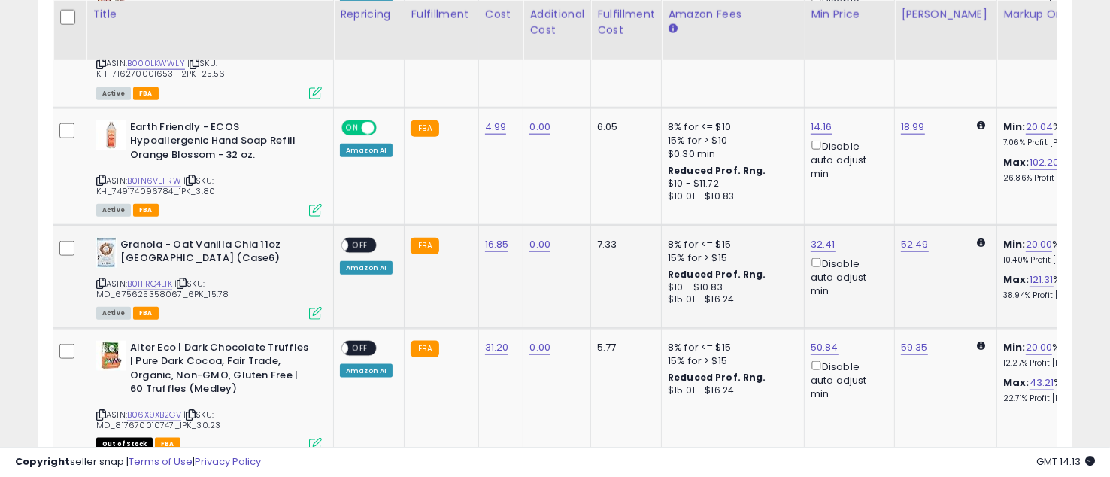
drag, startPoint x: 362, startPoint y: 196, endPoint x: 367, endPoint y: 208, distance: 12.4
click at [362, 238] on span "OFF" at bounding box center [360, 244] width 24 height 13
click at [362, 341] on span "OFF" at bounding box center [360, 347] width 24 height 13
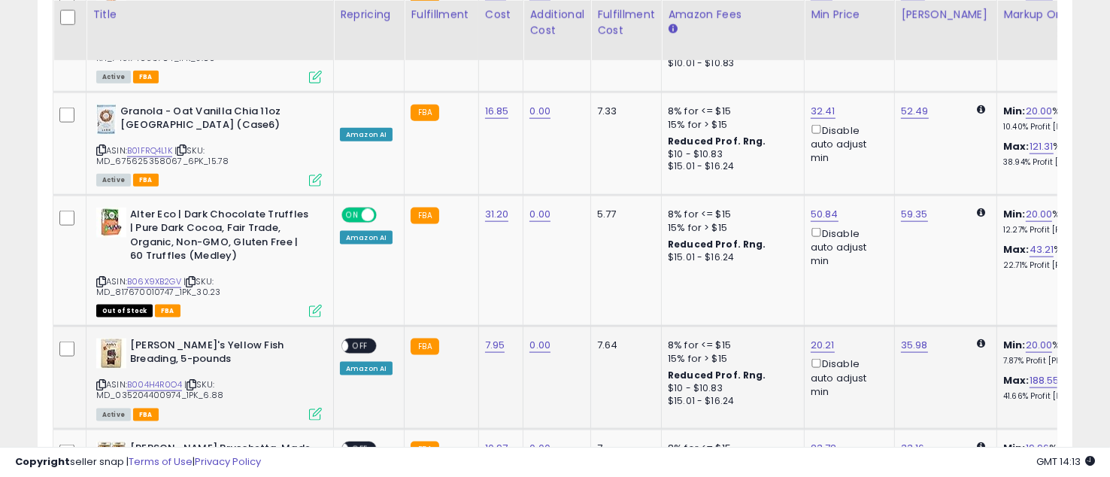
click at [365, 339] on span "OFF" at bounding box center [360, 345] width 24 height 13
click at [354, 442] on span "OFF" at bounding box center [360, 448] width 24 height 13
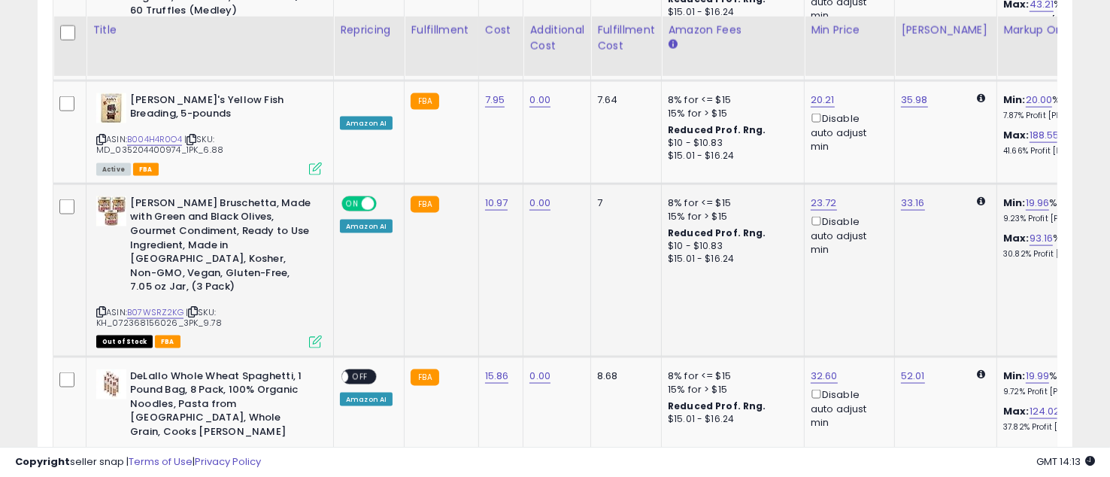
scroll to position [2114, 0]
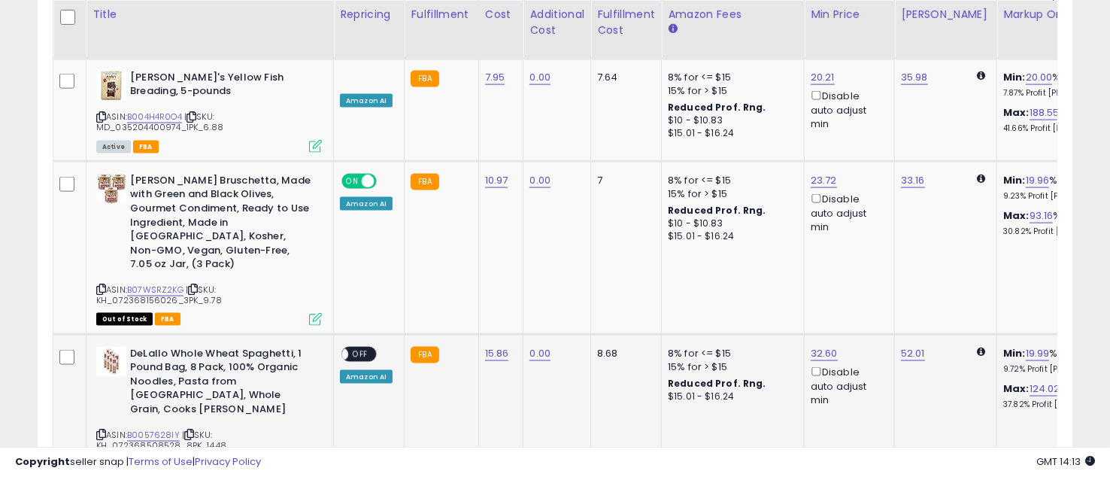
click at [355, 347] on span "OFF" at bounding box center [360, 353] width 24 height 13
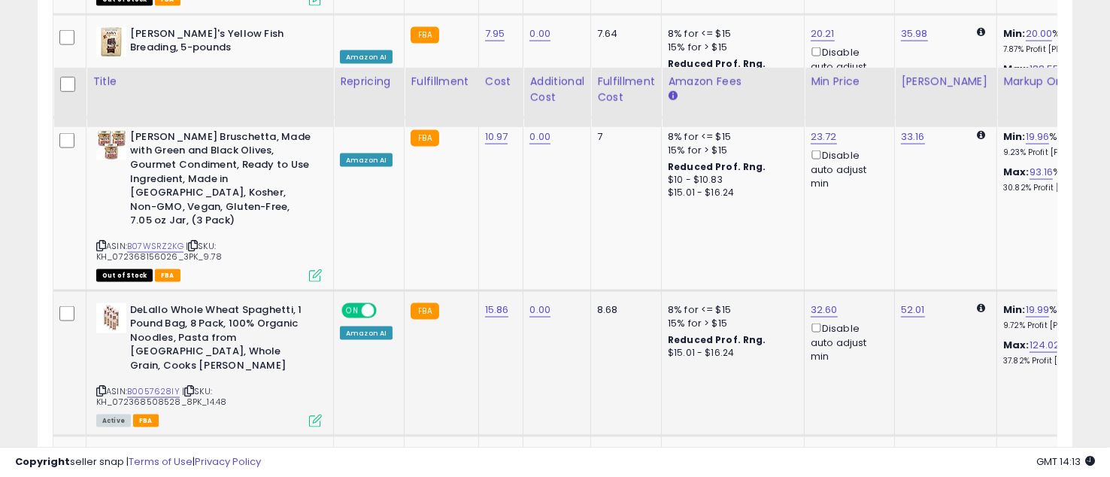
scroll to position [2248, 0]
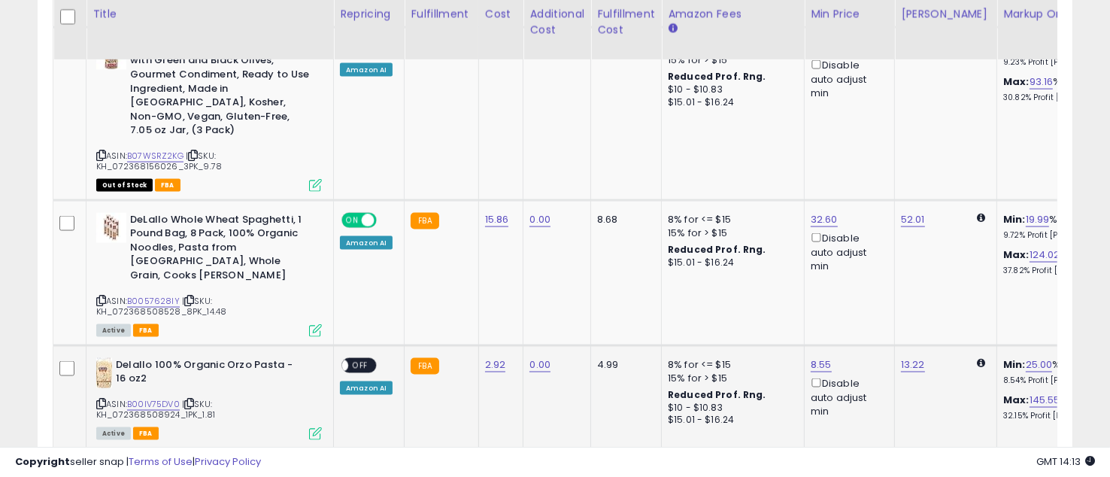
click at [354, 359] on span "OFF" at bounding box center [360, 365] width 24 height 13
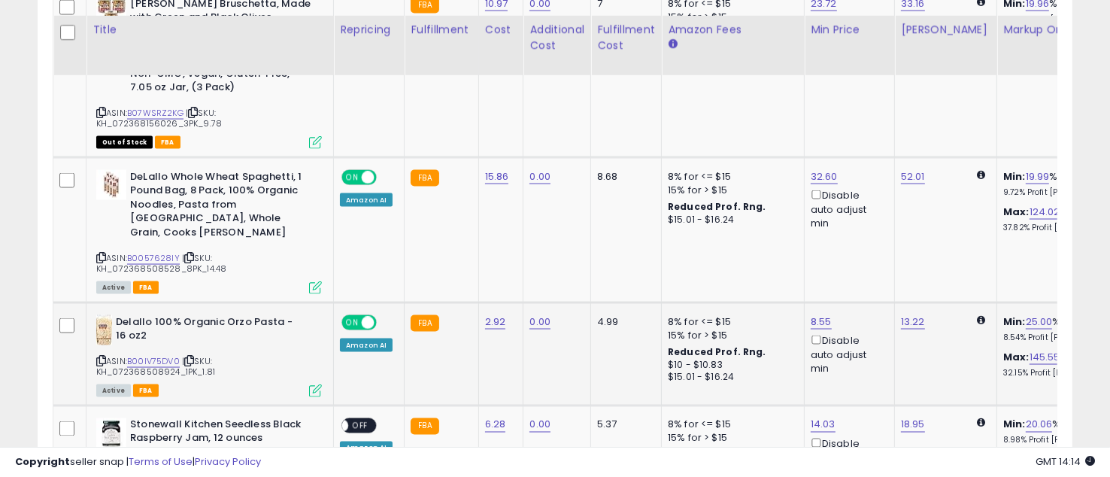
scroll to position [2314, 0]
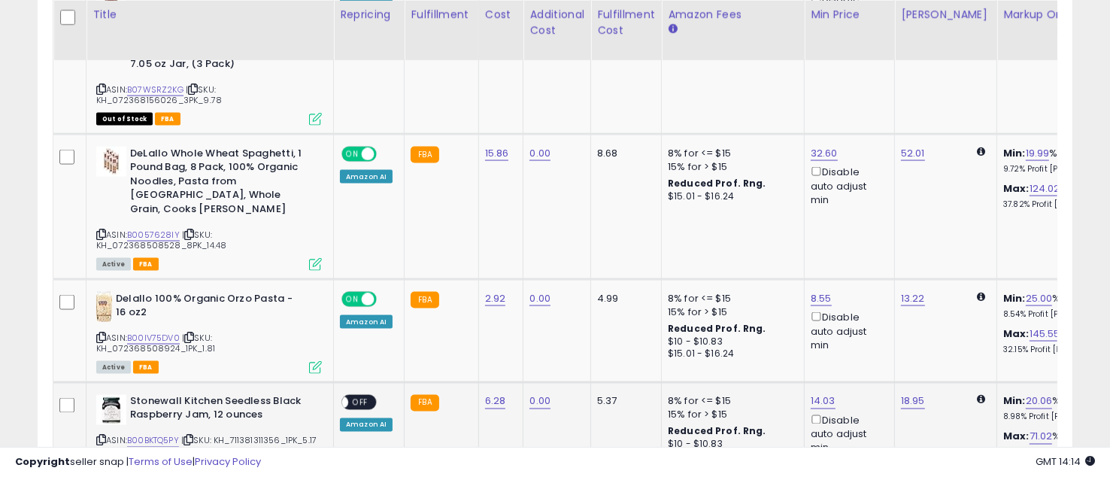
click at [358, 396] on span "OFF" at bounding box center [360, 402] width 24 height 13
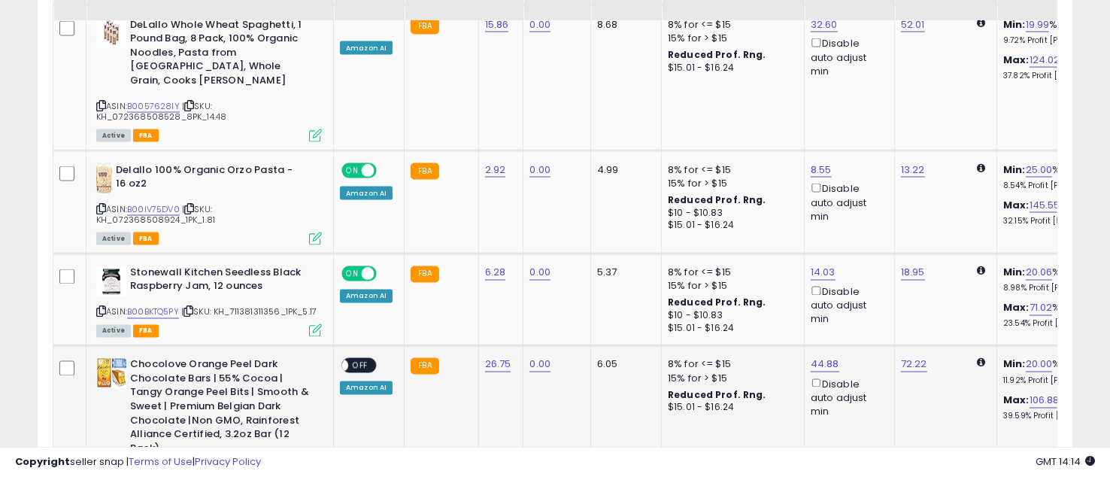
scroll to position [2448, 0]
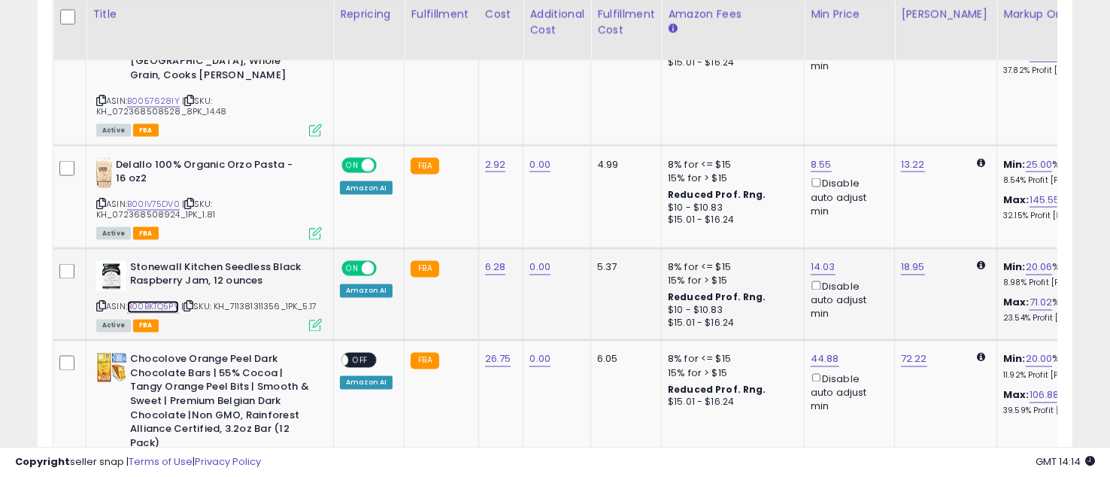
click at [156, 301] on link "B00BKTQ5PY" at bounding box center [153, 307] width 52 height 13
click at [908, 260] on link "18.95" at bounding box center [913, 267] width 24 height 15
drag, startPoint x: 835, startPoint y: 129, endPoint x: 801, endPoint y: 129, distance: 33.9
click at [817, 128] on input "*****" at bounding box center [866, 139] width 134 height 26
click at [851, 138] on input "*****" at bounding box center [866, 139] width 134 height 26
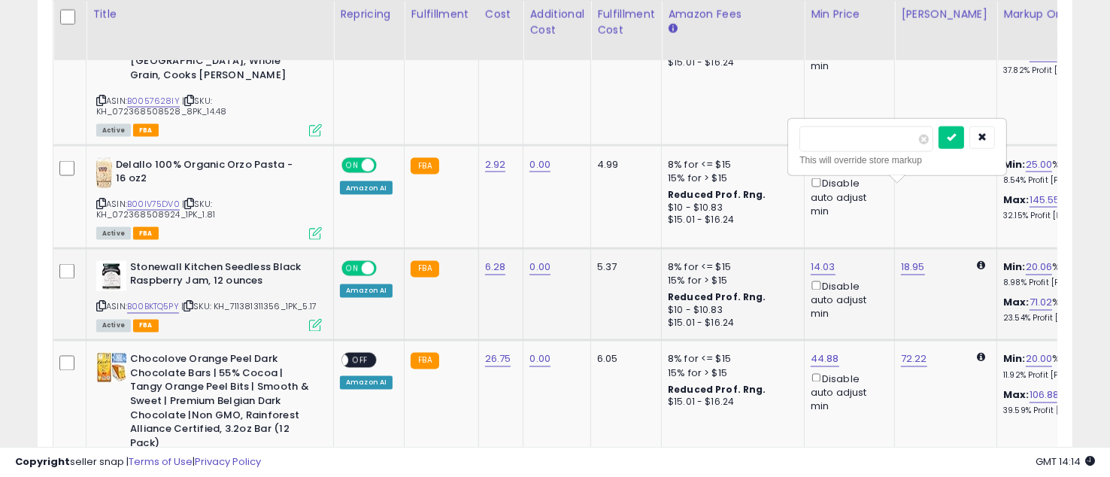
click at [851, 138] on input "*****" at bounding box center [866, 139] width 134 height 26
click at [851, 137] on input "*****" at bounding box center [866, 139] width 134 height 26
type input "*****"
click at [956, 137] on icon "submit" at bounding box center [951, 136] width 9 height 9
click at [911, 157] on link "13.22" at bounding box center [913, 164] width 24 height 15
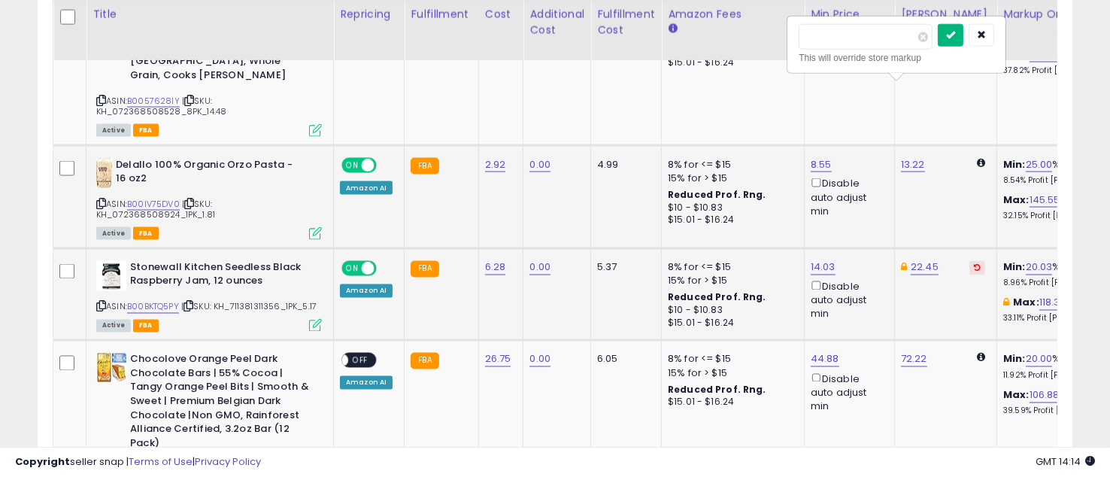
type input "*****"
click at [963, 27] on button "submit" at bounding box center [951, 35] width 26 height 23
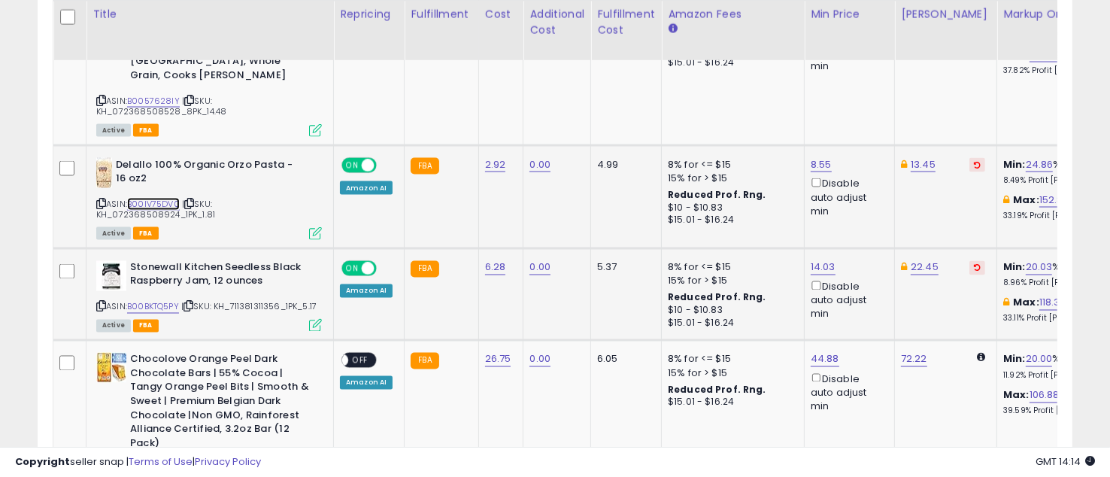
click at [160, 198] on link "B00IV75DV0" at bounding box center [153, 204] width 53 height 13
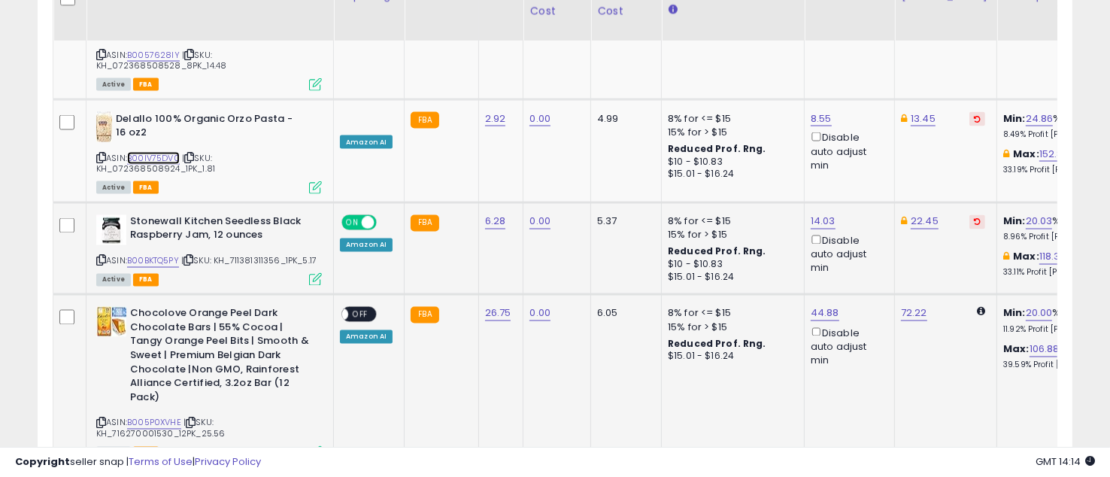
scroll to position [2515, 0]
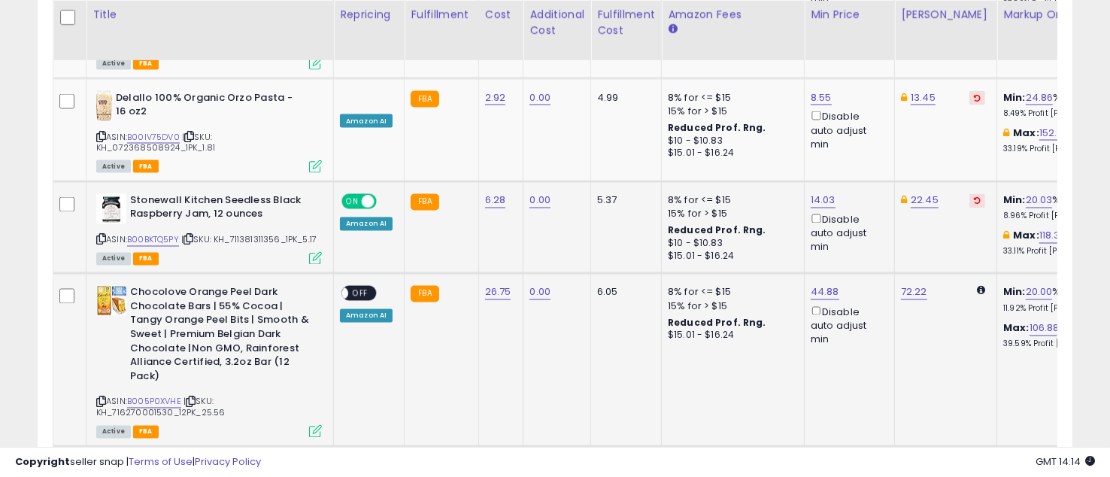
drag, startPoint x: 359, startPoint y: 217, endPoint x: 367, endPoint y: 226, distance: 12.2
click at [359, 286] on div "ON OFF" at bounding box center [358, 294] width 35 height 16
click at [356, 287] on span "OFF" at bounding box center [360, 293] width 24 height 13
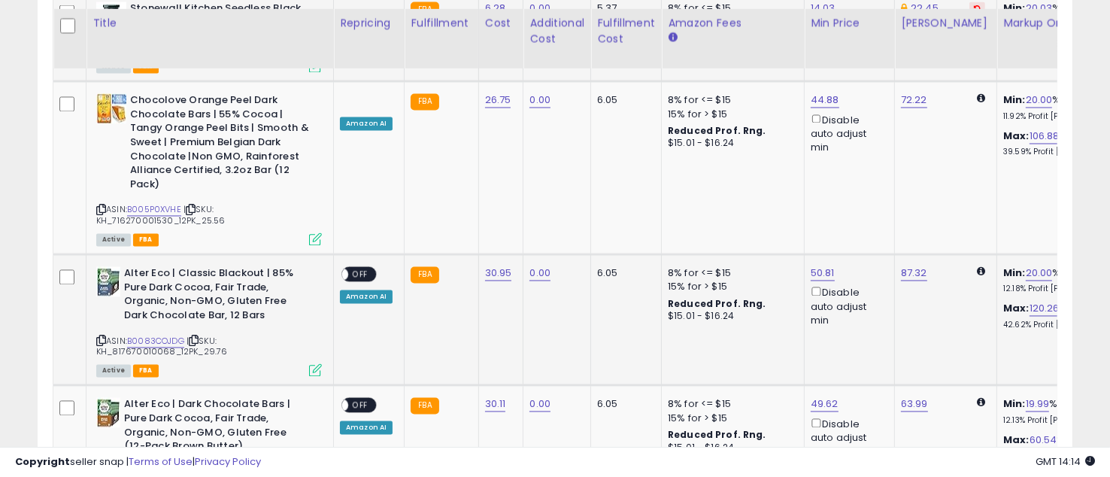
scroll to position [2716, 0]
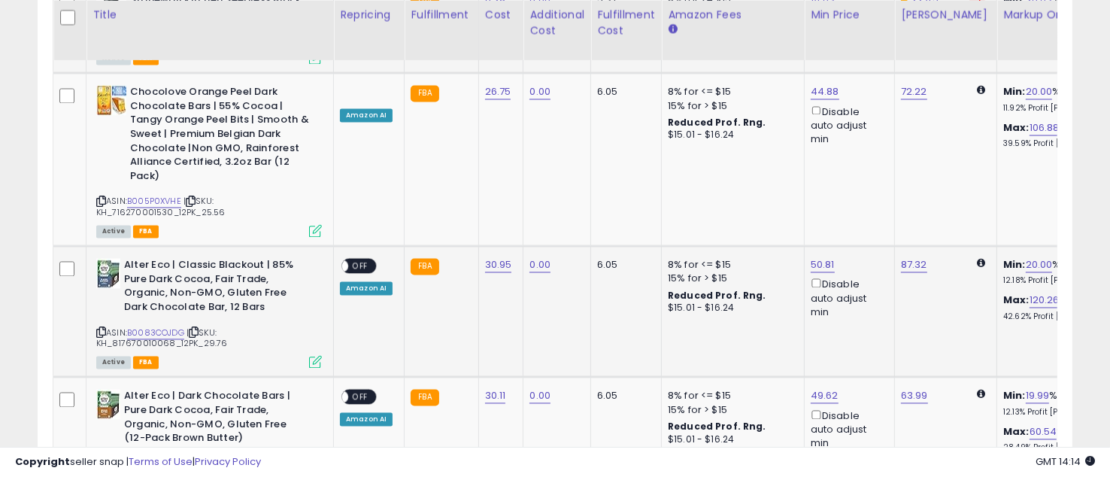
click at [360, 259] on span "OFF" at bounding box center [360, 265] width 24 height 13
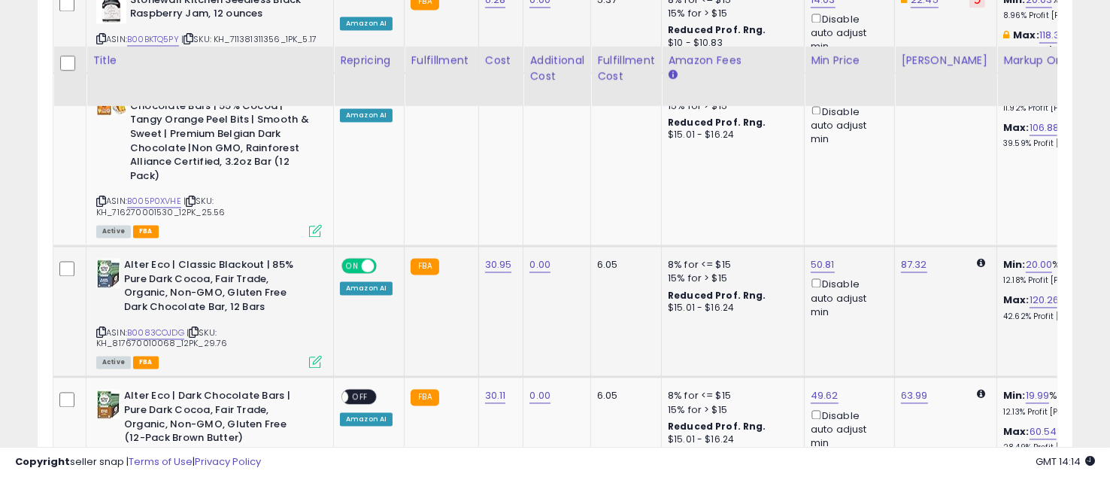
scroll to position [2849, 0]
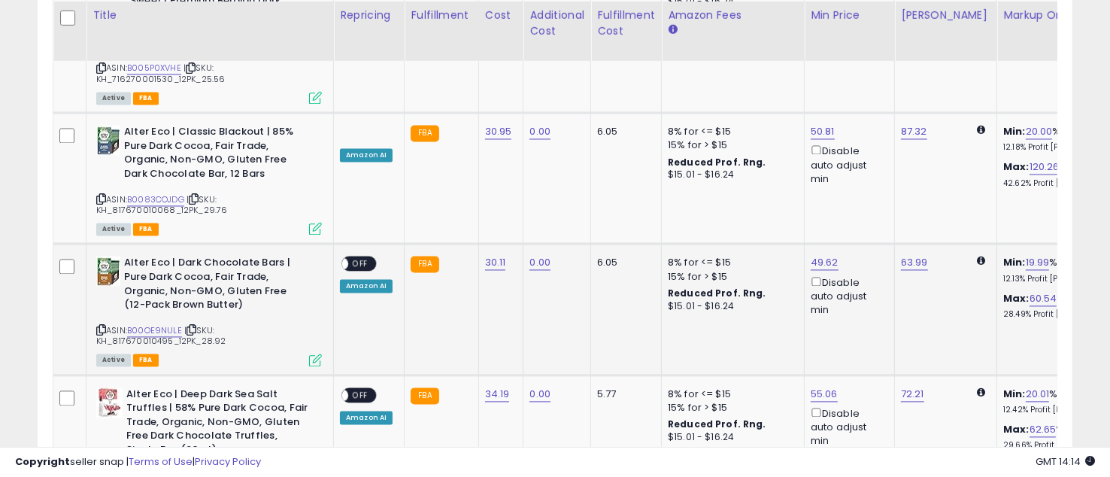
click at [359, 257] on span "OFF" at bounding box center [360, 263] width 24 height 13
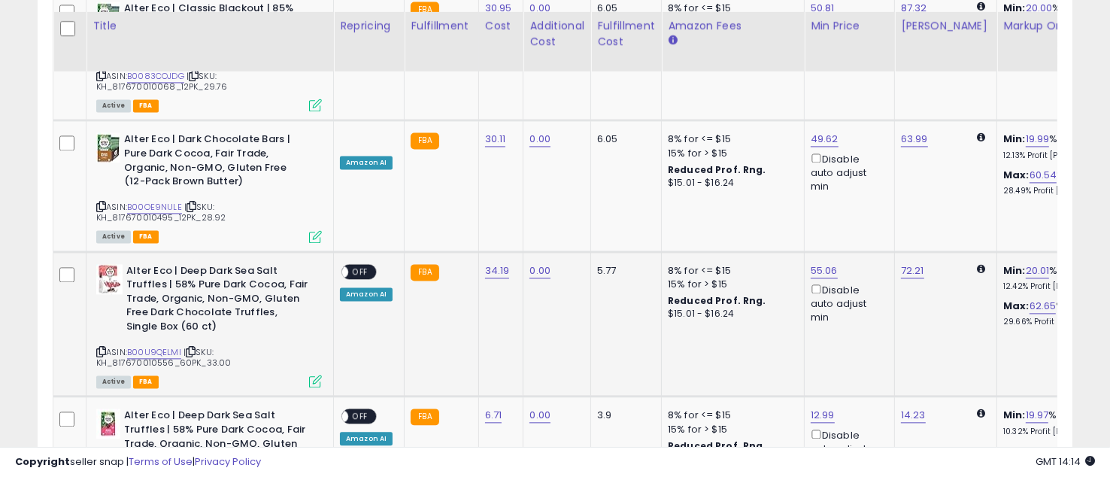
scroll to position [2983, 0]
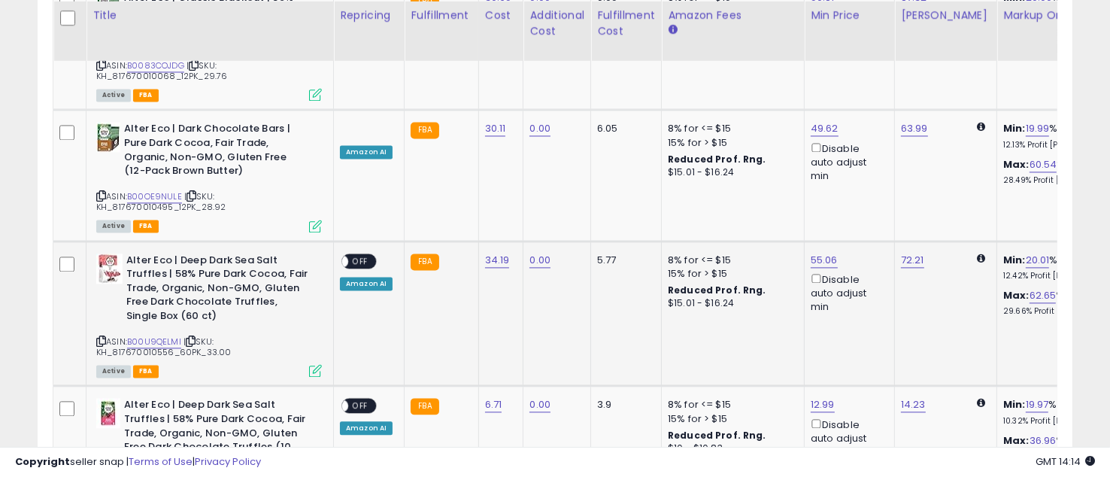
click at [362, 254] on span "OFF" at bounding box center [360, 260] width 24 height 13
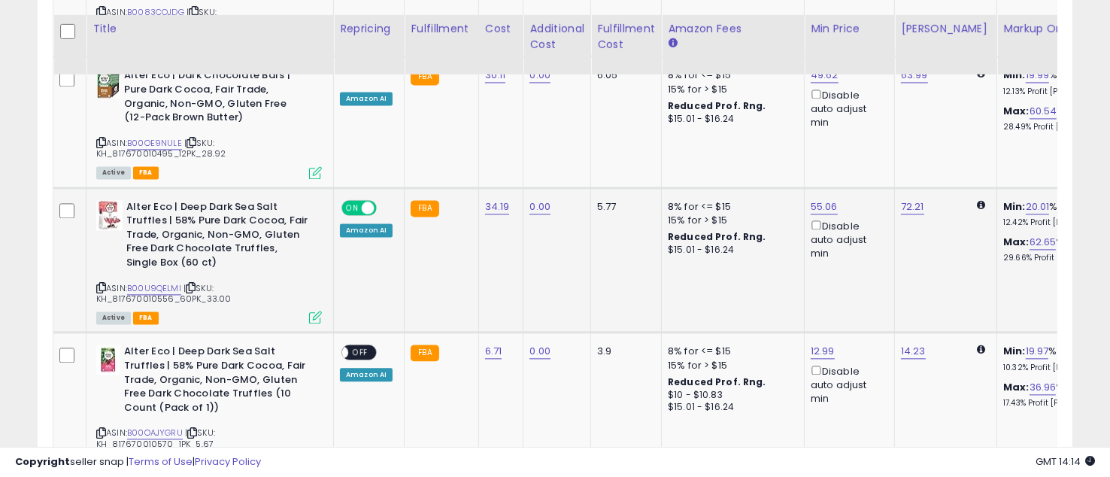
scroll to position [3050, 0]
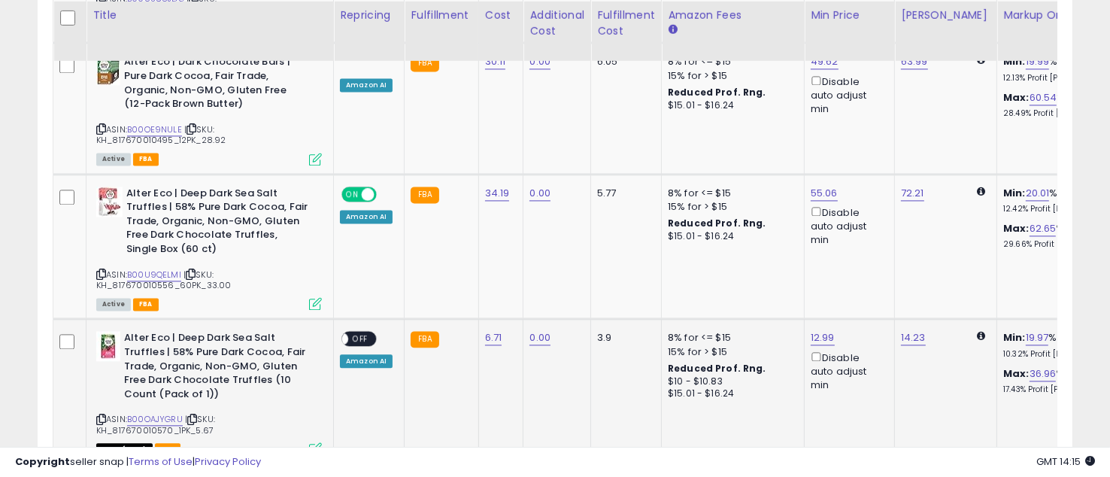
click at [364, 332] on span "OFF" at bounding box center [360, 338] width 24 height 13
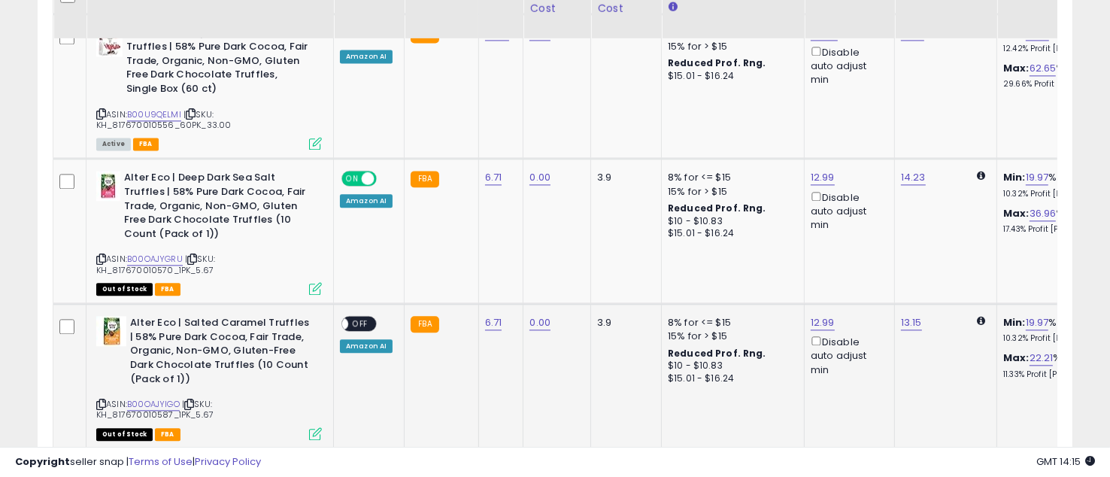
scroll to position [3250, 0]
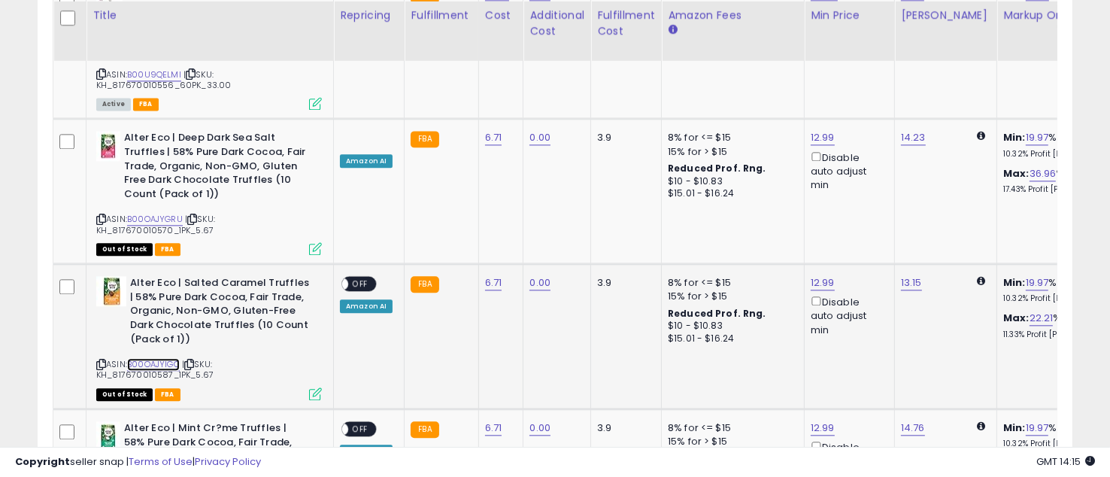
click at [171, 358] on link "B00OAJYIGO" at bounding box center [153, 364] width 53 height 13
click at [902, 275] on link "13.15" at bounding box center [911, 282] width 21 height 15
drag, startPoint x: 846, startPoint y: 156, endPoint x: 754, endPoint y: 159, distance: 92.6
type input "****"
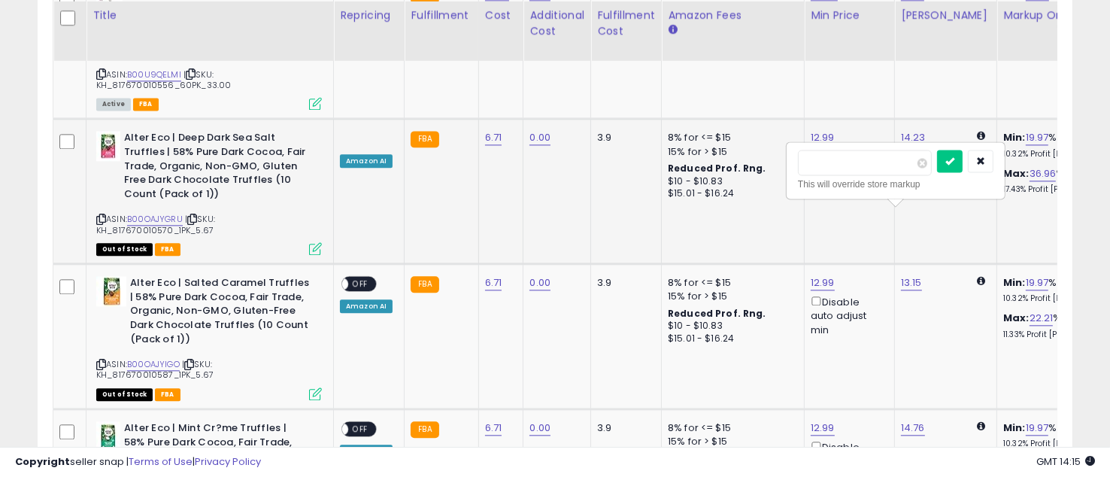
click button "submit" at bounding box center [950, 161] width 26 height 23
click at [927, 275] on link "1,499.00" at bounding box center [930, 282] width 39 height 15
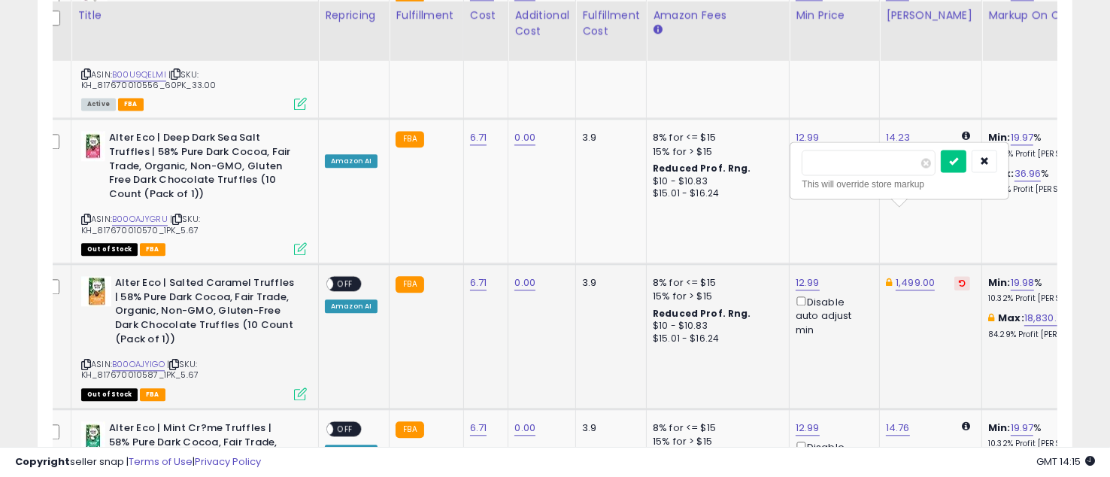
drag, startPoint x: 891, startPoint y: 173, endPoint x: 884, endPoint y: 170, distance: 8.1
click at [884, 170] on input "number" at bounding box center [869, 163] width 134 height 26
type input "*****"
click at [966, 167] on button "submit" at bounding box center [954, 161] width 26 height 23
click at [344, 278] on span "OFF" at bounding box center [345, 284] width 24 height 13
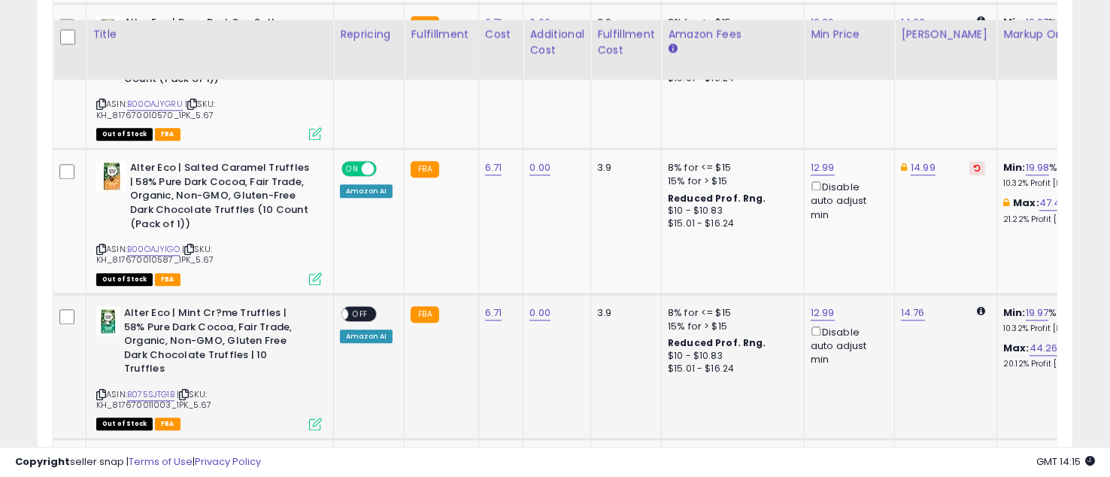
scroll to position [3384, 0]
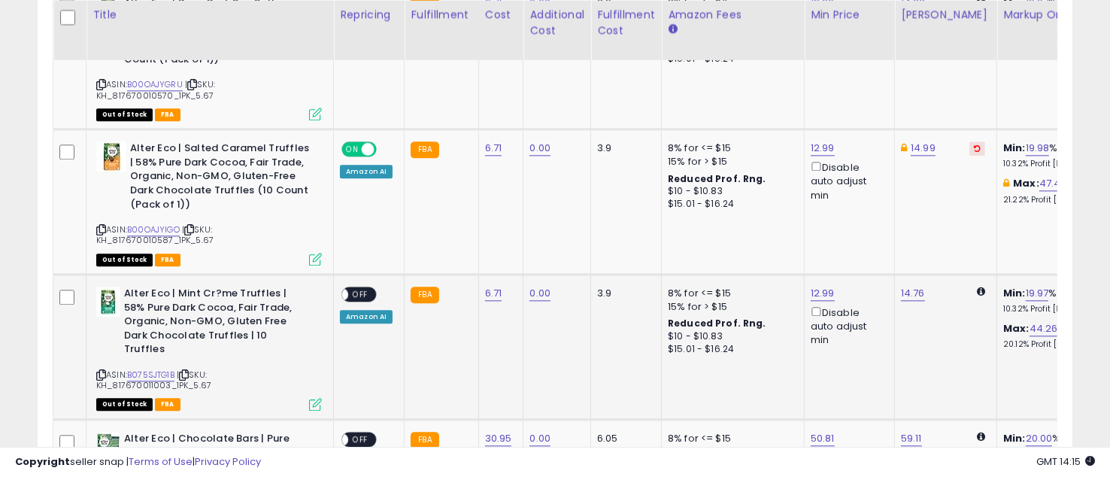
click at [364, 288] on span "OFF" at bounding box center [360, 294] width 24 height 13
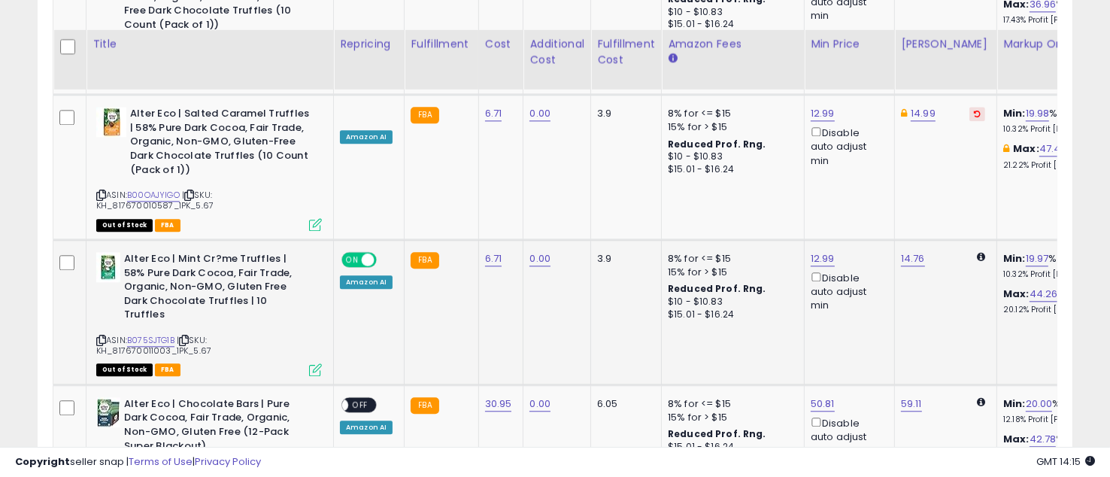
scroll to position [3451, 0]
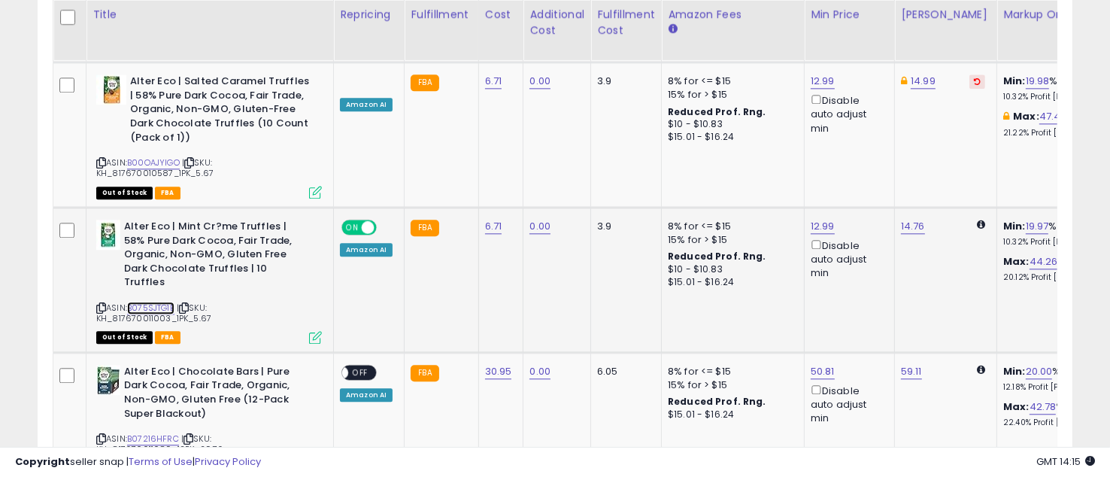
click at [152, 302] on link "B075SJTG1B" at bounding box center [150, 308] width 47 height 13
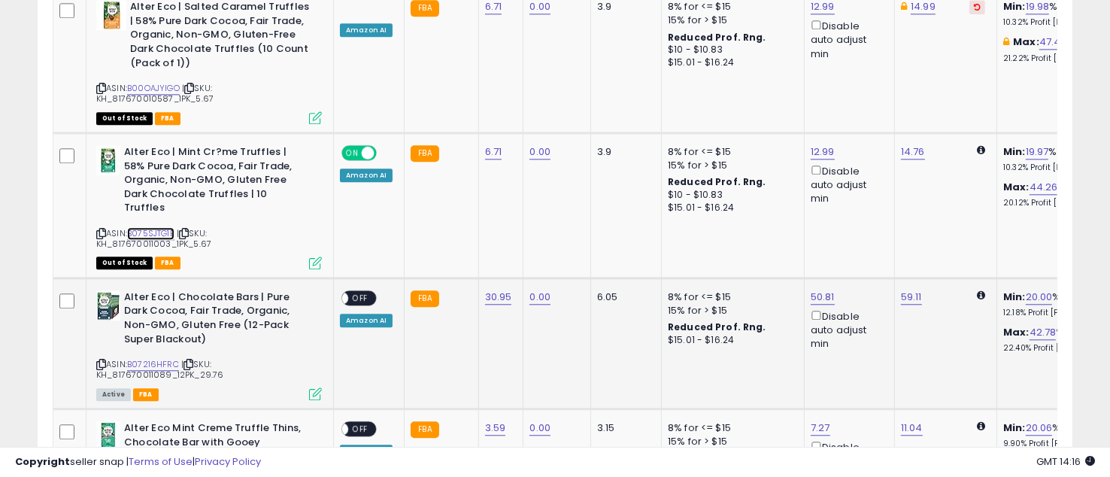
scroll to position [3584, 0]
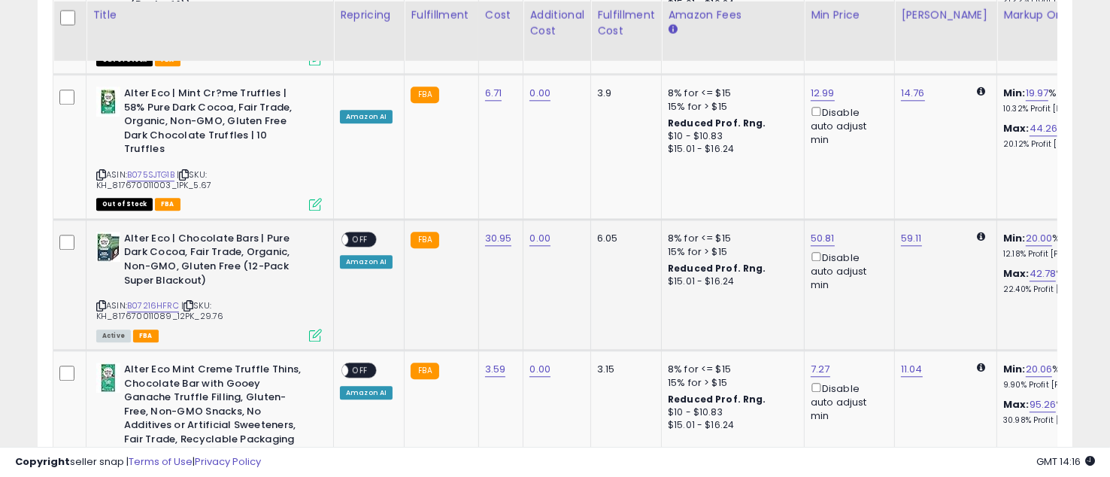
click at [359, 232] on span "OFF" at bounding box center [360, 238] width 24 height 13
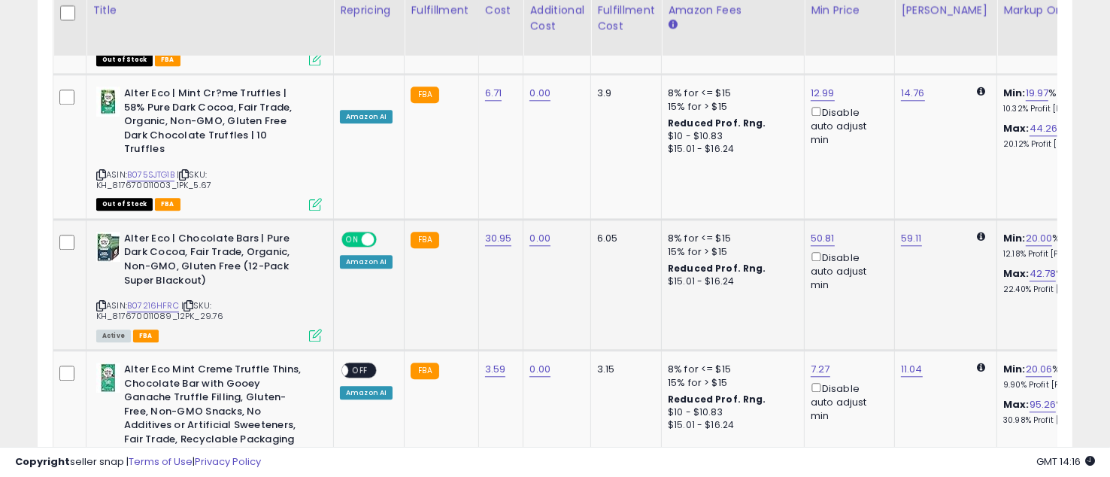
scroll to position [3451, 0]
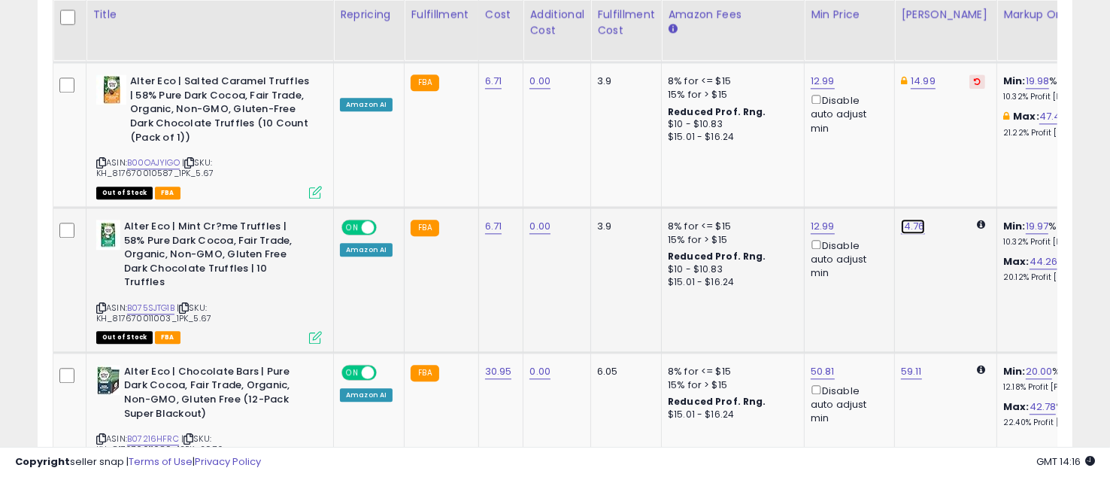
click at [915, 219] on link "14.76" at bounding box center [913, 226] width 24 height 15
drag, startPoint x: 875, startPoint y: 107, endPoint x: 783, endPoint y: 93, distance: 93.5
type input "*****"
click at [964, 103] on button "submit" at bounding box center [952, 104] width 26 height 23
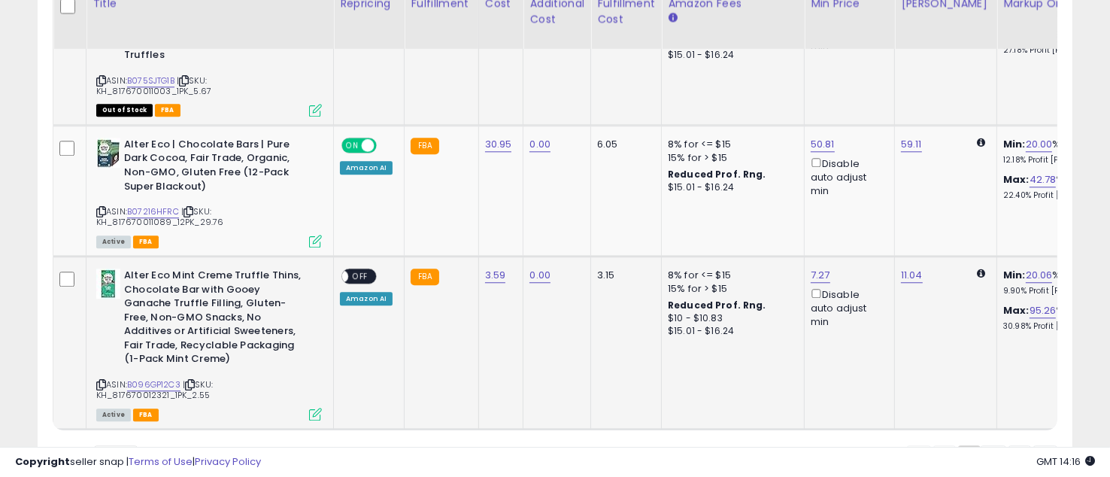
scroll to position [3692, 0]
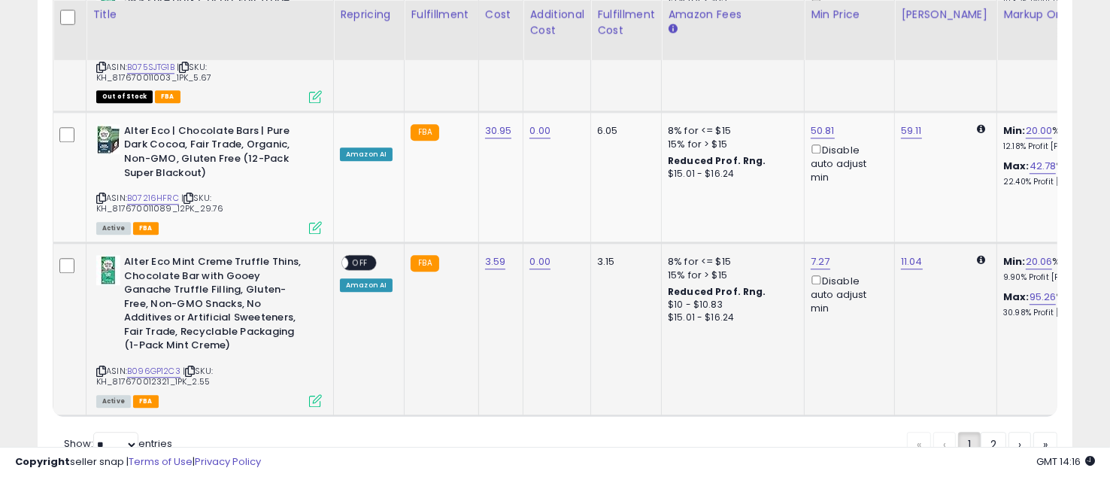
click at [344, 256] on span at bounding box center [341, 262] width 13 height 13
click at [168, 365] on link "B096GP12C3" at bounding box center [153, 371] width 53 height 13
click at [909, 254] on link "11.04" at bounding box center [912, 261] width 22 height 15
drag, startPoint x: 815, startPoint y: 123, endPoint x: 799, endPoint y: 118, distance: 17.4
click at [799, 119] on input "*****" at bounding box center [865, 126] width 134 height 26
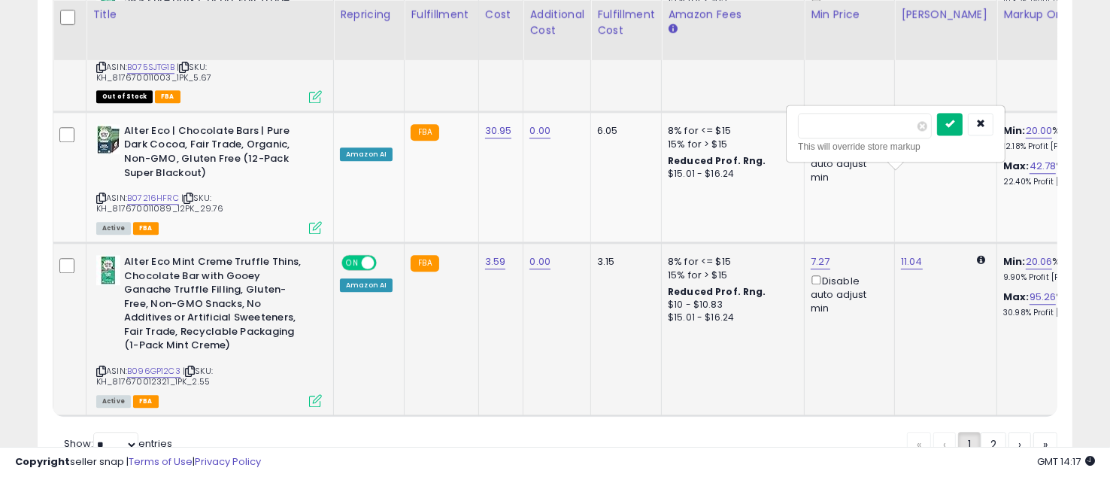
type input "*****"
click at [954, 122] on icon "submit" at bounding box center [949, 123] width 9 height 9
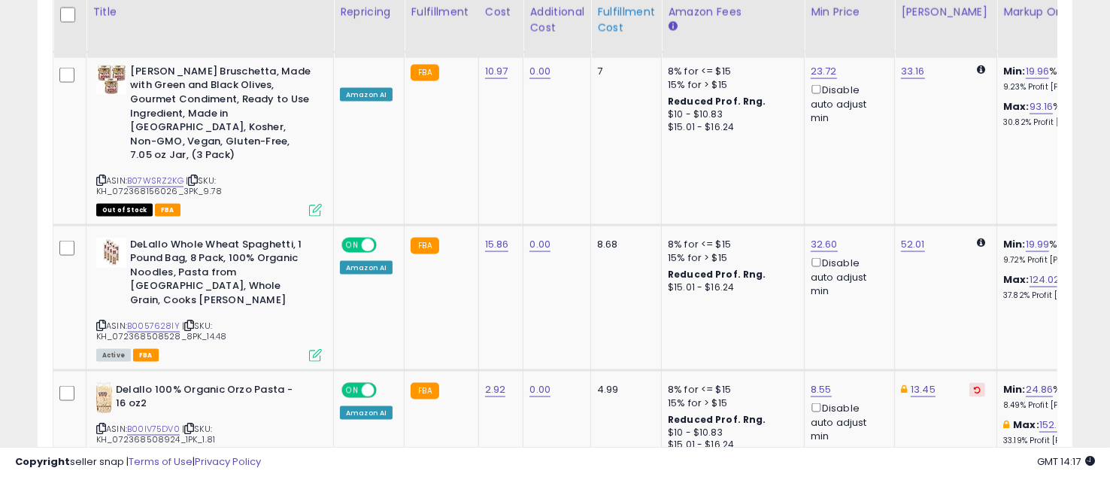
scroll to position [2221, 0]
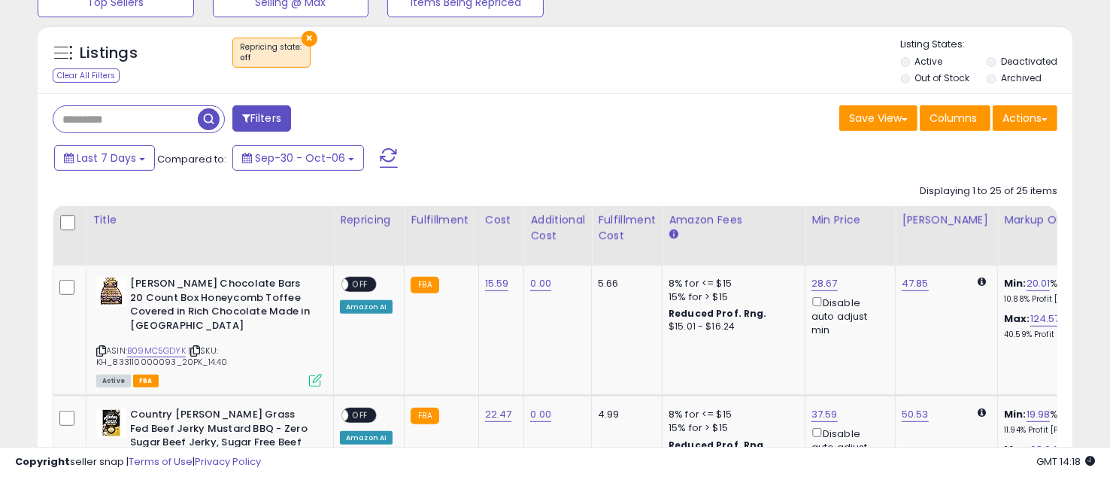
scroll to position [526, 0]
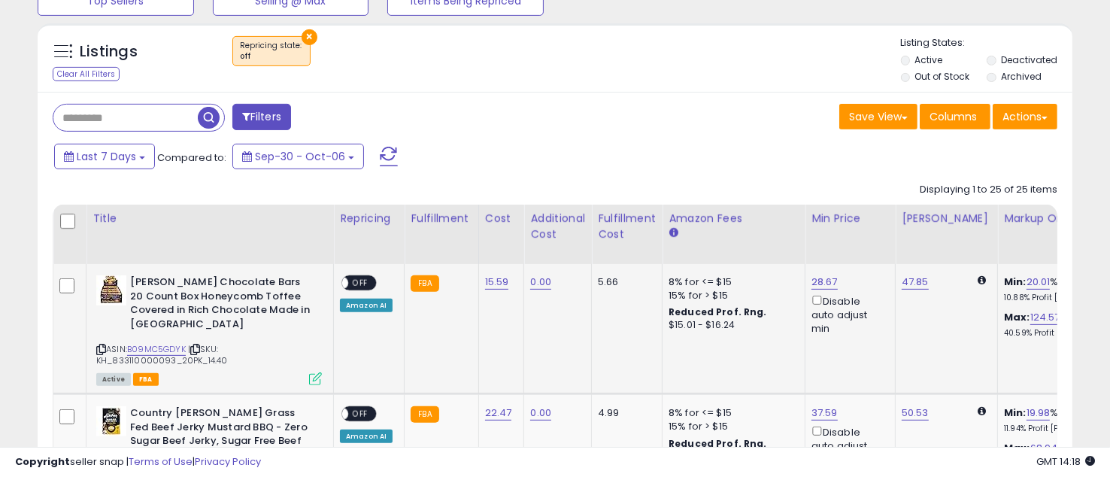
click at [358, 278] on span "OFF" at bounding box center [360, 283] width 24 height 13
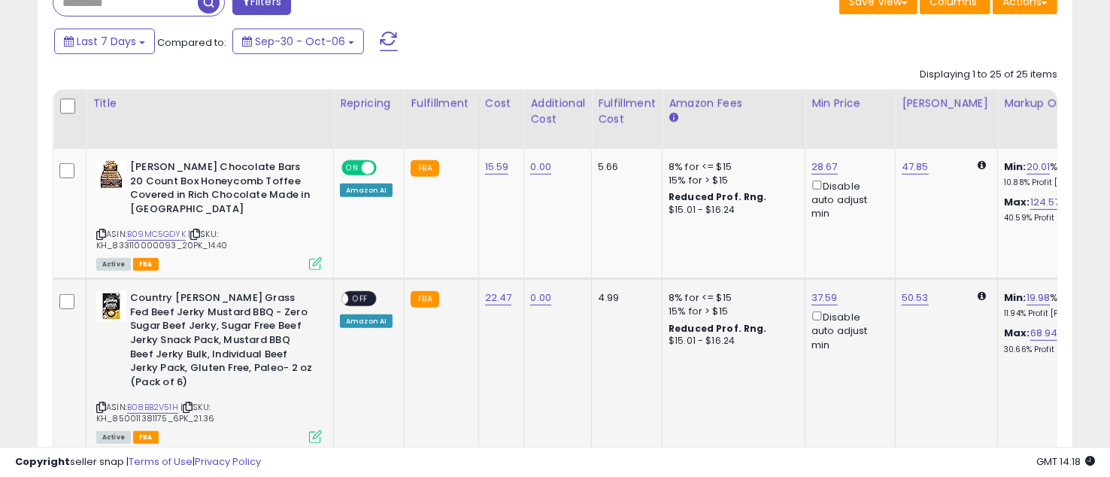
scroll to position [659, 0]
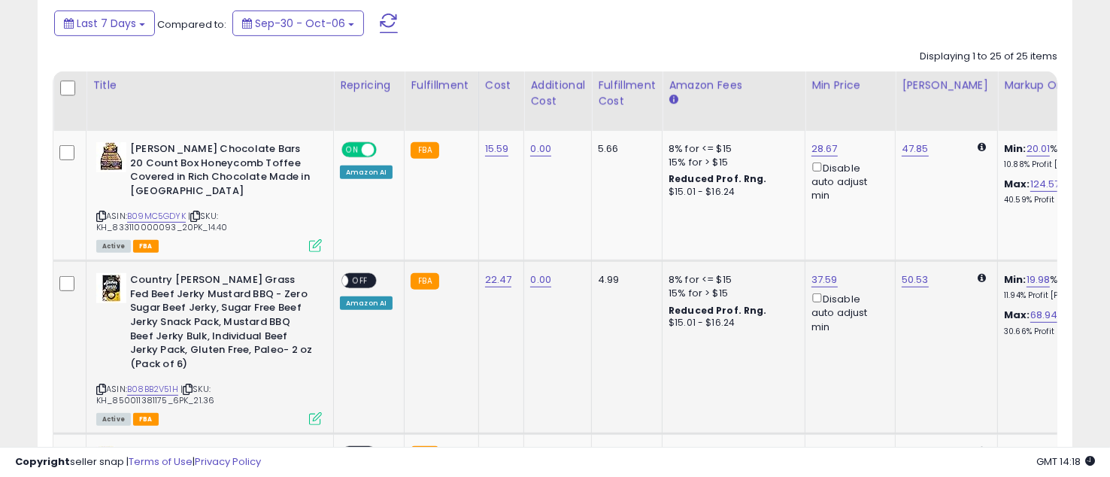
drag, startPoint x: 361, startPoint y: 277, endPoint x: 392, endPoint y: 279, distance: 30.9
click at [362, 277] on span "OFF" at bounding box center [360, 281] width 24 height 13
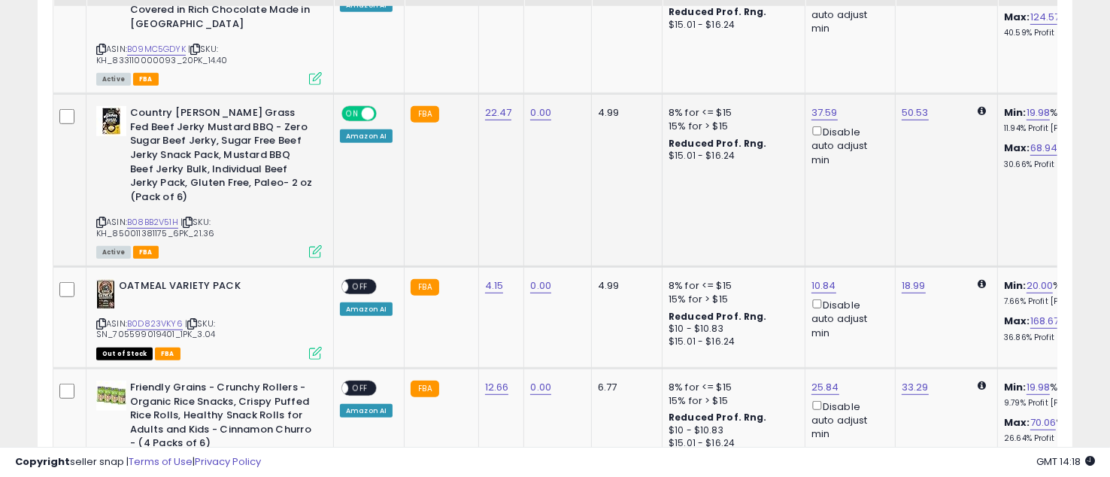
scroll to position [859, 0]
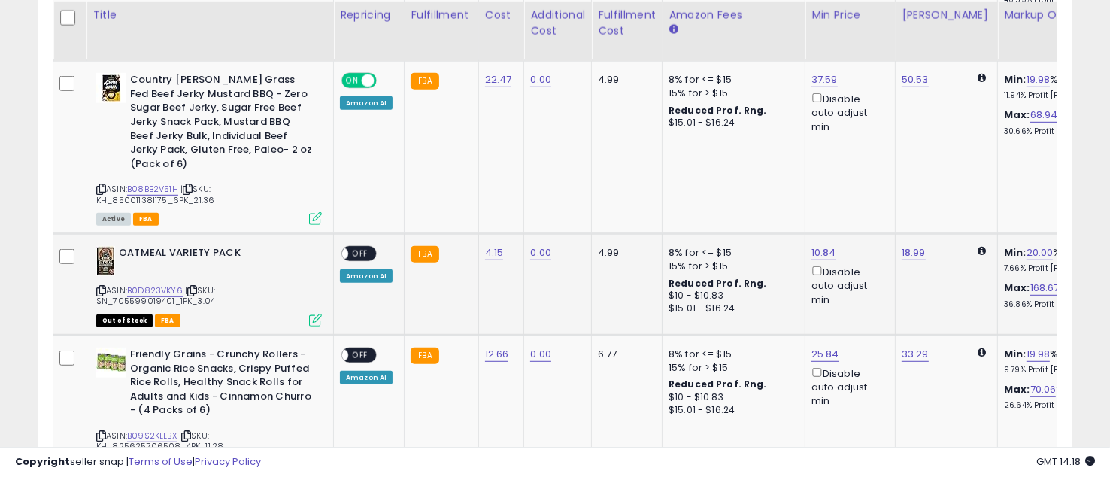
click at [362, 250] on span "OFF" at bounding box center [360, 253] width 24 height 13
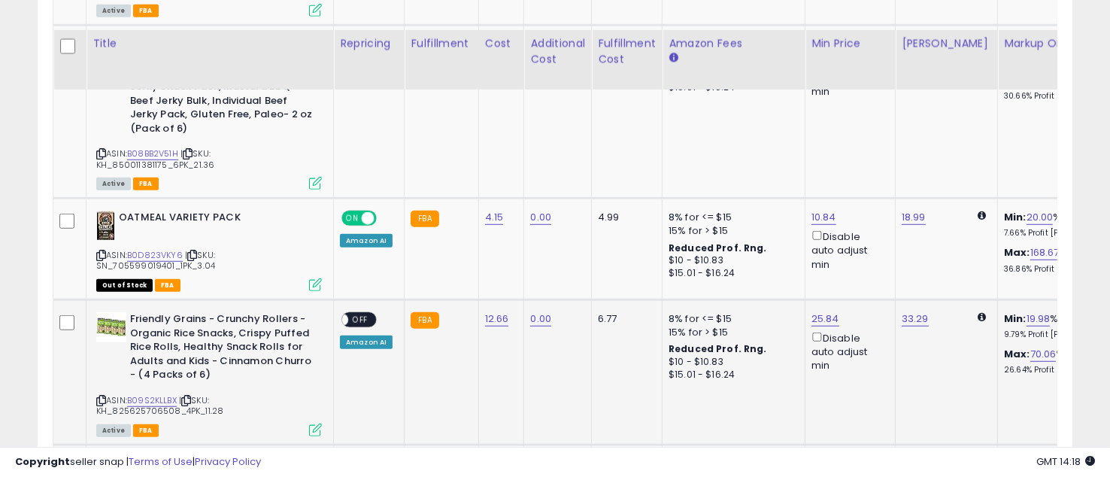
scroll to position [927, 0]
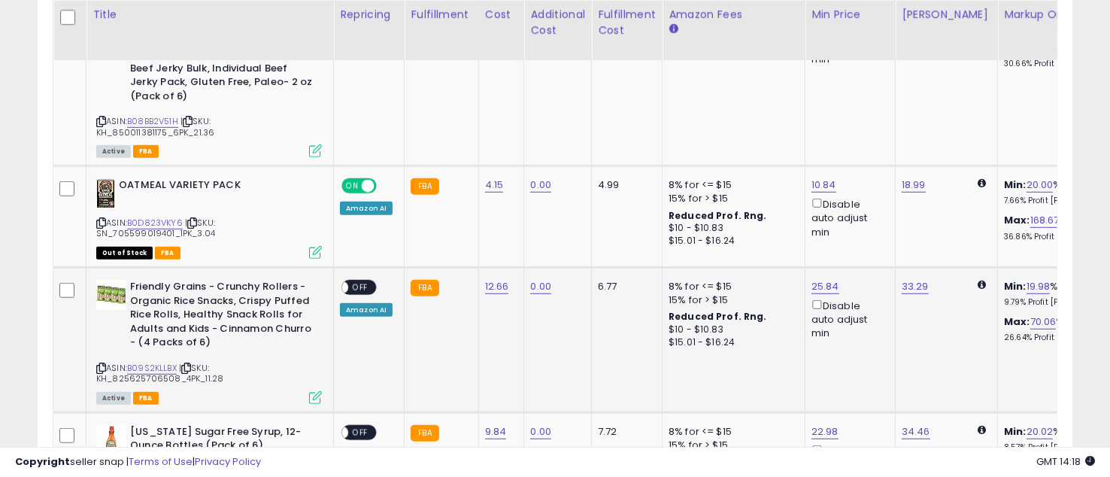
click at [362, 281] on span "OFF" at bounding box center [360, 287] width 24 height 13
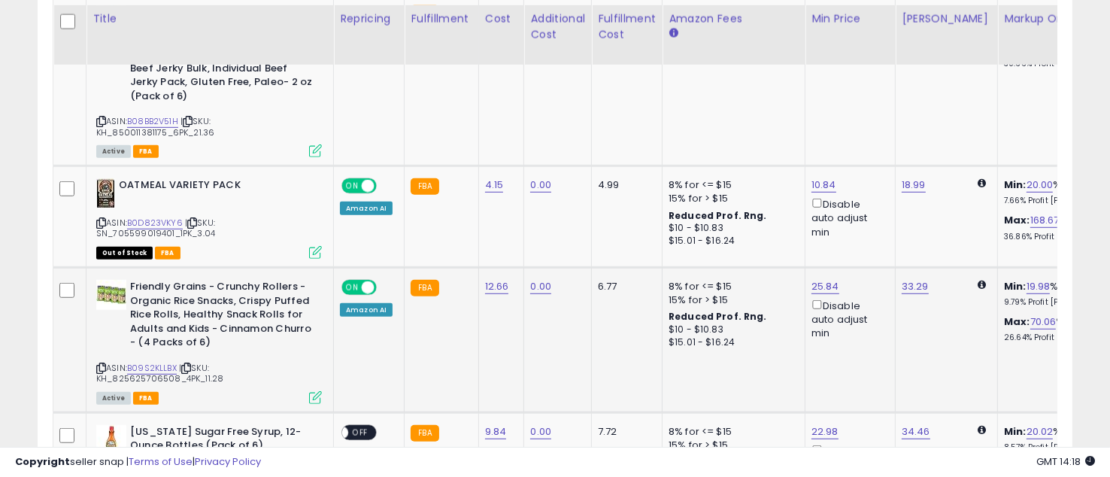
scroll to position [1060, 0]
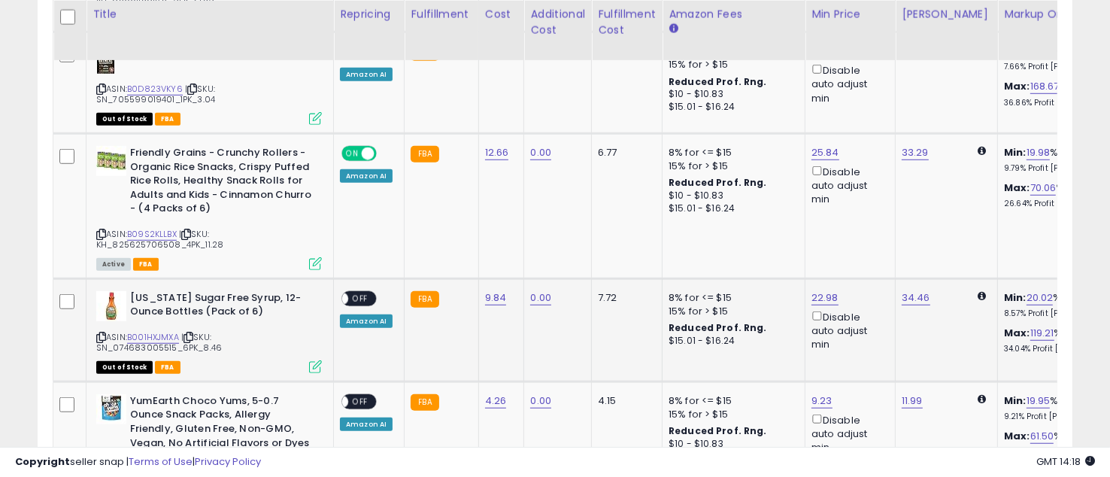
click at [361, 295] on span "OFF" at bounding box center [360, 298] width 24 height 13
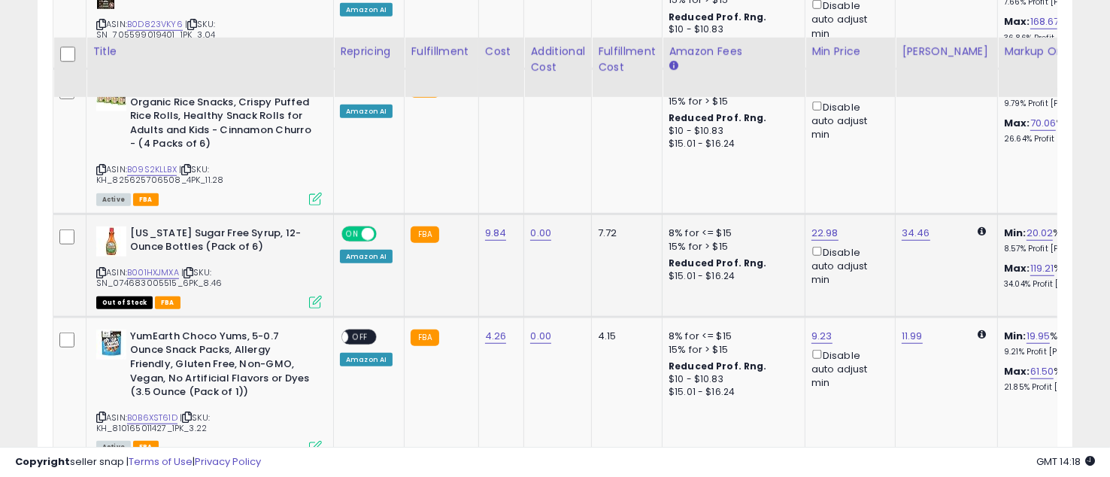
scroll to position [1194, 0]
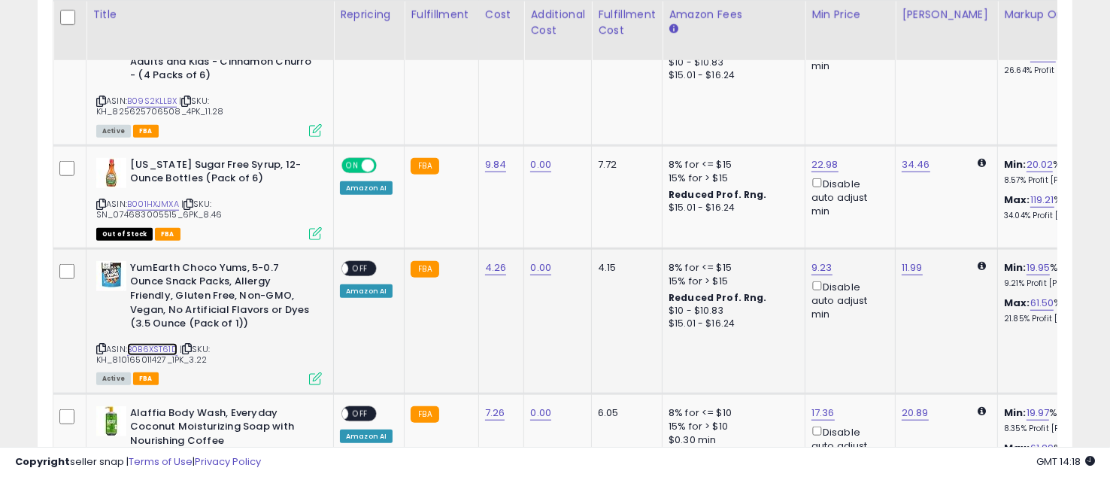
click at [147, 343] on link "B0B6XST61D" at bounding box center [152, 349] width 50 height 13
click at [902, 262] on link "11.99" at bounding box center [912, 267] width 21 height 15
drag, startPoint x: 851, startPoint y: 211, endPoint x: 775, endPoint y: 208, distance: 76.1
type input "*****"
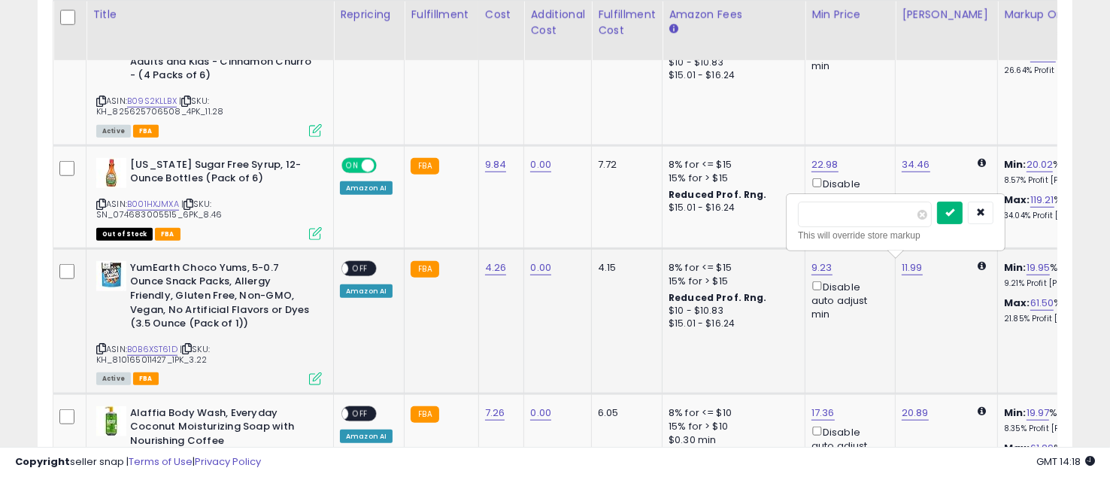
click at [954, 211] on icon "submit" at bounding box center [949, 212] width 9 height 9
click at [363, 263] on span "OFF" at bounding box center [360, 268] width 24 height 13
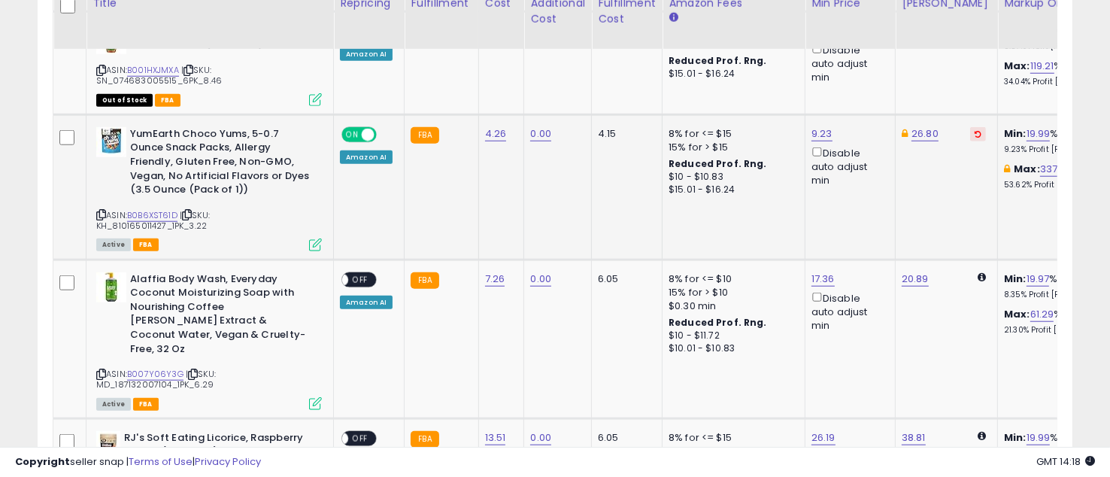
scroll to position [1327, 0]
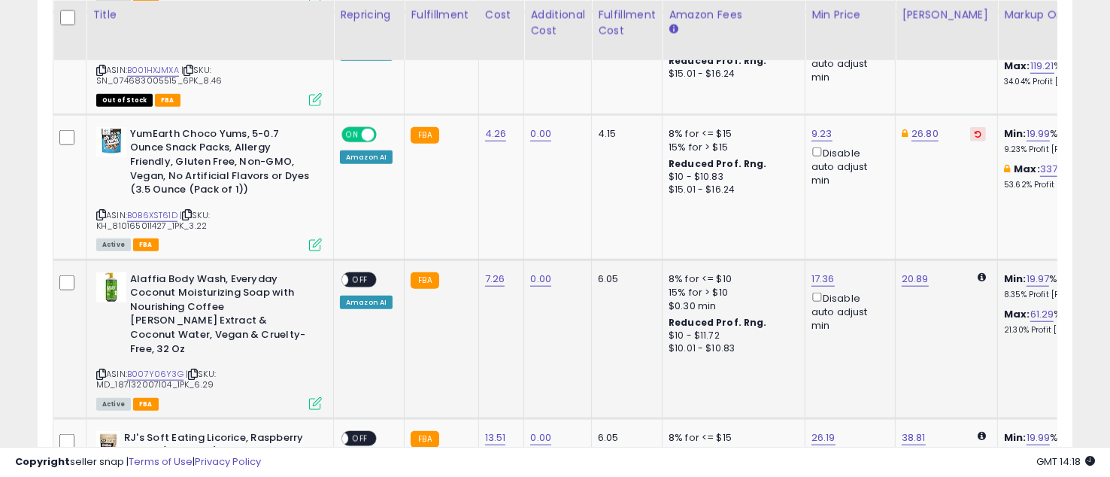
click at [351, 273] on span "OFF" at bounding box center [360, 279] width 24 height 13
click at [153, 368] on link "B007Y06Y3G" at bounding box center [155, 374] width 56 height 13
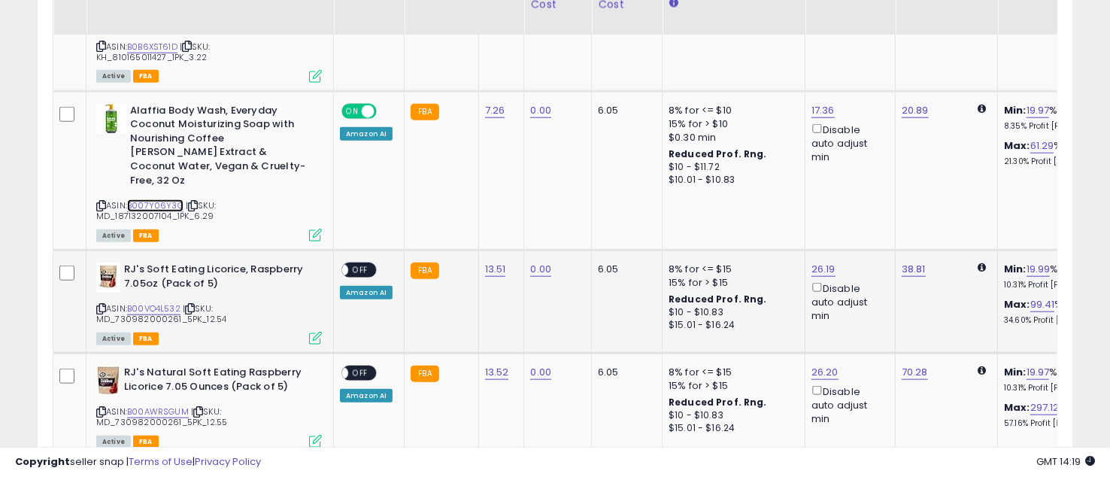
scroll to position [1528, 0]
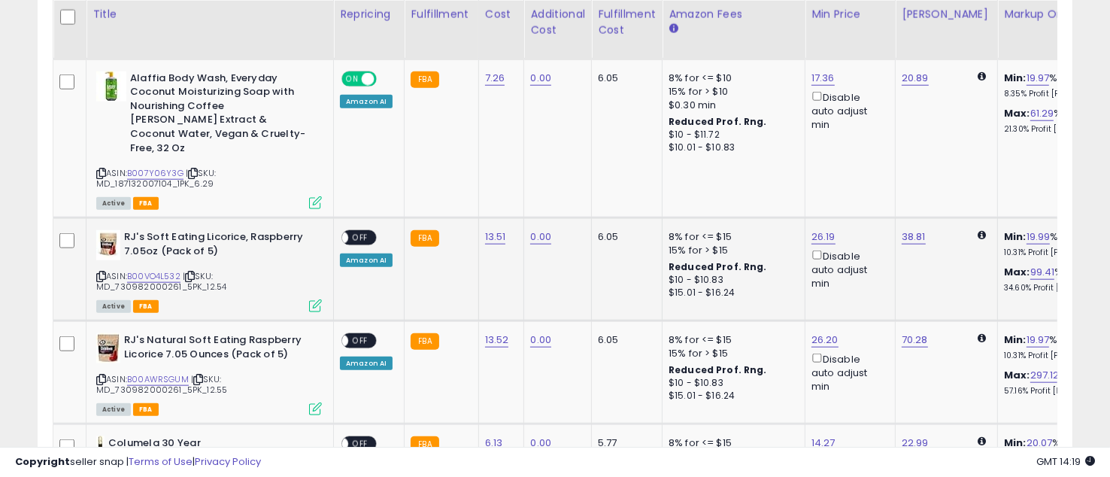
click at [360, 232] on span "OFF" at bounding box center [360, 238] width 24 height 13
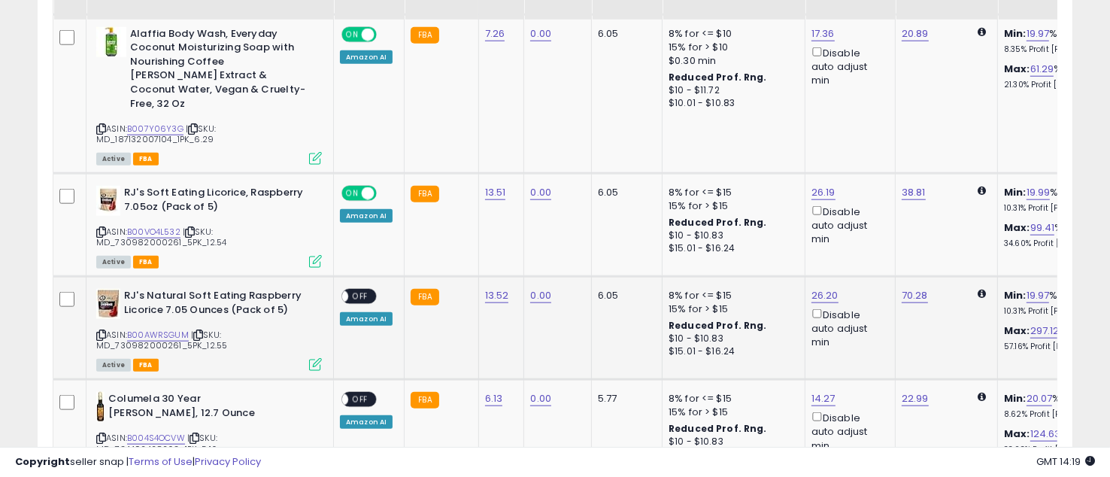
scroll to position [1661, 0]
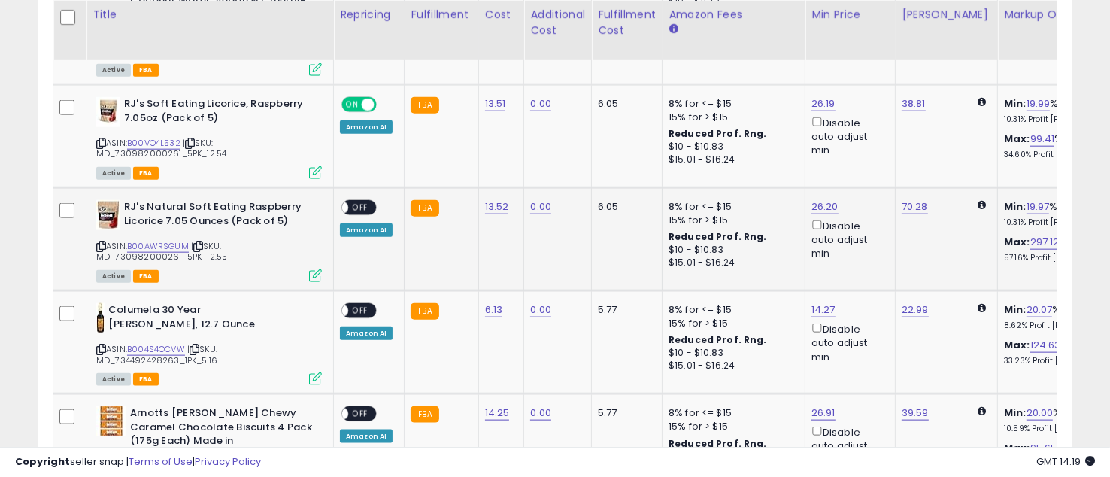
click at [353, 202] on span "OFF" at bounding box center [360, 208] width 24 height 13
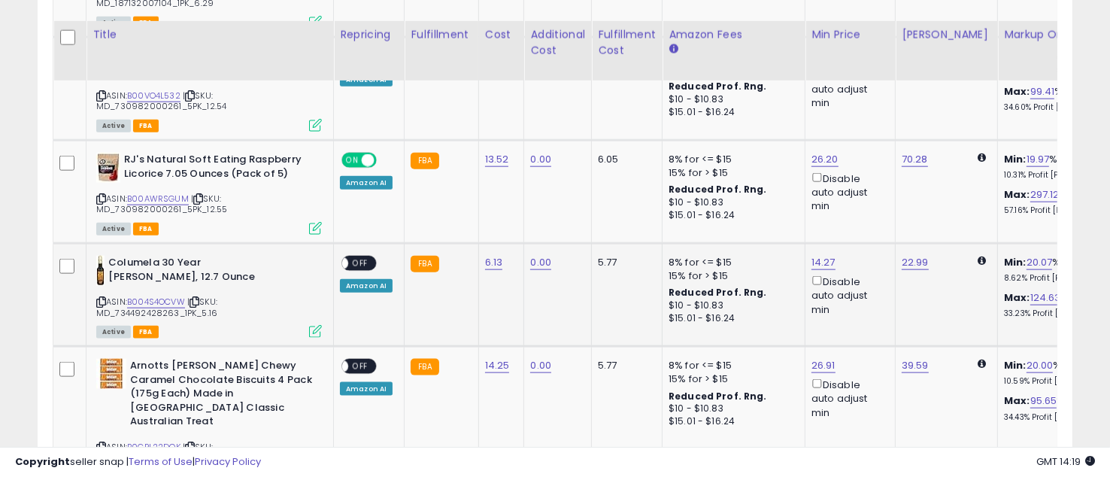
scroll to position [1729, 0]
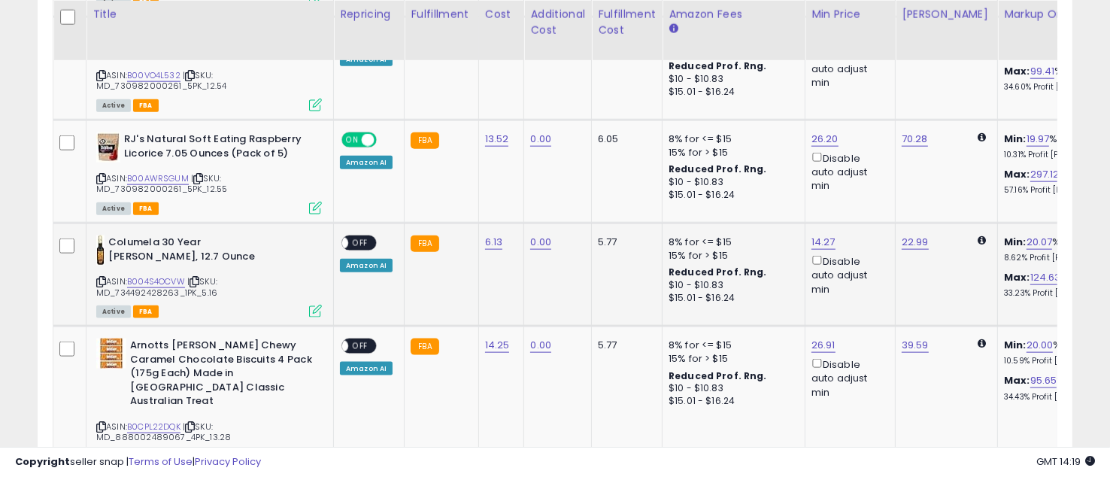
click at [362, 237] on span "OFF" at bounding box center [360, 243] width 24 height 13
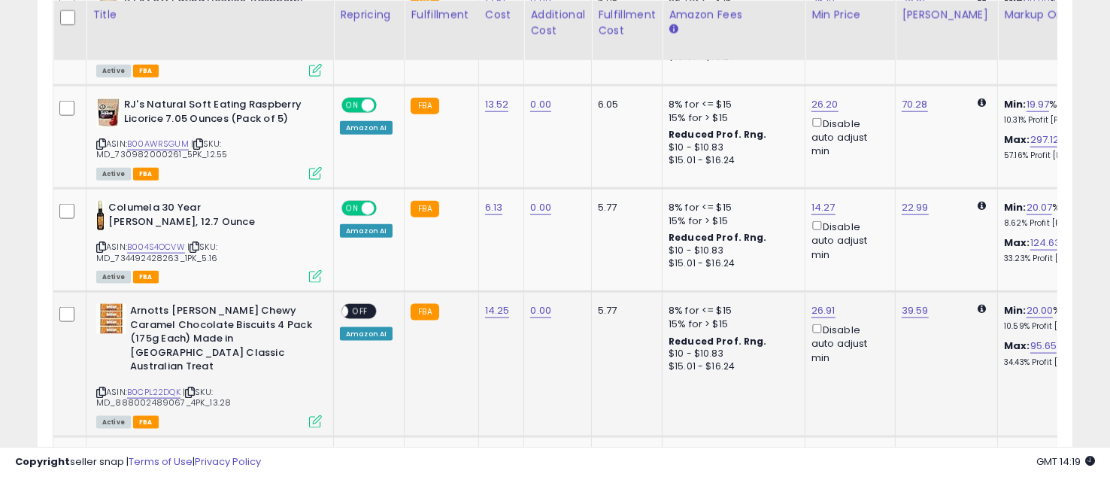
scroll to position [1795, 0]
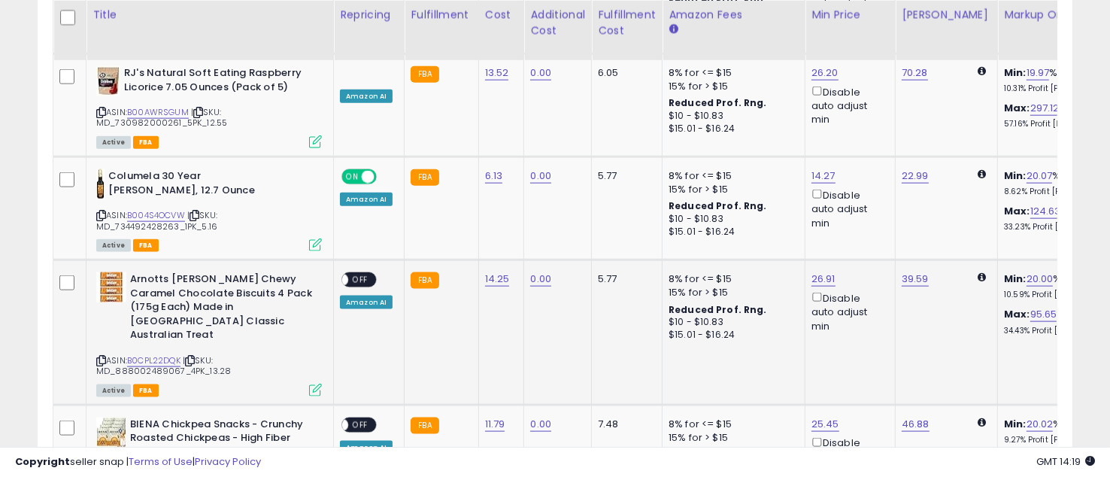
drag, startPoint x: 363, startPoint y: 256, endPoint x: 375, endPoint y: 262, distance: 13.1
click at [364, 274] on span "OFF" at bounding box center [360, 280] width 24 height 13
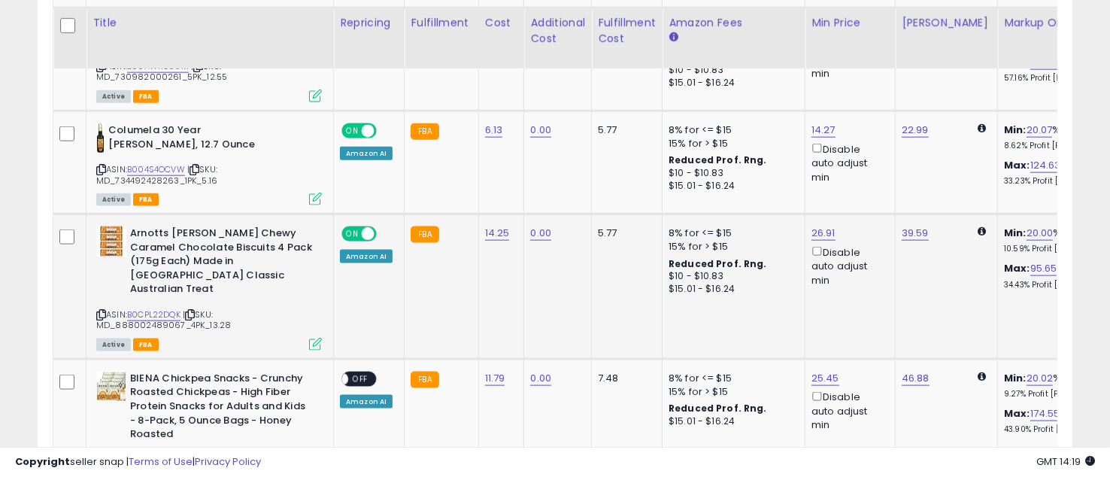
scroll to position [1862, 0]
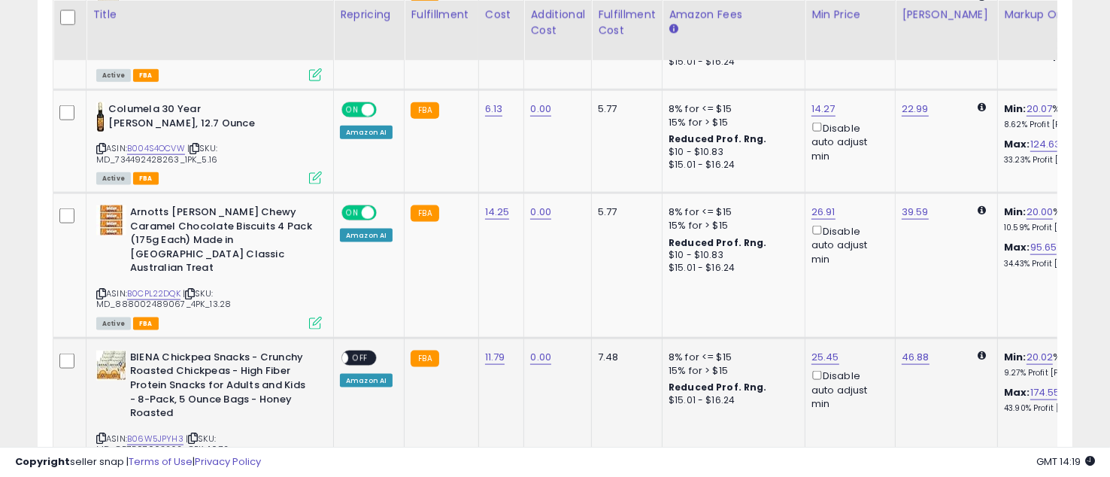
click at [367, 352] on span "OFF" at bounding box center [360, 358] width 24 height 13
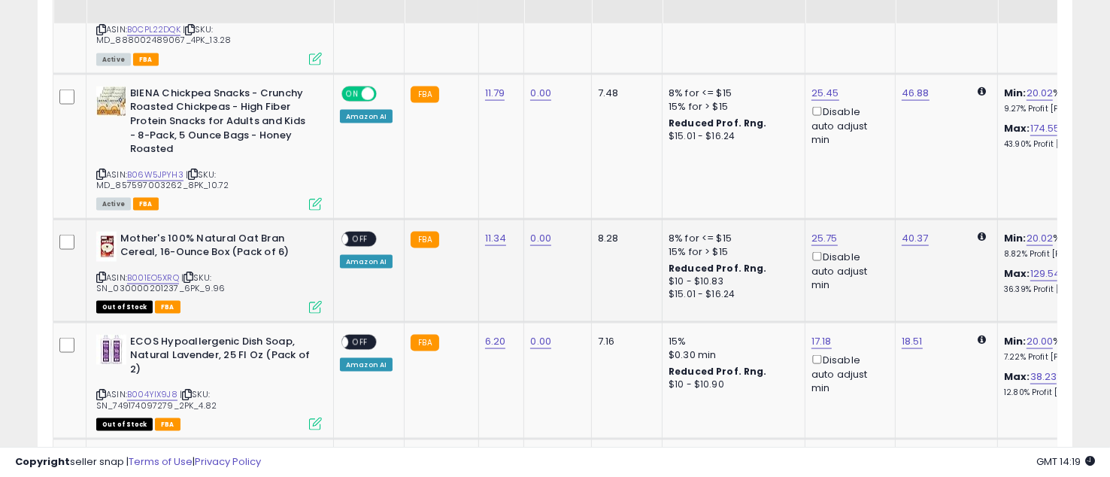
scroll to position [2130, 0]
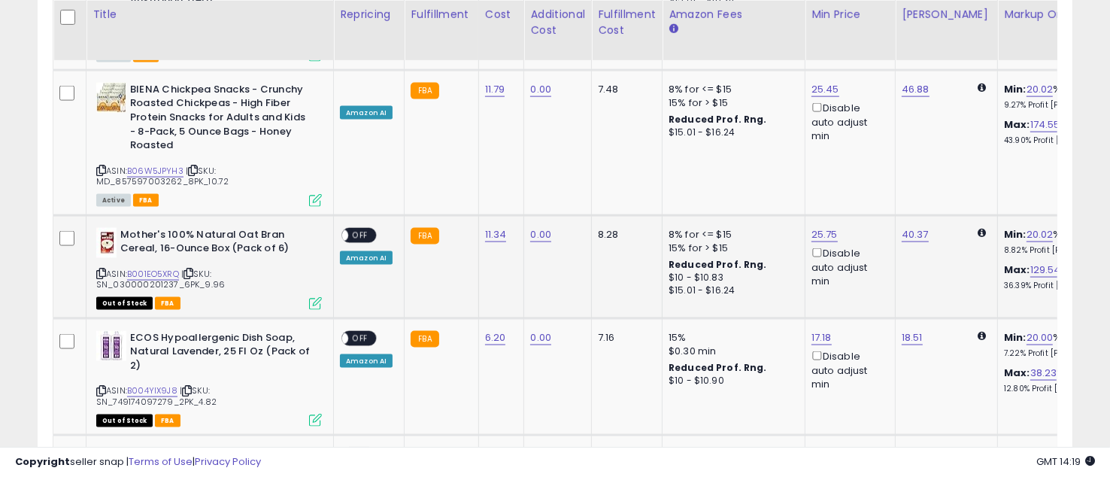
click at [362, 229] on span "OFF" at bounding box center [360, 235] width 24 height 13
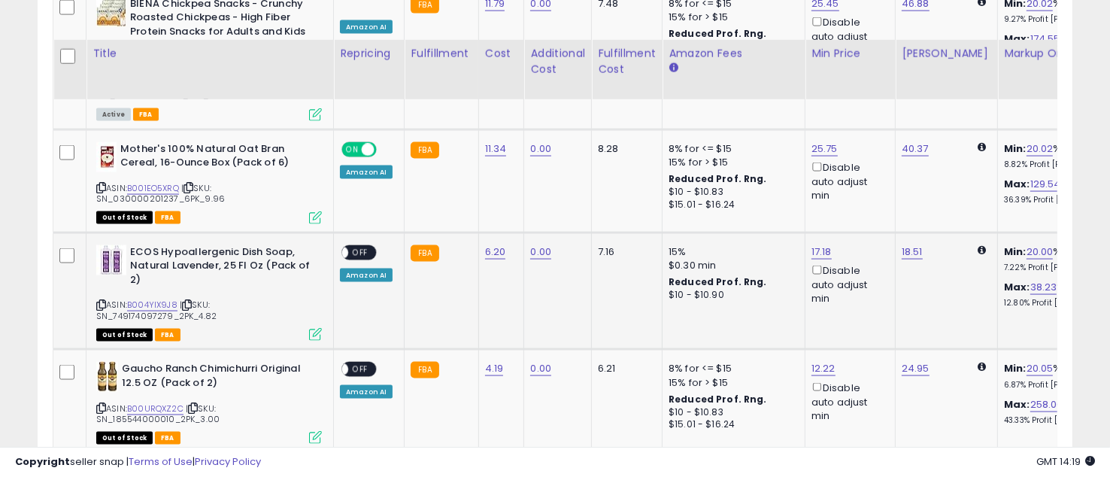
scroll to position [2264, 0]
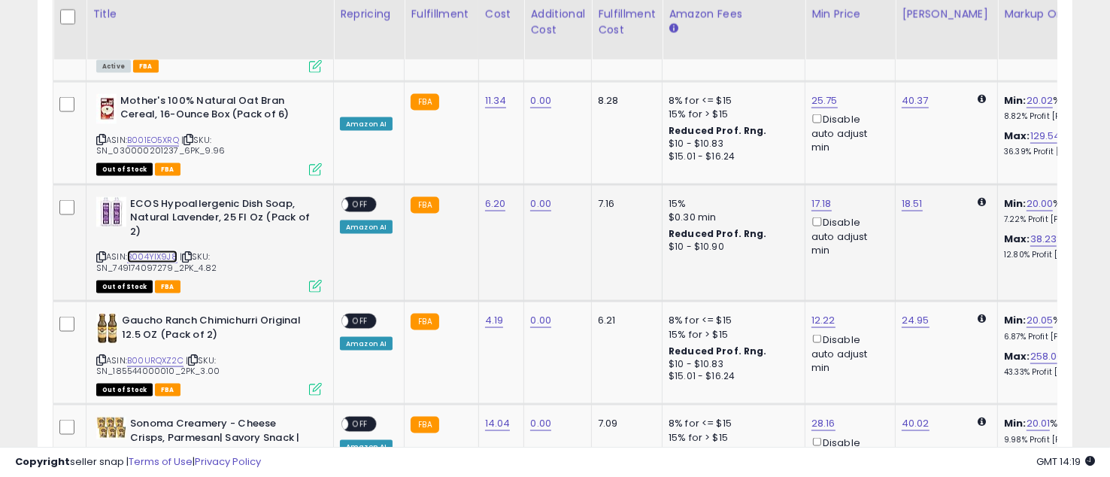
click at [158, 250] on link "B004YIX9J8" at bounding box center [152, 256] width 50 height 13
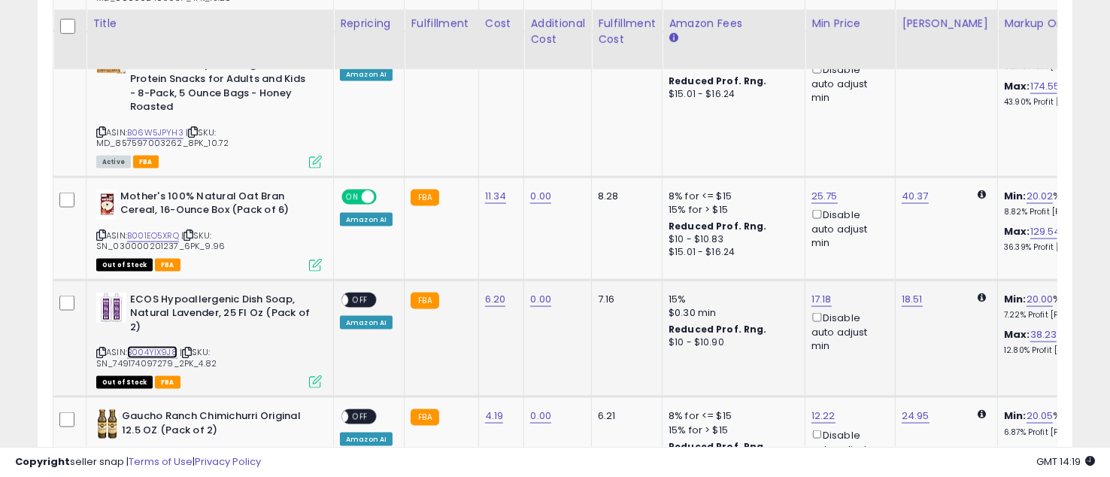
scroll to position [2197, 0]
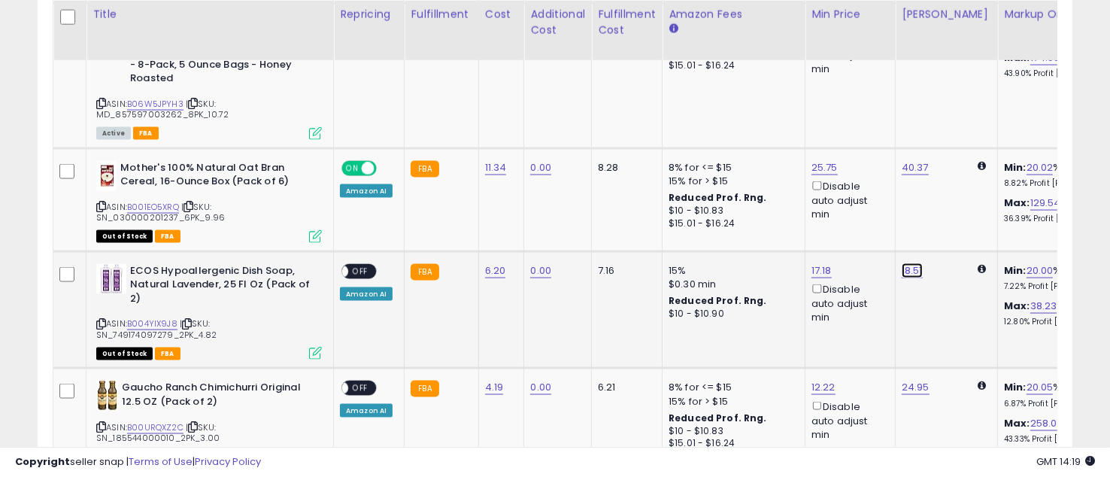
click at [907, 263] on link "18.51" at bounding box center [912, 270] width 21 height 15
drag, startPoint x: 869, startPoint y: 192, endPoint x: 759, endPoint y: 179, distance: 111.3
type input "*****"
click at [954, 179] on icon "submit" at bounding box center [949, 182] width 9 height 9
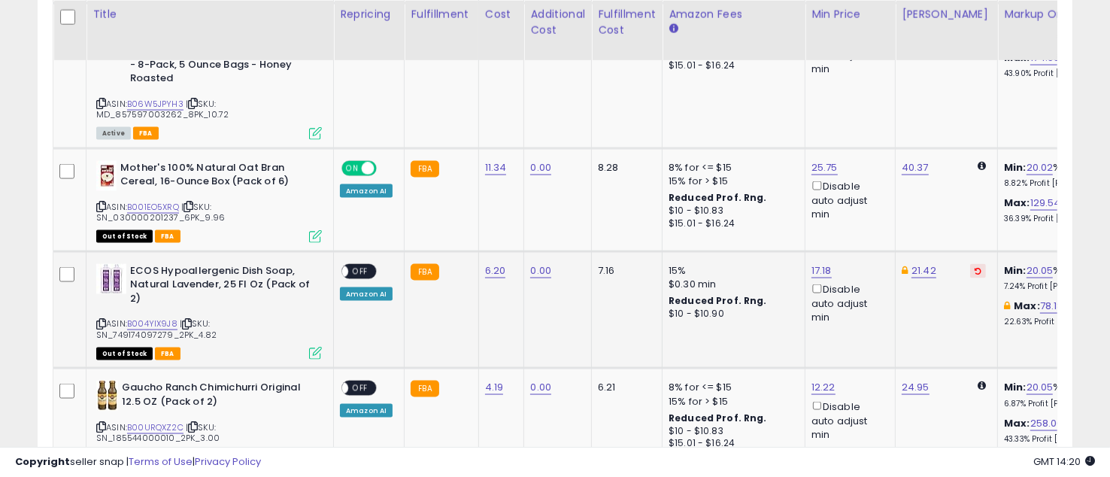
drag, startPoint x: 363, startPoint y: 233, endPoint x: 369, endPoint y: 252, distance: 19.7
click at [363, 265] on span "OFF" at bounding box center [360, 271] width 24 height 13
click at [362, 382] on span "OFF" at bounding box center [360, 388] width 24 height 13
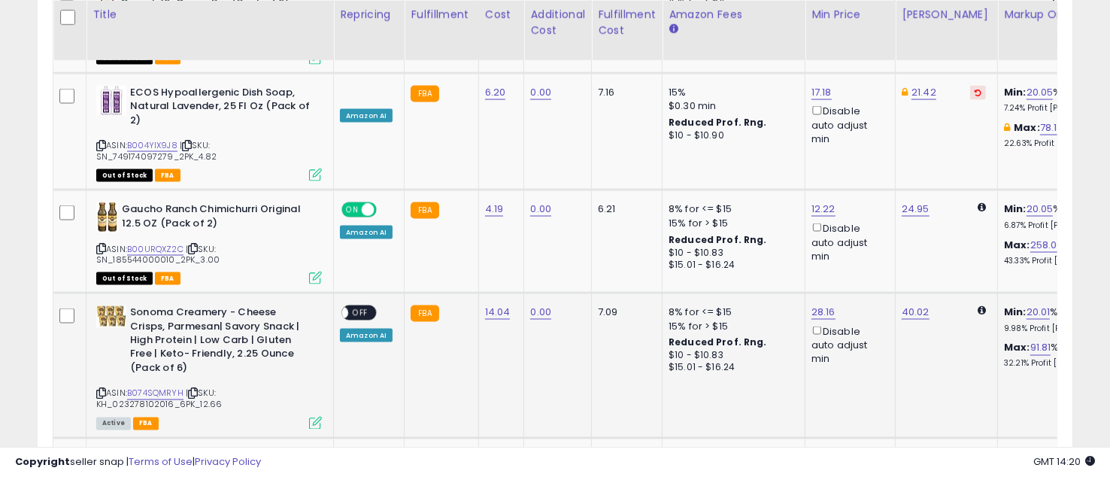
scroll to position [2397, 0]
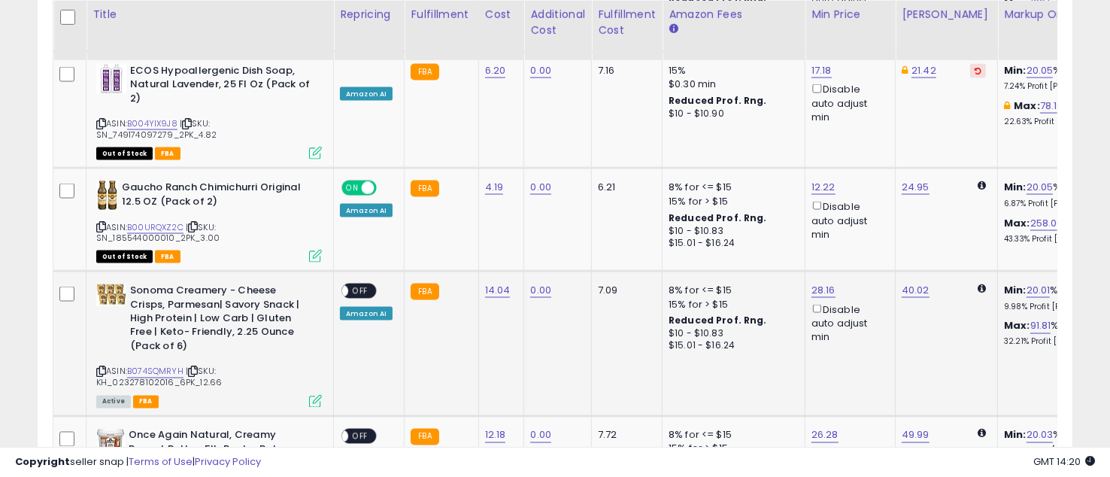
click at [360, 285] on span "OFF" at bounding box center [360, 291] width 24 height 13
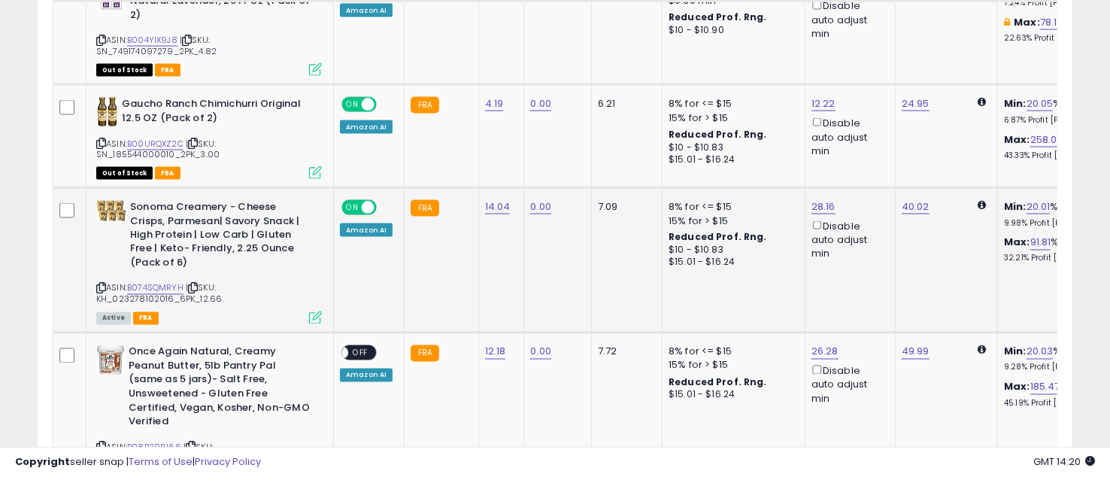
scroll to position [2531, 0]
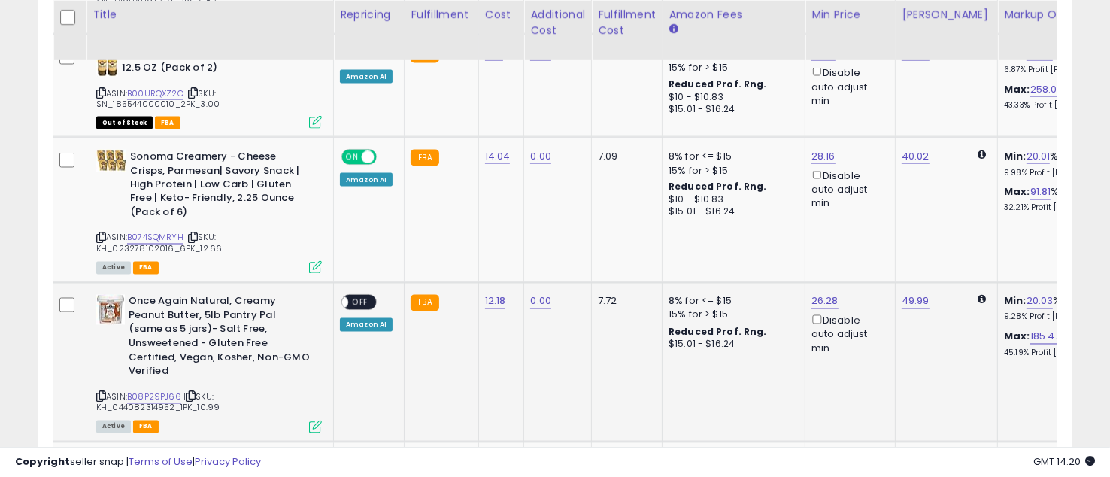
click at [353, 296] on div "ON OFF" at bounding box center [334, 302] width 35 height 13
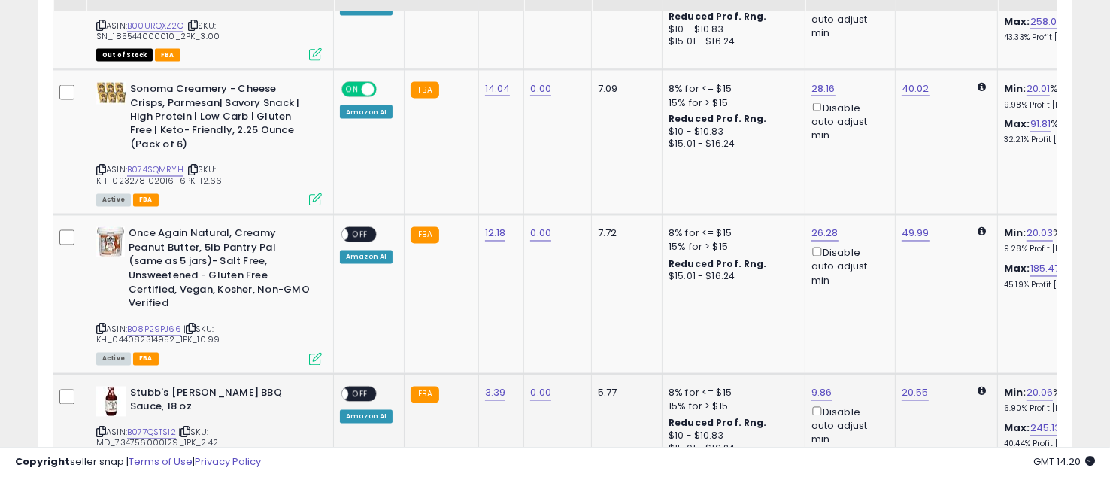
scroll to position [2665, 0]
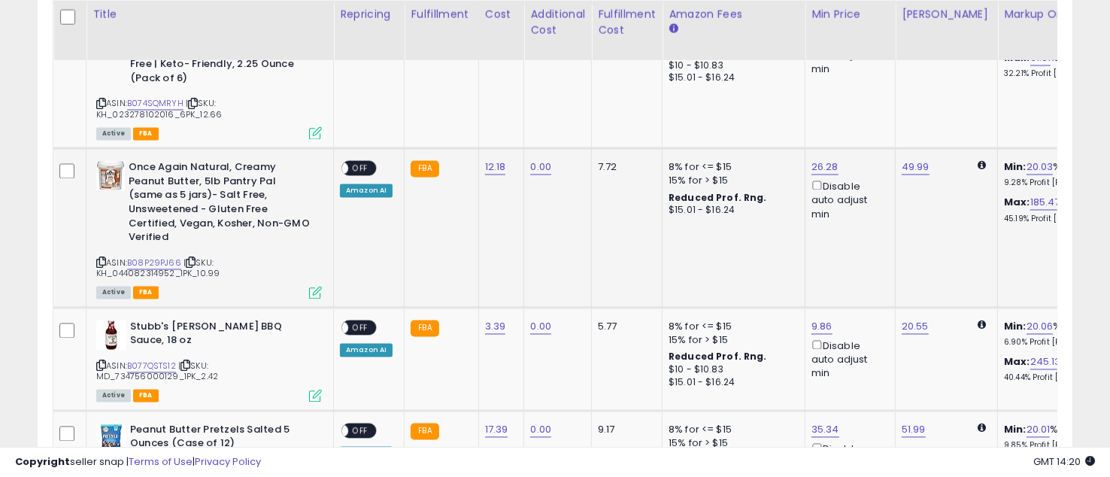
click at [356, 162] on span "OFF" at bounding box center [360, 168] width 24 height 13
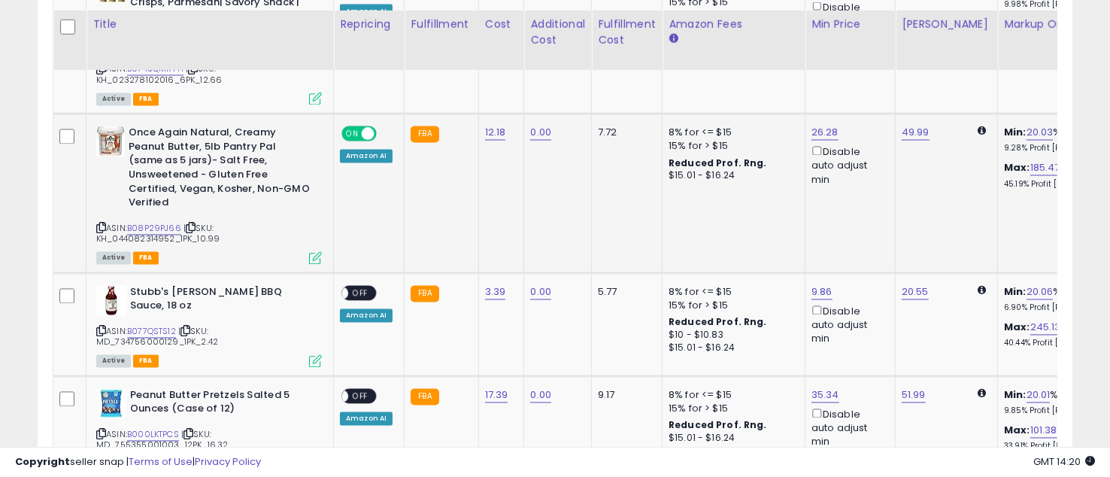
scroll to position [2731, 0]
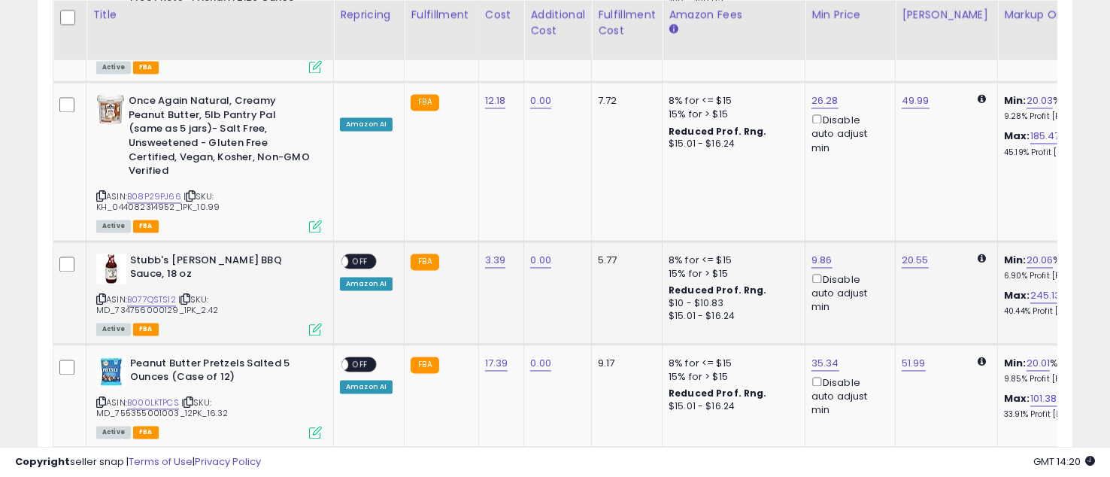
click at [365, 254] on span "OFF" at bounding box center [360, 260] width 24 height 13
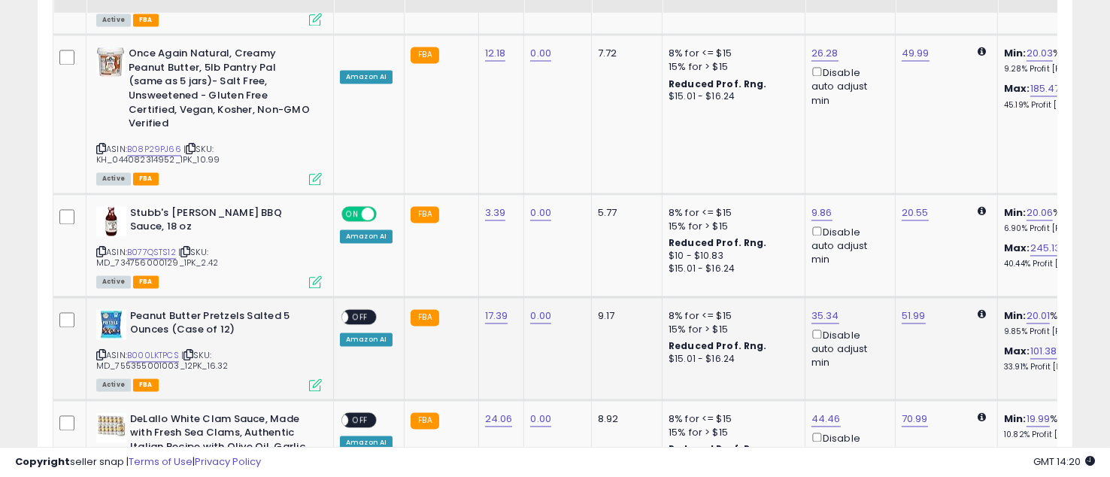
scroll to position [2798, 0]
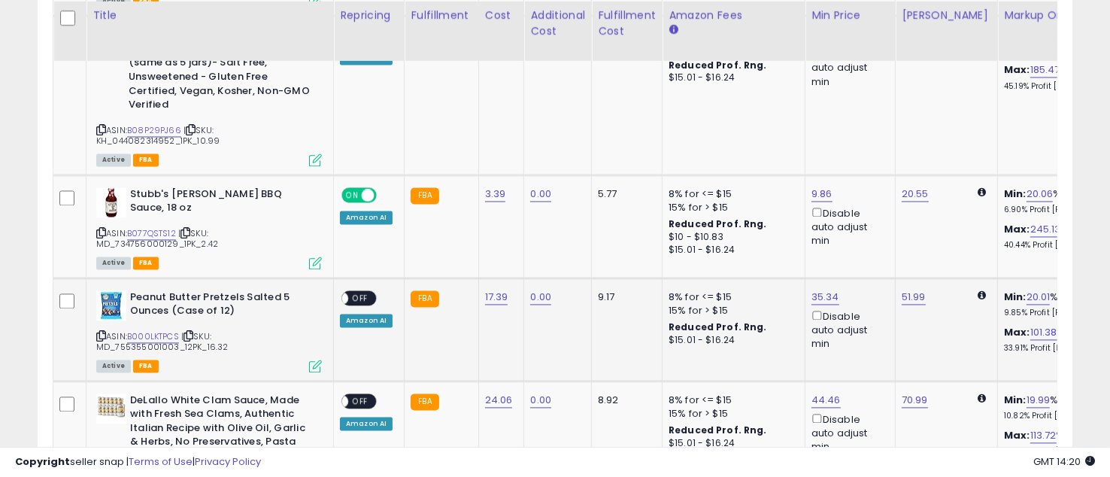
click at [365, 291] on span "OFF" at bounding box center [360, 297] width 24 height 13
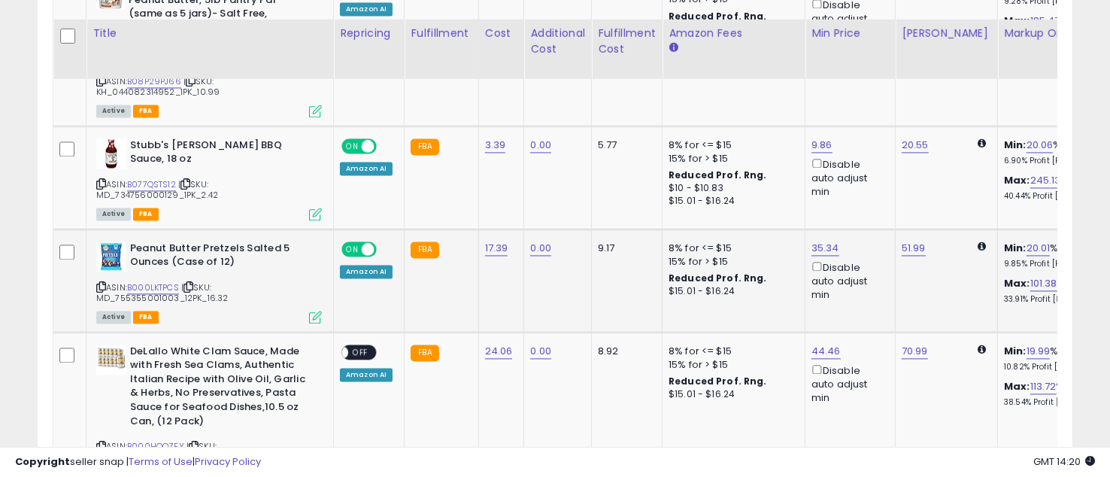
scroll to position [2865, 0]
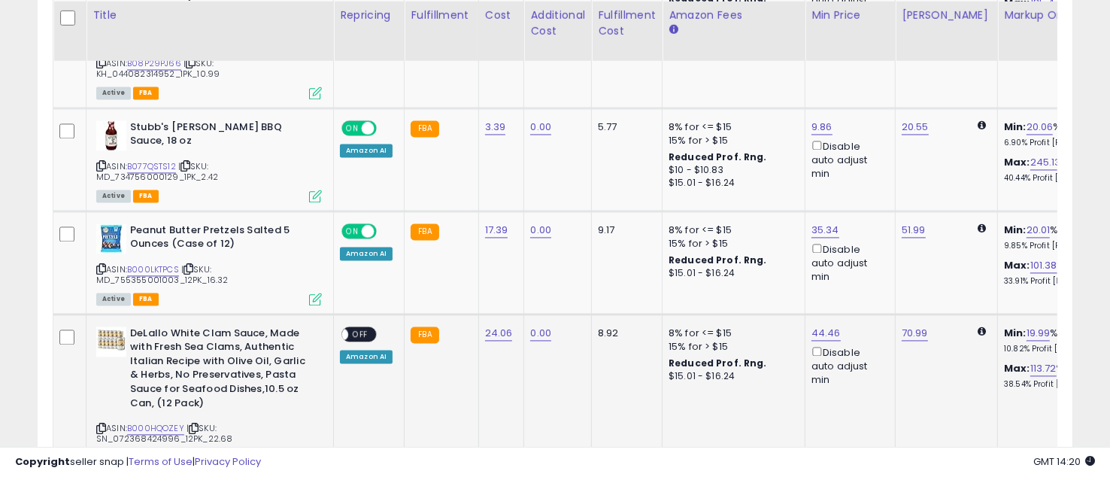
click at [364, 327] on span "OFF" at bounding box center [360, 333] width 24 height 13
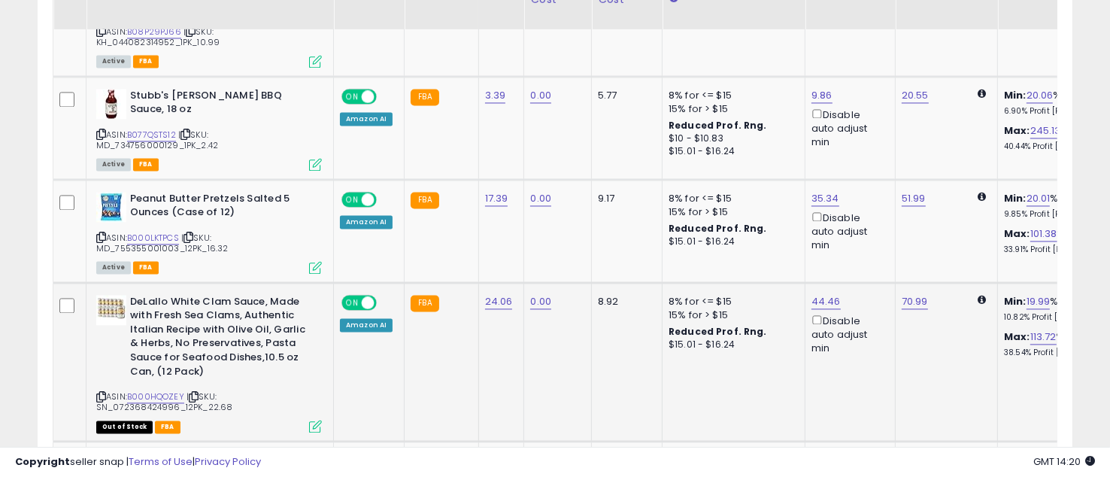
scroll to position [3065, 0]
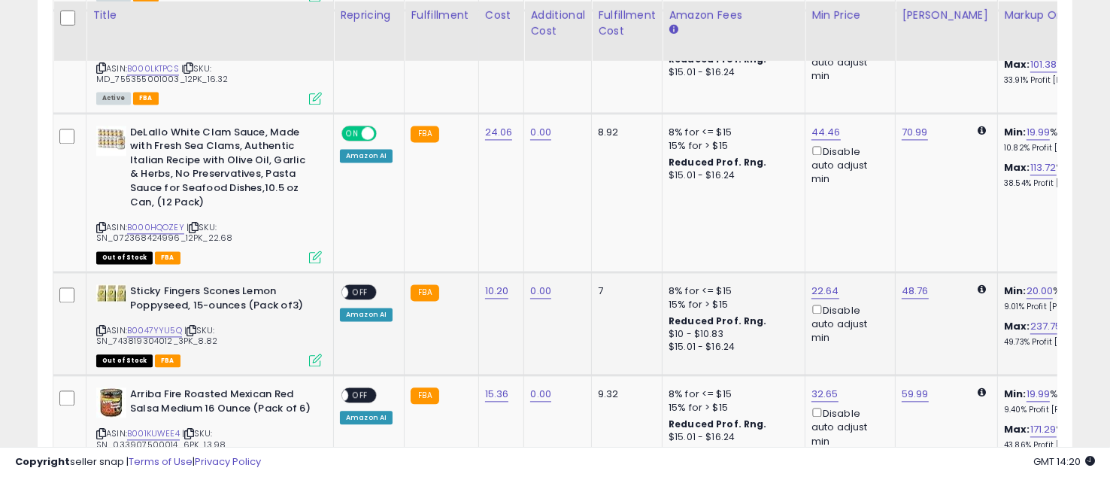
click at [367, 286] on span "OFF" at bounding box center [360, 292] width 24 height 13
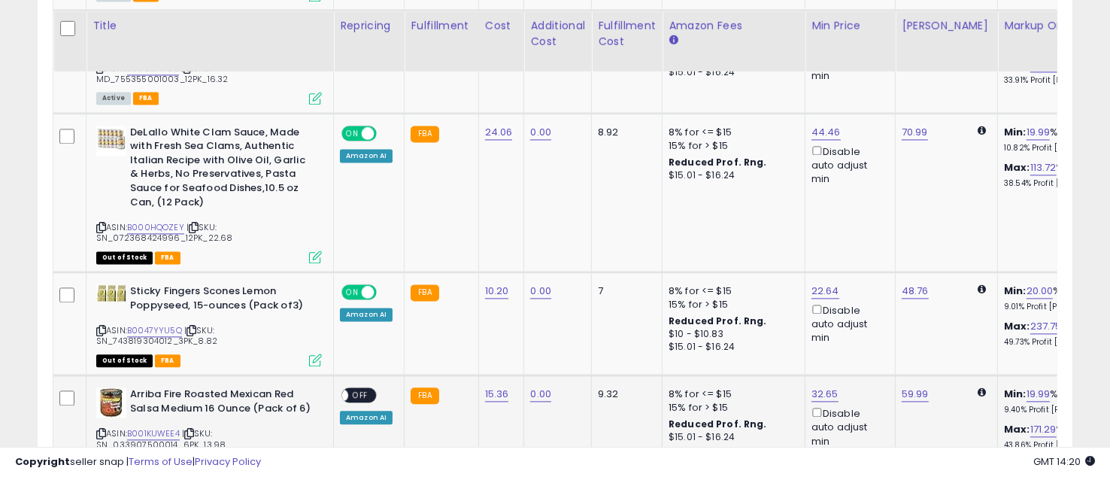
scroll to position [3132, 0]
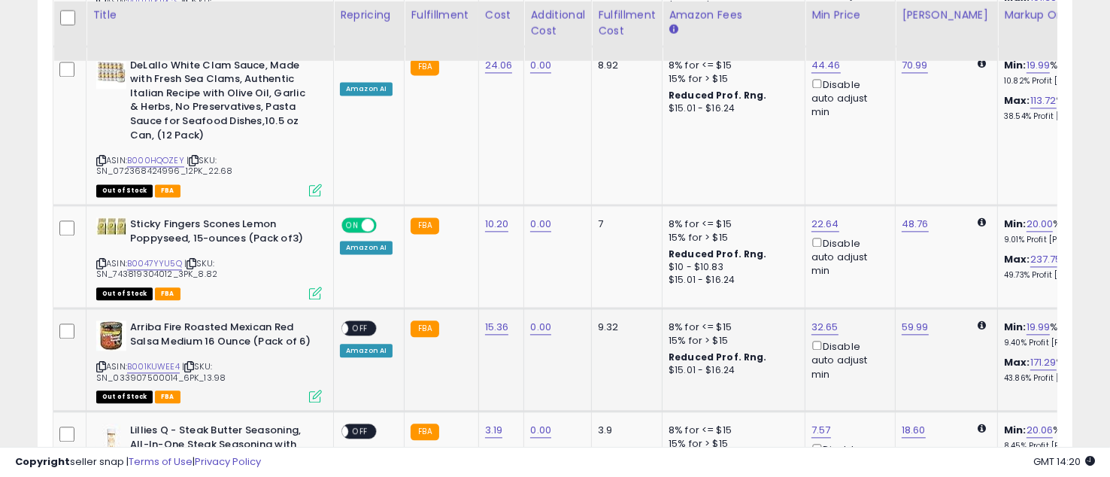
drag, startPoint x: 356, startPoint y: 268, endPoint x: 365, endPoint y: 277, distance: 11.7
click at [356, 322] on span "OFF" at bounding box center [360, 328] width 24 height 13
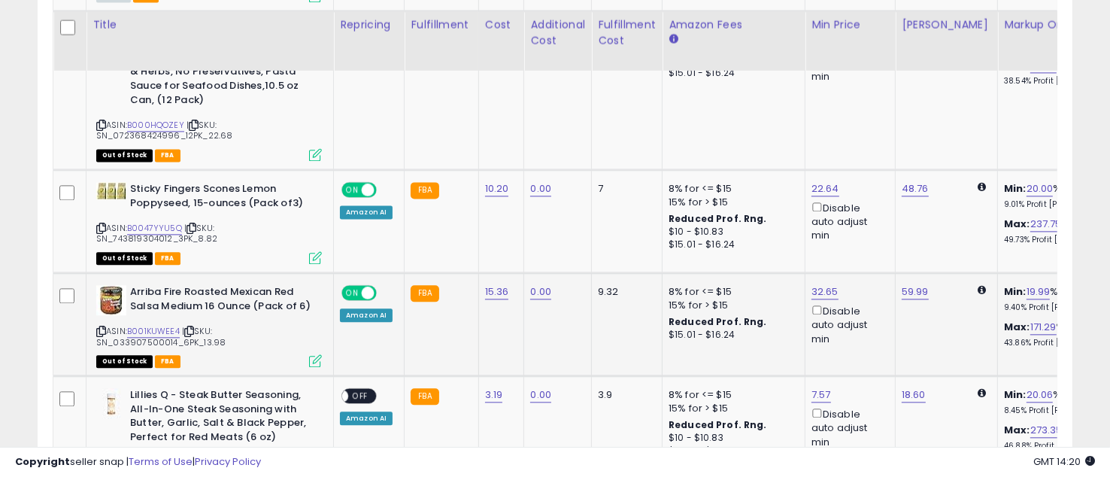
scroll to position [3199, 0]
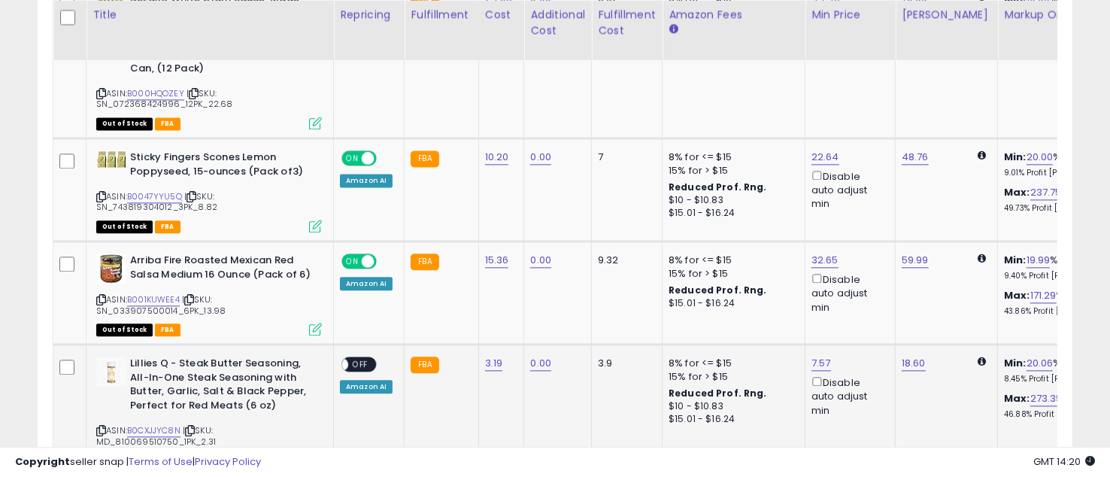
click at [362, 358] on span "OFF" at bounding box center [360, 364] width 24 height 13
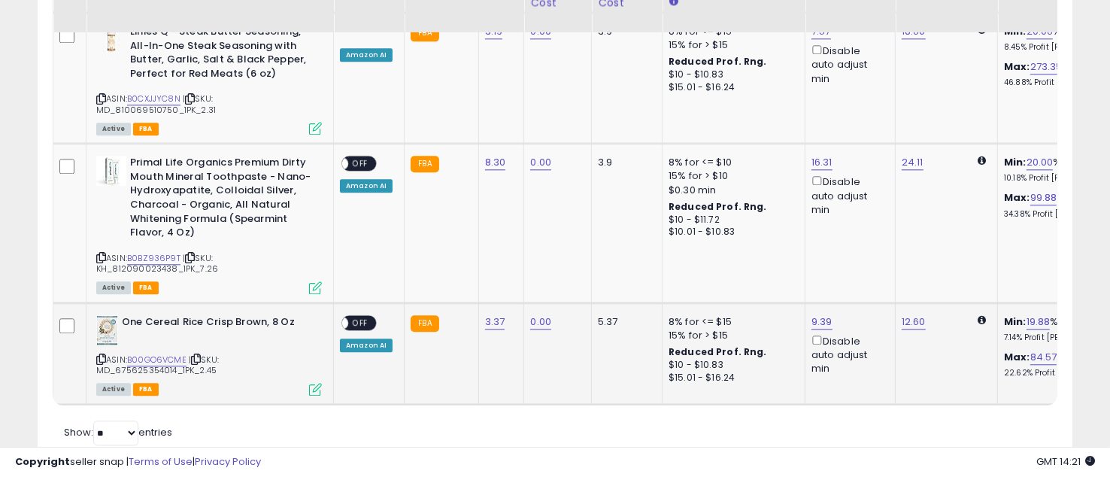
scroll to position [3533, 0]
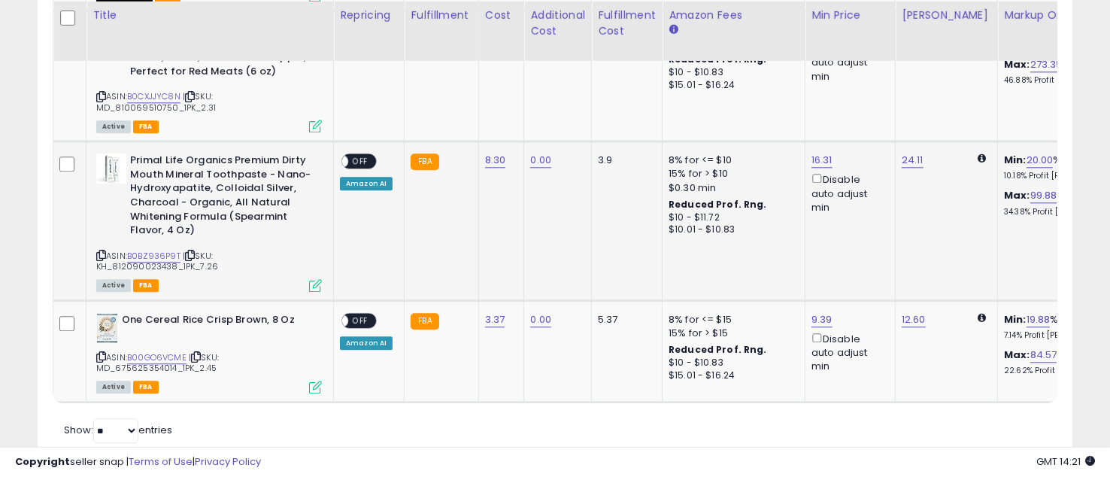
click at [356, 155] on span "OFF" at bounding box center [360, 161] width 24 height 13
click at [347, 312] on div "ON OFF" at bounding box center [358, 320] width 35 height 16
click at [354, 314] on span "OFF" at bounding box center [360, 320] width 24 height 13
click at [169, 351] on link "B00GO6VCME" at bounding box center [156, 357] width 59 height 13
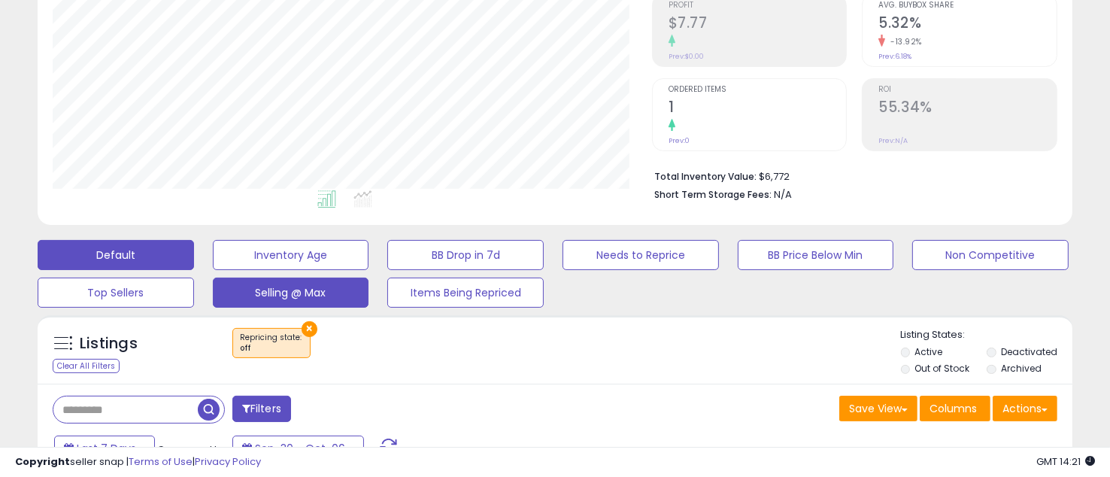
scroll to position [258, 0]
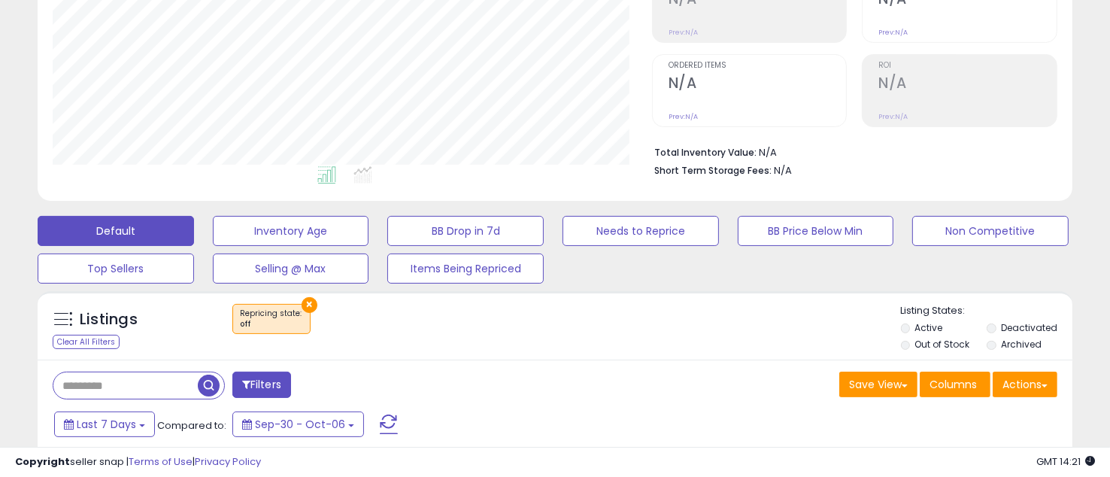
scroll to position [308, 599]
click at [433, 329] on div "× Repricing state : off" at bounding box center [557, 325] width 687 height 42
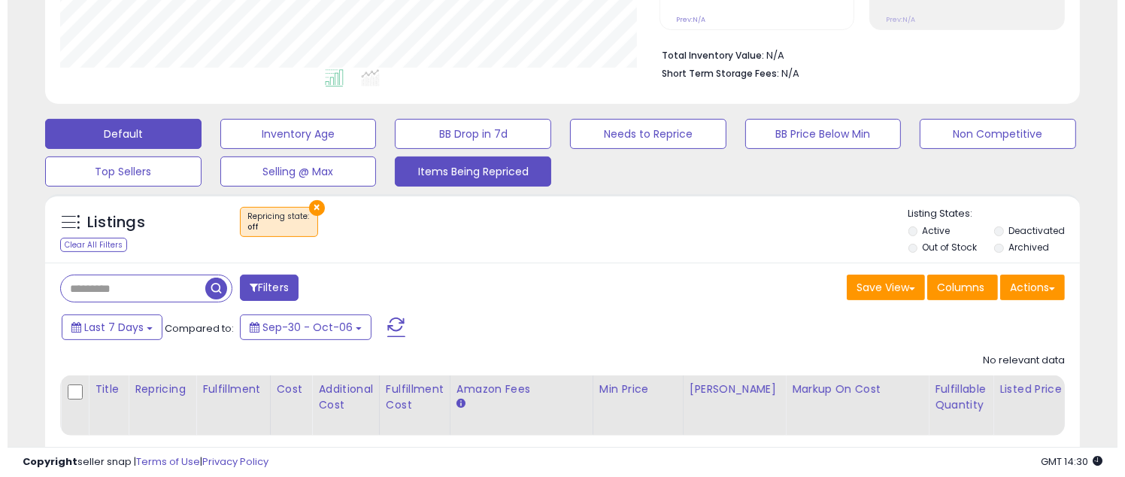
scroll to position [311, 0]
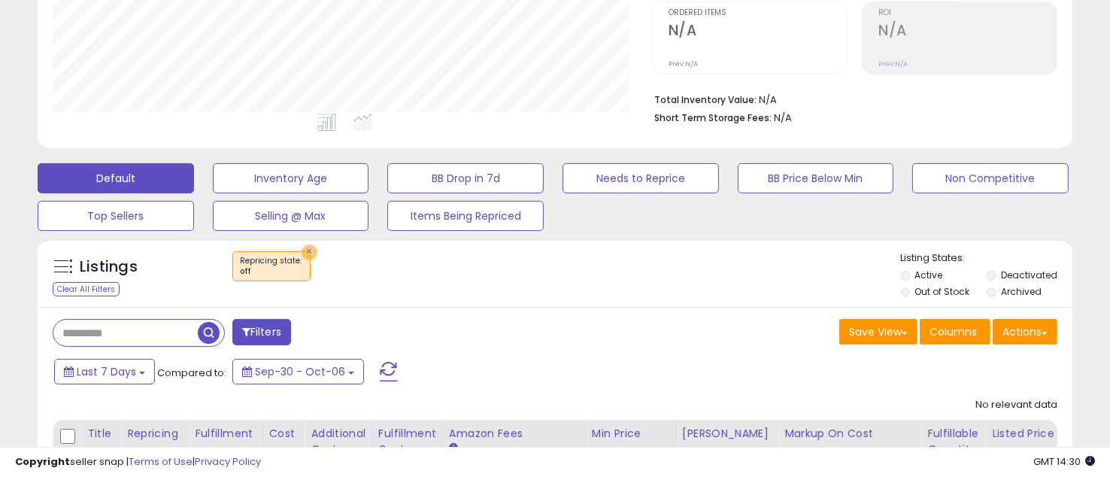
click at [302, 251] on button "×" at bounding box center [310, 252] width 16 height 16
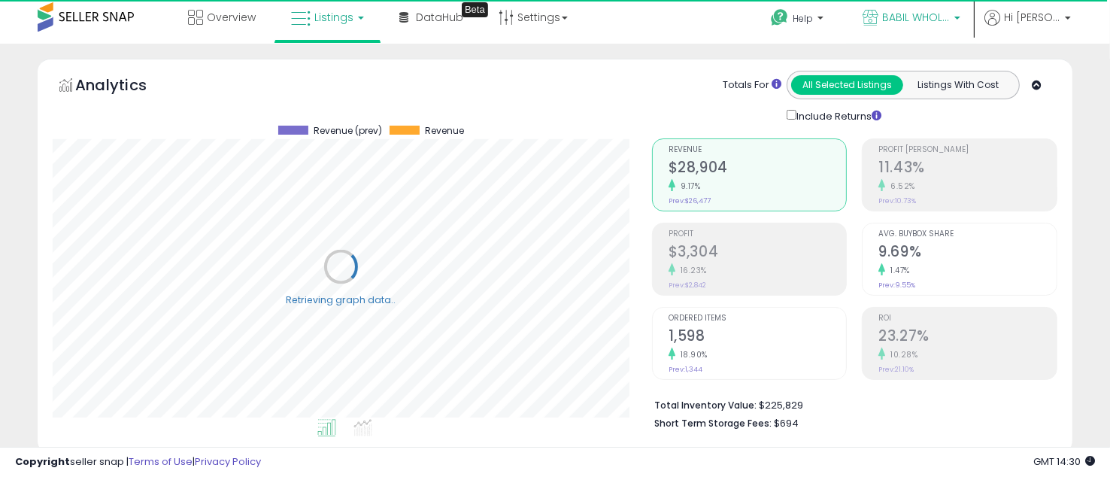
scroll to position [0, 0]
